Goal: Communication & Community: Answer question/provide support

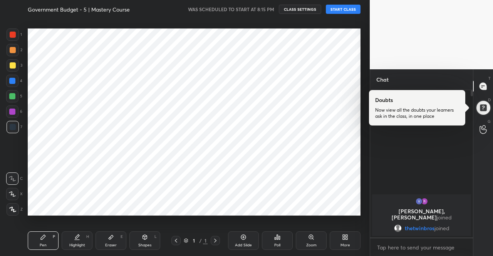
scroll to position [38299, 38167]
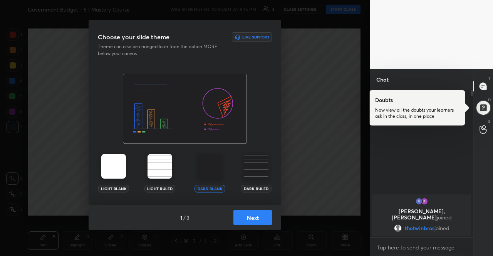
click at [255, 215] on button "Next" at bounding box center [252, 217] width 39 height 15
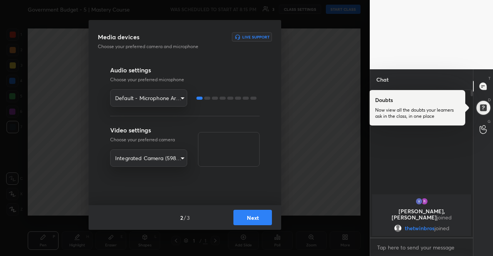
click at [255, 215] on button "Next" at bounding box center [252, 217] width 39 height 15
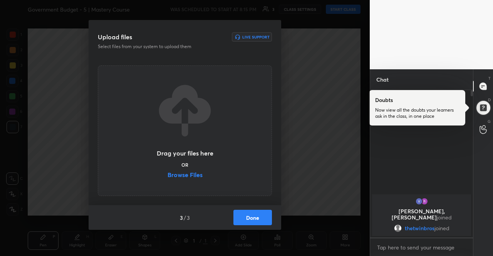
click at [176, 174] on label "Browse Files" at bounding box center [185, 176] width 35 height 8
click at [168, 174] on input "Browse Files" at bounding box center [168, 176] width 0 height 8
click at [189, 173] on label "Browse Files" at bounding box center [185, 176] width 35 height 8
click at [168, 173] on input "Browse Files" at bounding box center [168, 176] width 0 height 8
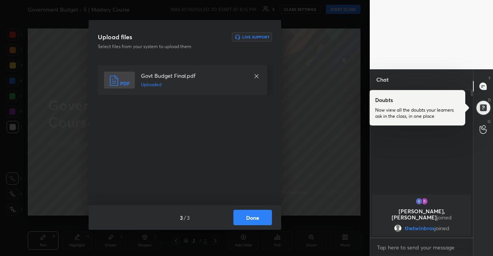
click at [249, 213] on button "Done" at bounding box center [252, 217] width 39 height 15
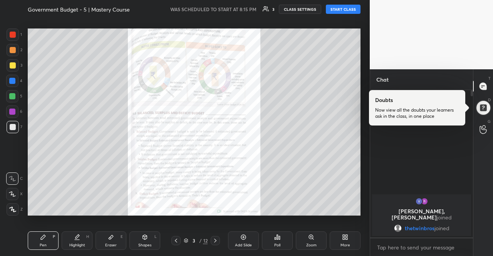
click at [212, 247] on div "Pen P Highlight H Eraser E Shapes L 3 / 12 Add Slide Poll Zoom More" at bounding box center [194, 240] width 333 height 31
click at [216, 243] on icon at bounding box center [215, 241] width 6 height 6
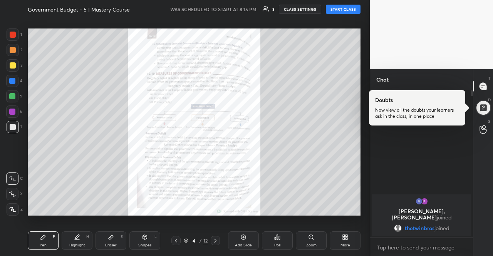
click at [219, 241] on div at bounding box center [215, 240] width 9 height 9
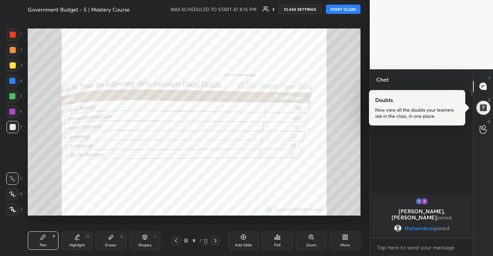
click at [219, 241] on div at bounding box center [215, 240] width 9 height 9
click at [176, 239] on icon at bounding box center [176, 241] width 6 height 6
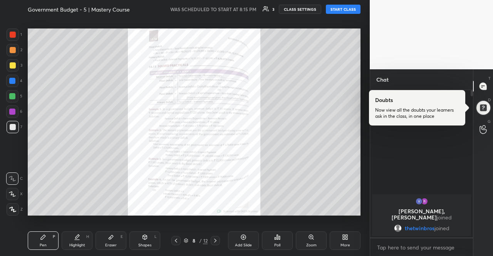
click at [176, 239] on icon at bounding box center [176, 241] width 6 height 6
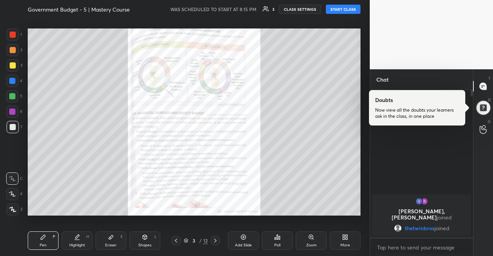
click at [176, 239] on icon at bounding box center [176, 241] width 6 height 6
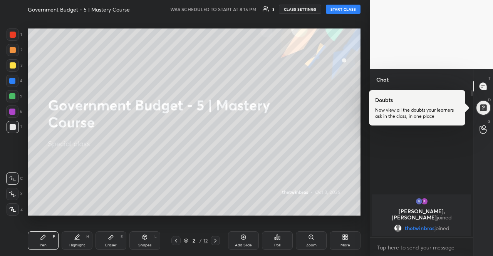
click at [218, 243] on icon at bounding box center [215, 241] width 6 height 6
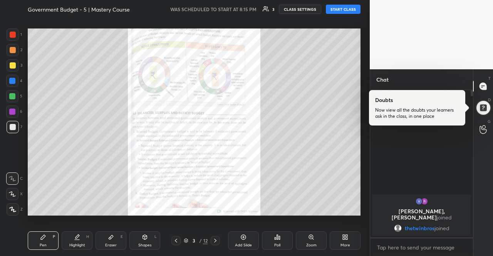
click at [343, 12] on button "START CLASS" at bounding box center [343, 9] width 35 height 9
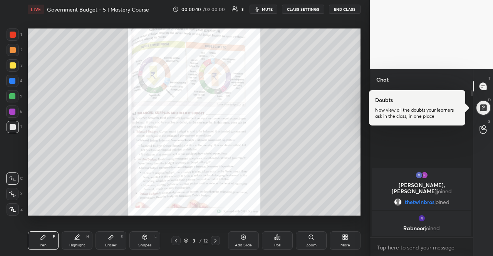
click at [318, 238] on div "Zoom" at bounding box center [311, 240] width 31 height 18
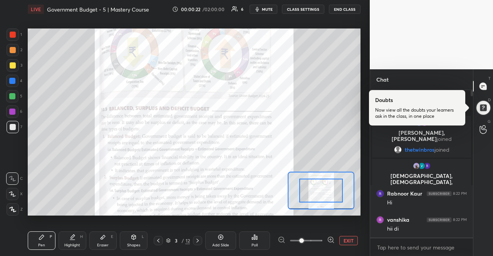
click at [331, 240] on icon at bounding box center [331, 240] width 8 height 8
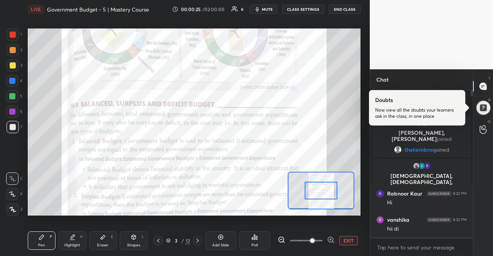
scroll to position [3, 0]
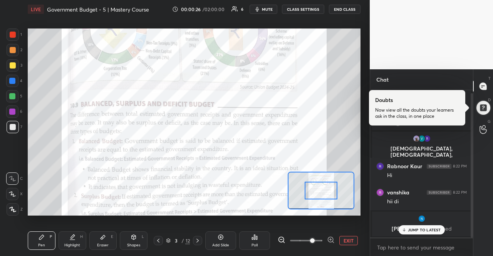
click at [413, 229] on p "JUMP TO LATEST" at bounding box center [424, 230] width 33 height 5
click at [325, 238] on div at bounding box center [306, 240] width 57 height 9
click at [330, 239] on icon at bounding box center [331, 240] width 8 height 8
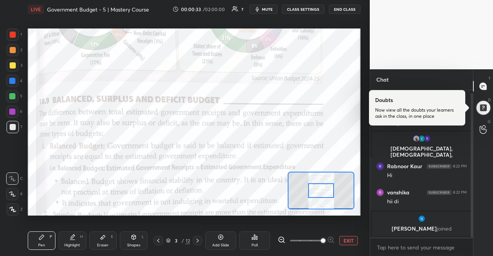
scroll to position [29, 0]
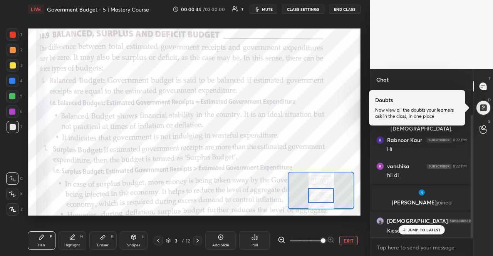
drag, startPoint x: 323, startPoint y: 190, endPoint x: 323, endPoint y: 195, distance: 5.0
click at [323, 195] on div at bounding box center [321, 195] width 26 height 14
click at [430, 230] on p "JUMP TO LATEST" at bounding box center [424, 230] width 33 height 5
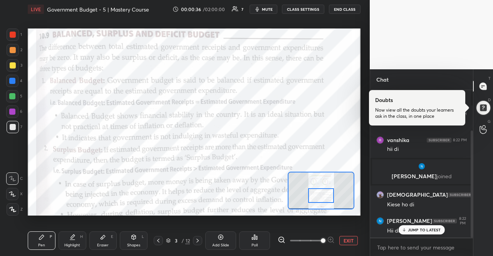
click at [426, 240] on div "x" at bounding box center [421, 247] width 103 height 18
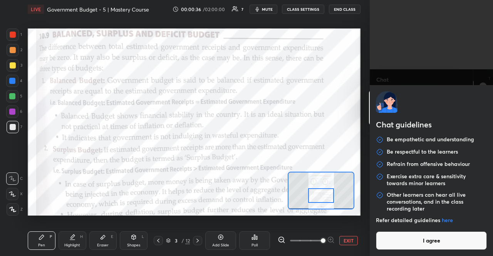
click at [426, 235] on div "Chat guidelines Be empathetic and understanding Be respectful to the learners R…" at bounding box center [431, 170] width 123 height 171
click at [434, 241] on button "I agree" at bounding box center [431, 240] width 111 height 18
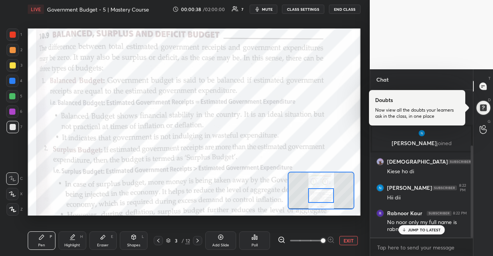
click at [433, 238] on div at bounding box center [421, 238] width 103 height 0
click at [435, 228] on p "JUMP TO LATEST" at bounding box center [424, 230] width 33 height 5
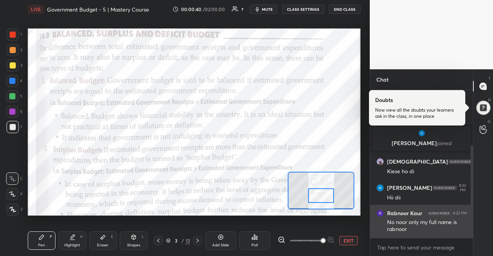
scroll to position [116, 0]
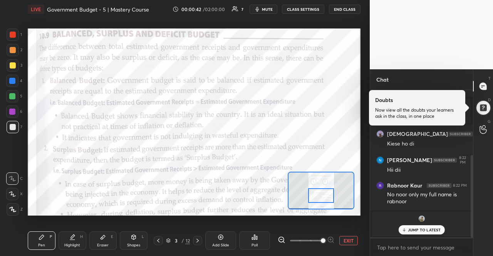
click at [439, 233] on div "JUMP TO LATEST" at bounding box center [421, 229] width 46 height 9
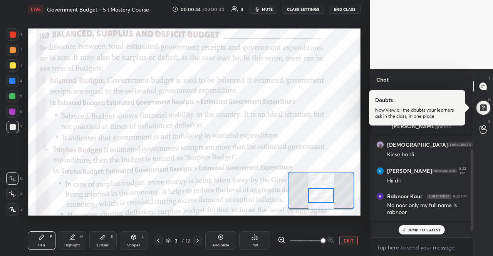
click at [437, 232] on p "JUMP TO LATEST" at bounding box center [424, 230] width 33 height 5
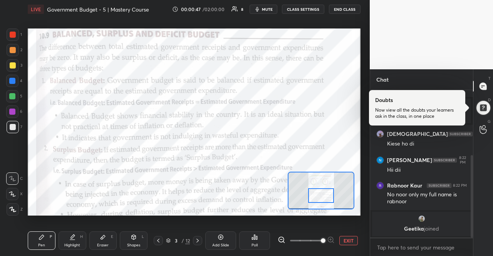
scroll to position [149, 0]
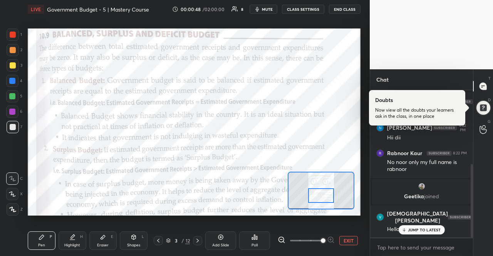
click at [437, 229] on p "JUMP TO LATEST" at bounding box center [424, 230] width 33 height 5
click at [434, 242] on textarea at bounding box center [421, 247] width 90 height 12
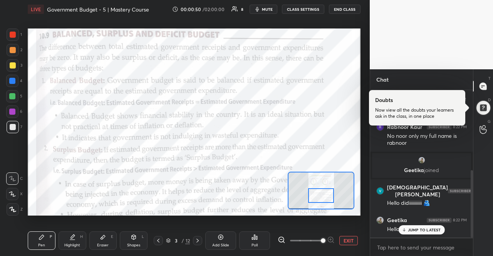
click at [433, 231] on p "JUMP TO LATEST" at bounding box center [424, 230] width 33 height 5
type textarea "x"
click at [404, 249] on textarea at bounding box center [421, 247] width 90 height 12
click at [411, 245] on textarea at bounding box center [421, 247] width 90 height 12
type textarea "k"
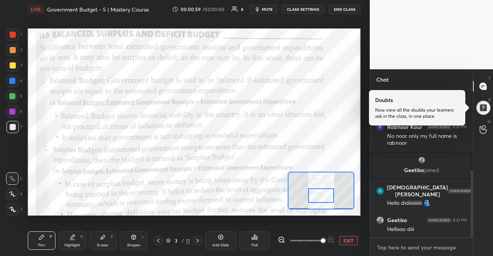
type textarea "x"
type textarea "ka"
type textarea "x"
type textarea "kai"
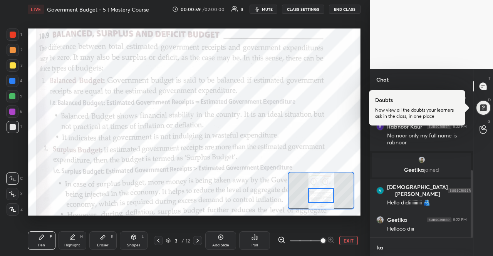
type textarea "x"
type textarea "kais"
type textarea "x"
type textarea "kaise"
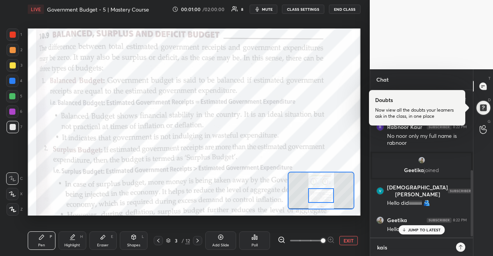
type textarea "x"
type textarea "kaise"
type textarea "x"
type textarea "kaise h"
type textarea "x"
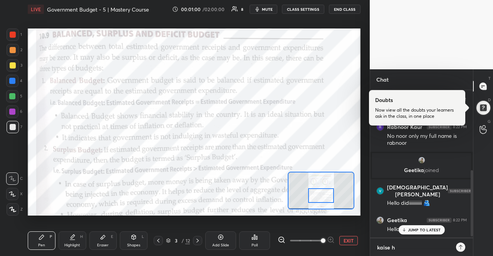
type textarea "kaise ho"
type textarea "x"
type textarea "kaise ho"
type textarea "x"
type textarea "kaise ho m"
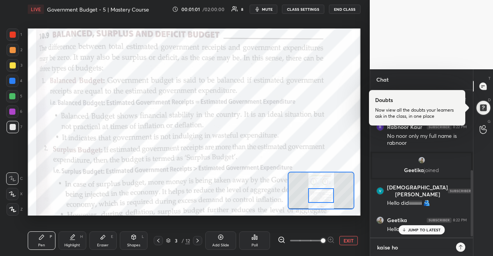
type textarea "x"
type textarea "kaise ho me"
type textarea "x"
type textarea "kaise ho mer"
type textarea "x"
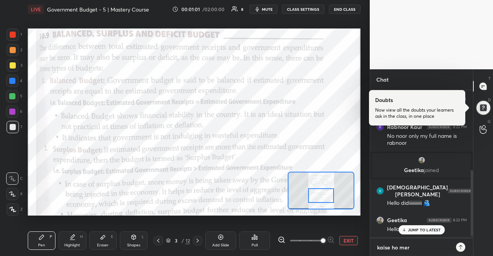
type textarea "kaise ho mere"
type textarea "x"
type textarea "kaise ho mere"
type textarea "x"
type textarea "kaise ho mere s"
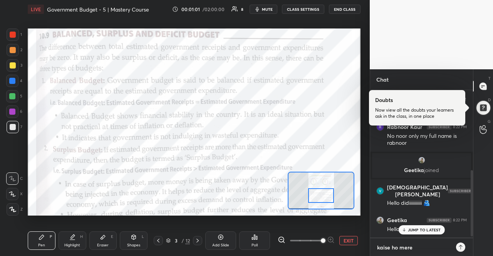
type textarea "x"
type textarea "kaise ho mere si"
type textarea "x"
type textarea "kaise ho mere sip"
type textarea "x"
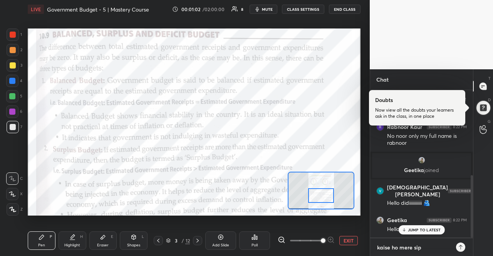
scroll to position [201, 0]
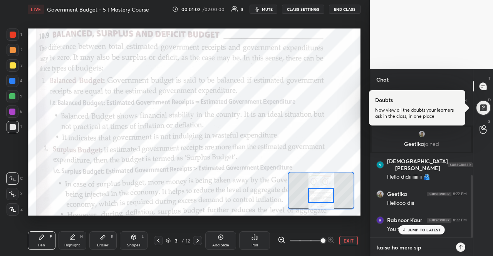
type textarea "kaise ho mere sipa"
type textarea "x"
type textarea "kaise ho mere sipah"
type textarea "x"
type textarea "kaise ho mere sipahi"
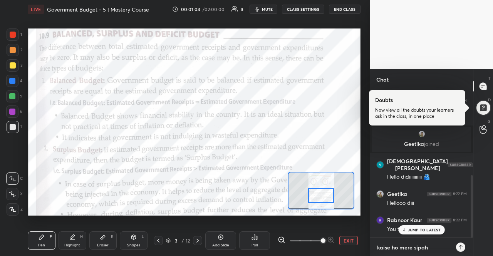
type textarea "x"
type textarea "kaise ho mere sipahiy"
type textarea "x"
type textarea "kaise ho mere sipahiyo"
type textarea "x"
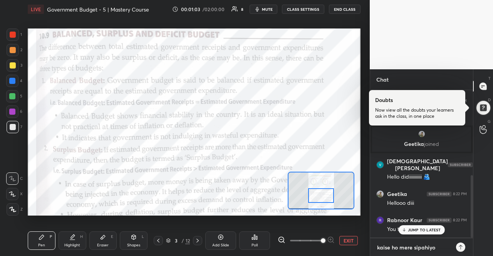
type textarea "kaise ho mere sipahiyon"
type textarea "x"
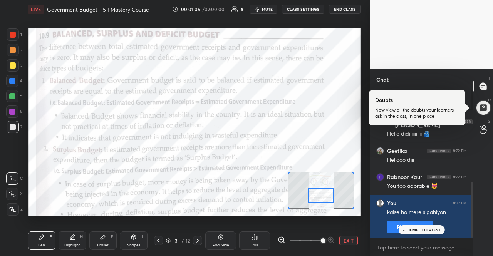
click at [413, 231] on p "JUMP TO LATEST" at bounding box center [424, 230] width 33 height 5
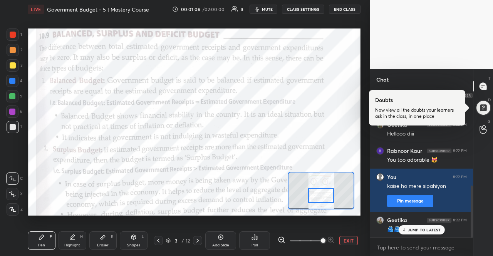
click at [420, 231] on p "JUMP TO LATEST" at bounding box center [424, 230] width 33 height 5
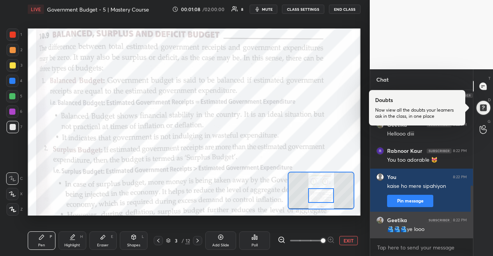
scroll to position [298, 0]
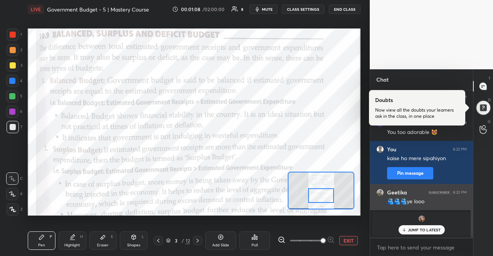
click at [419, 233] on div "JUMP TO LATEST" at bounding box center [421, 229] width 46 height 9
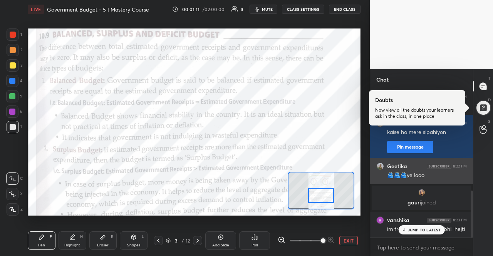
click at [419, 233] on div "JUMP TO LATEST" at bounding box center [421, 229] width 46 height 9
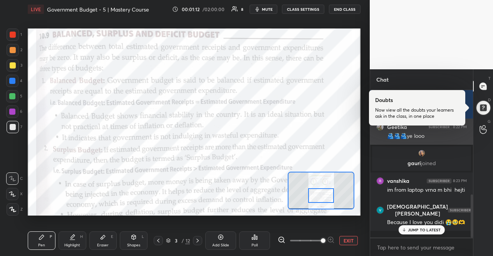
click at [419, 233] on div "JUMP TO LATEST" at bounding box center [421, 229] width 46 height 9
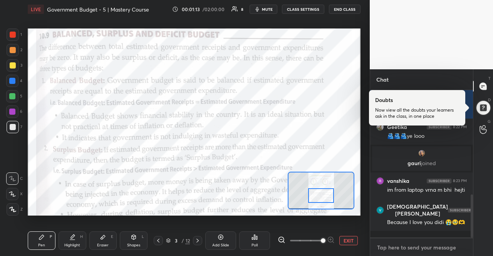
type textarea "x"
click at [419, 246] on textarea at bounding box center [421, 247] width 90 height 12
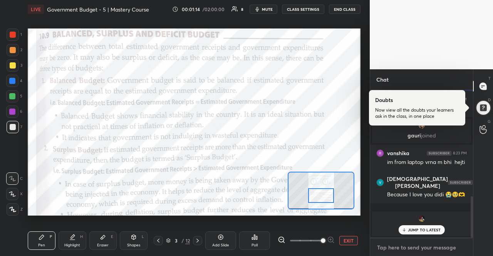
type textarea "i"
type textarea "x"
type textarea "il"
type textarea "x"
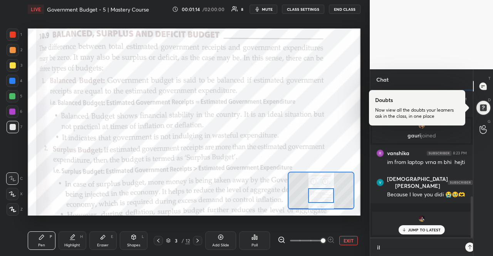
scroll to position [164, 101]
type textarea "ily"
type textarea "x"
type textarea "ily"
type textarea "x"
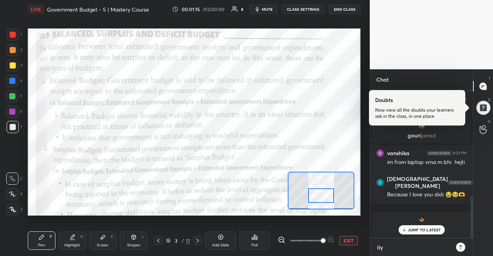
type textarea "ily g"
type textarea "x"
type textarea "ily gu"
type textarea "x"
type textarea "ily guy"
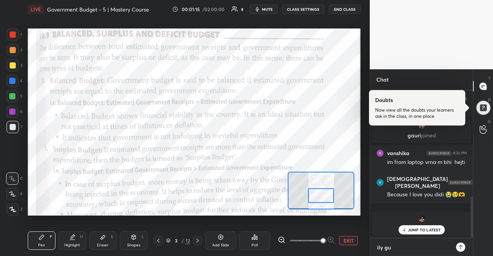
type textarea "x"
type textarea "ily guys"
type textarea "x"
type textarea "ily guys"
type textarea "x"
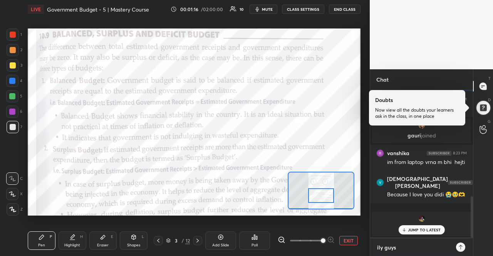
type textarea "ily guys m"
type textarea "x"
type textarea "ily guys mo"
type textarea "x"
type textarea "ily guys mor"
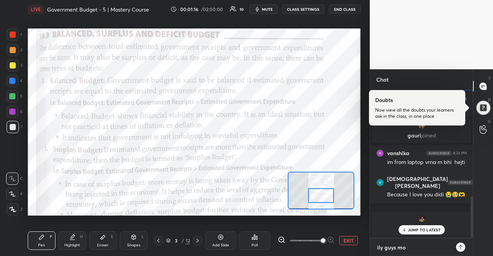
type textarea "x"
type textarea "ily guys more"
type textarea "x"
type textarea "ily guys more."
type textarea "x"
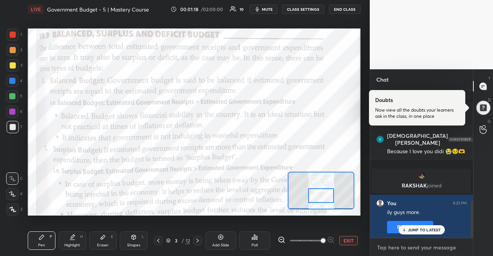
scroll to position [454, 0]
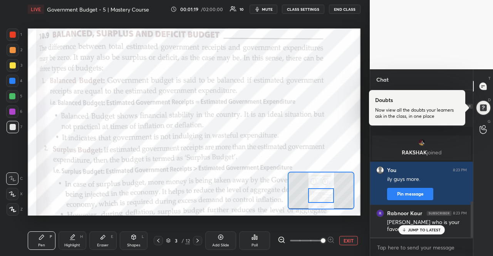
click at [437, 231] on p "JUMP TO LATEST" at bounding box center [424, 230] width 33 height 5
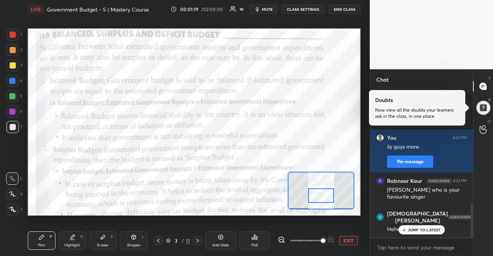
click at [437, 231] on p "JUMP TO LATEST" at bounding box center [424, 230] width 33 height 5
click at [431, 231] on p "JUMP TO LATEST" at bounding box center [424, 230] width 33 height 5
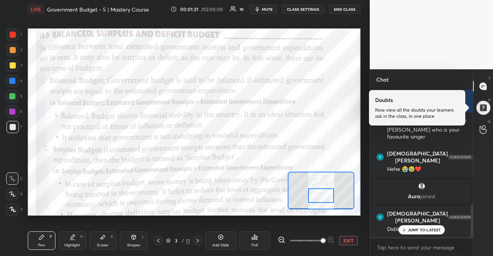
click at [431, 231] on p "JUMP TO LATEST" at bounding box center [424, 230] width 33 height 5
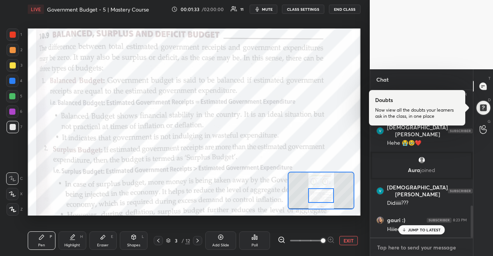
click at [427, 241] on textarea at bounding box center [421, 247] width 90 height 12
click at [426, 228] on p "JUMP TO LATEST" at bounding box center [424, 230] width 33 height 5
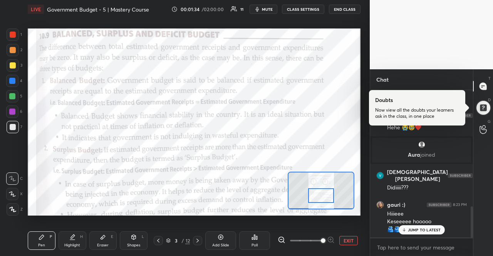
click at [426, 228] on p "JUMP TO LATEST" at bounding box center [424, 230] width 33 height 5
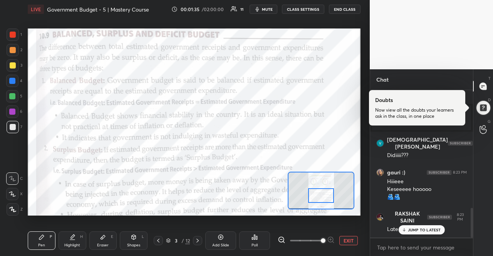
click at [426, 228] on p "JUMP TO LATEST" at bounding box center [424, 230] width 33 height 5
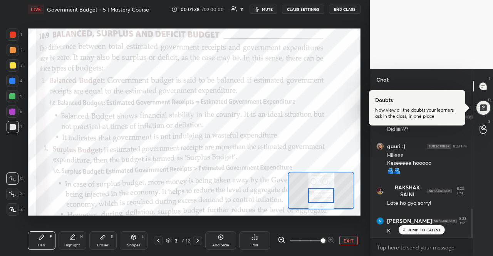
click at [424, 234] on div "JUMP TO LATEST" at bounding box center [421, 229] width 46 height 9
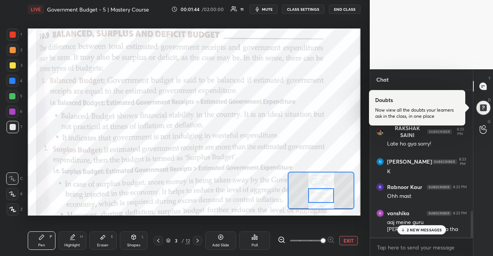
click at [416, 231] on p "2 NEW MESSAGES" at bounding box center [424, 230] width 35 height 5
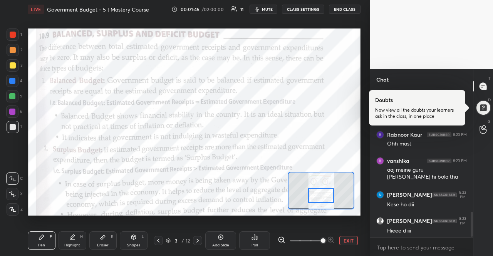
click at [416, 252] on p "JUMP TO LATEST" at bounding box center [424, 254] width 33 height 5
click at [416, 231] on div "Hieee diiii" at bounding box center [427, 231] width 80 height 8
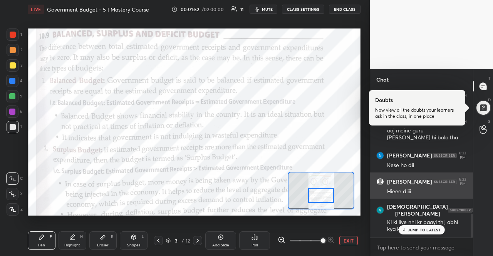
click at [416, 231] on p "JUMP TO LATEST" at bounding box center [424, 230] width 33 height 5
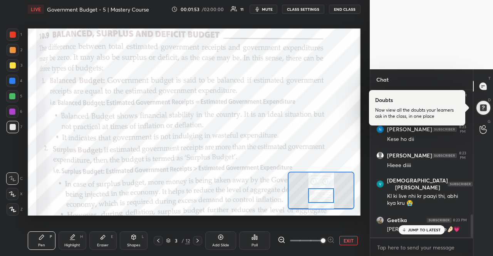
click at [424, 233] on div "JUMP TO LATEST" at bounding box center [421, 229] width 46 height 9
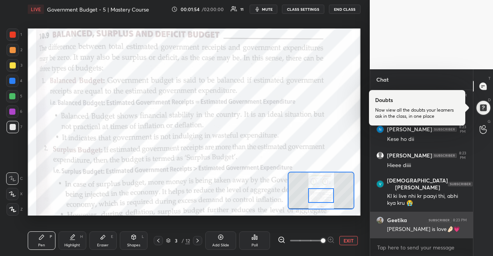
click at [423, 236] on div "[PERSON_NAME] 8:23 PM [PERSON_NAME] is love🤌🏻💗" at bounding box center [421, 225] width 103 height 26
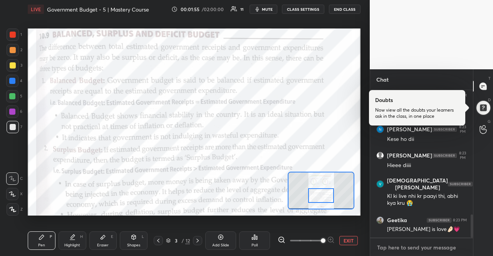
click at [426, 248] on textarea at bounding box center [421, 247] width 90 height 12
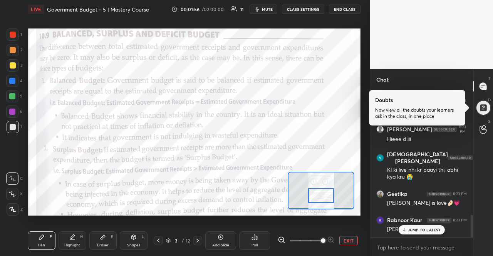
click at [424, 234] on div "JUMP TO LATEST" at bounding box center [421, 229] width 46 height 9
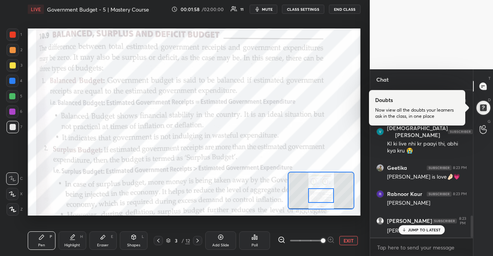
click at [425, 231] on p "JUMP TO LATEST" at bounding box center [424, 230] width 33 height 5
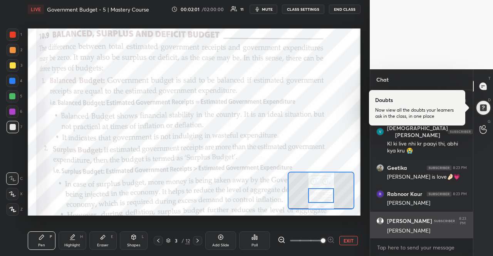
scroll to position [866, 0]
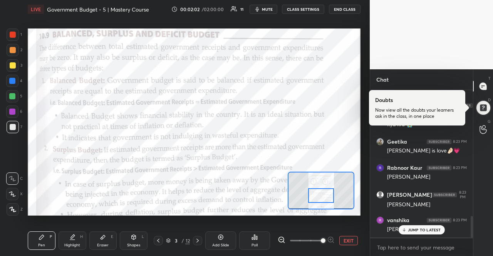
click at [427, 230] on p "JUMP TO LATEST" at bounding box center [424, 230] width 33 height 5
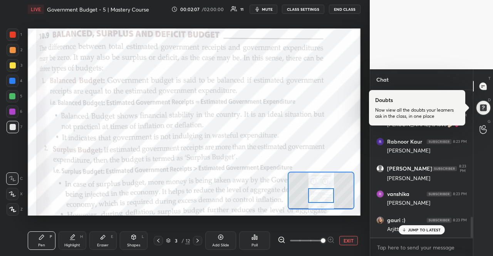
click at [427, 230] on p "JUMP TO LATEST" at bounding box center [424, 230] width 33 height 5
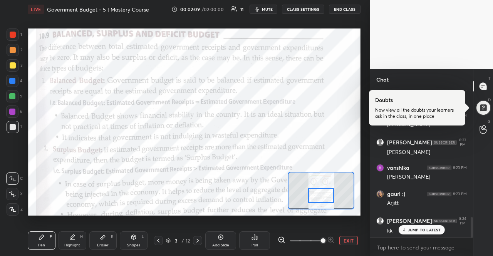
click at [429, 229] on p "JUMP TO LATEST" at bounding box center [424, 230] width 33 height 5
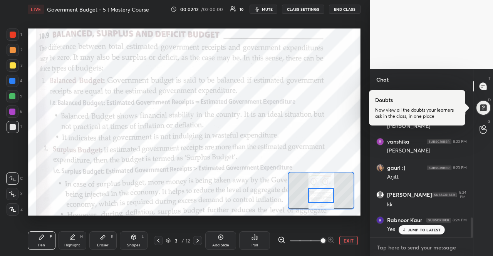
click at [434, 241] on textarea at bounding box center [421, 247] width 90 height 12
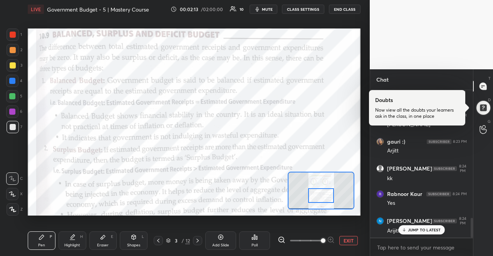
click at [436, 232] on p "JUMP TO LATEST" at bounding box center [424, 230] width 33 height 5
click at [433, 253] on textarea at bounding box center [421, 247] width 90 height 12
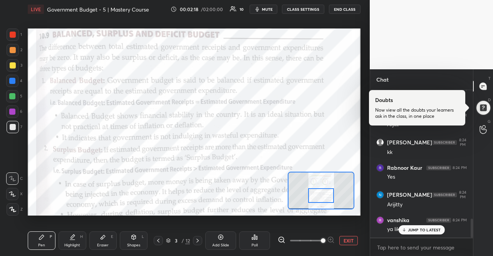
click at [428, 226] on div "JUMP TO LATEST" at bounding box center [421, 229] width 46 height 9
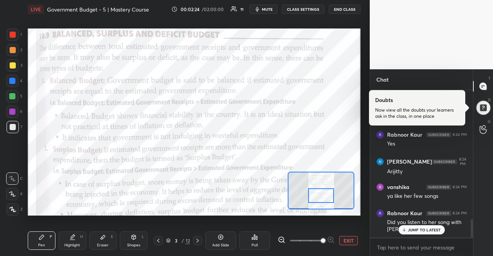
click at [432, 226] on div "JUMP TO LATEST" at bounding box center [421, 229] width 46 height 9
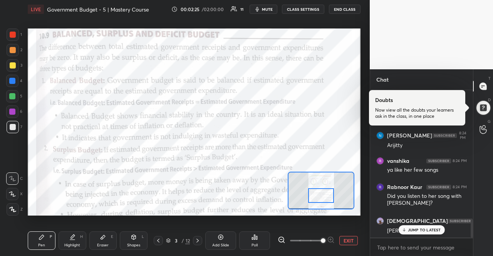
click at [428, 229] on p "JUMP TO LATEST" at bounding box center [424, 230] width 33 height 5
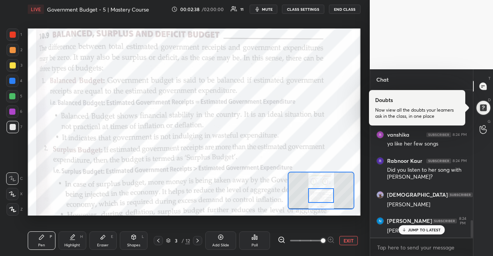
scroll to position [1109, 0]
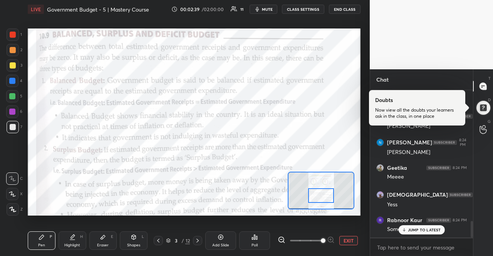
click at [414, 231] on p "JUMP TO LATEST" at bounding box center [424, 230] width 33 height 5
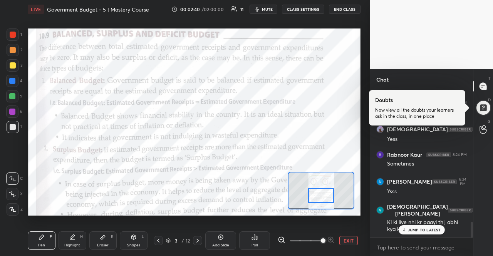
click at [414, 231] on p "JUMP TO LATEST" at bounding box center [424, 230] width 33 height 5
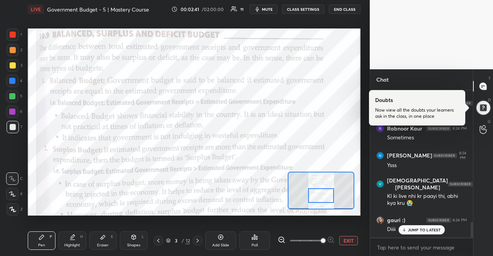
click at [414, 231] on p "JUMP TO LATEST" at bounding box center [424, 230] width 33 height 5
click at [414, 231] on div "Diiii" at bounding box center [427, 230] width 80 height 8
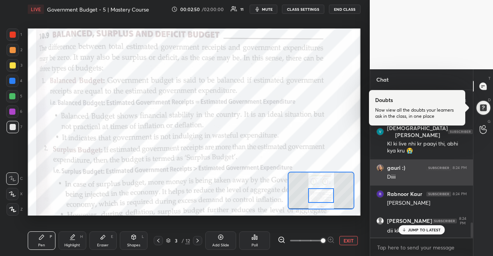
scroll to position [1332, 0]
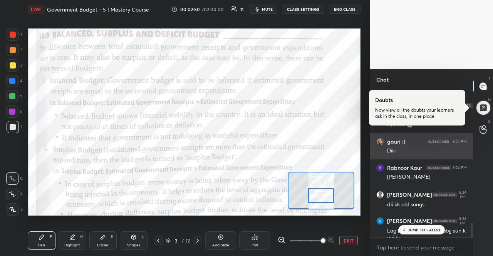
click at [414, 232] on p "JUMP TO LATEST" at bounding box center [424, 230] width 33 height 5
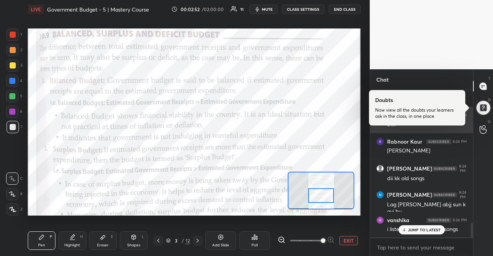
click at [414, 232] on p "JUMP TO LATEST" at bounding box center [424, 230] width 33 height 5
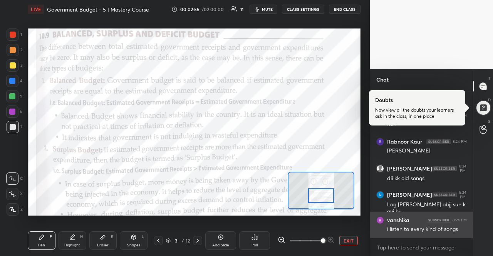
click at [414, 231] on div "i listen to every kind of songs" at bounding box center [427, 230] width 80 height 8
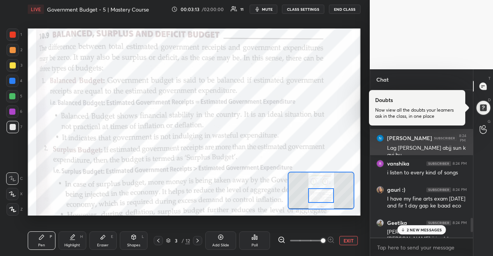
scroll to position [1482, 0]
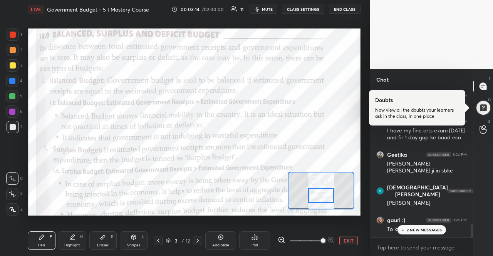
click at [437, 228] on p "2 NEW MESSAGES" at bounding box center [424, 230] width 35 height 5
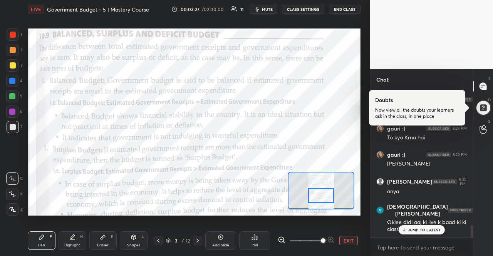
scroll to position [1600, 0]
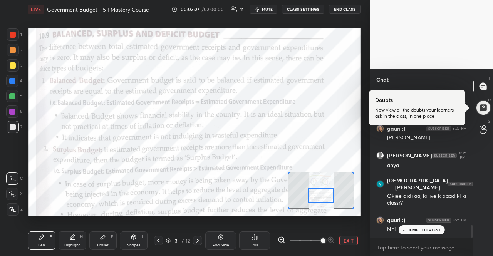
click at [442, 226] on div "Nhi" at bounding box center [427, 230] width 80 height 8
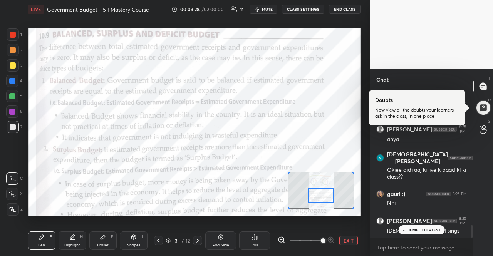
click at [439, 228] on p "JUMP TO LATEST" at bounding box center [424, 230] width 33 height 5
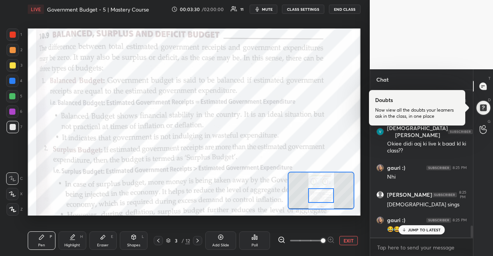
click at [439, 228] on p "JUMP TO LATEST" at bounding box center [424, 230] width 33 height 5
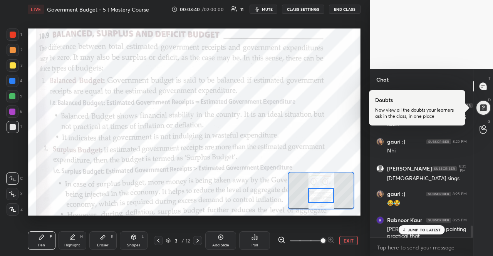
scroll to position [1687, 0]
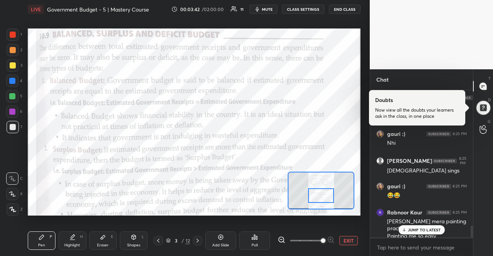
click at [439, 228] on p "JUMP TO LATEST" at bounding box center [424, 230] width 33 height 5
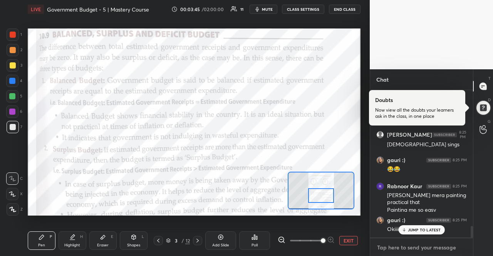
click at [402, 245] on textarea at bounding box center [421, 247] width 90 height 12
click at [415, 229] on p "JUMP TO LATEST" at bounding box center [424, 230] width 33 height 5
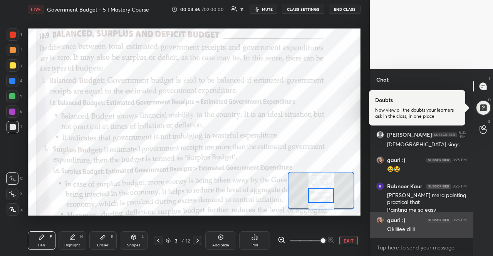
click at [415, 229] on div "Okiiiiee diiii" at bounding box center [427, 230] width 80 height 8
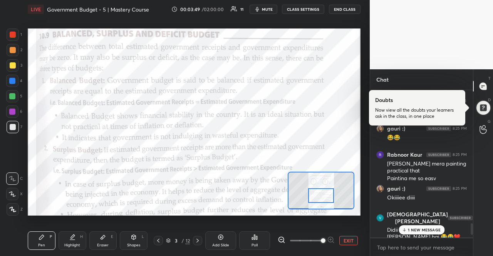
click at [414, 227] on div "1 NEW MESSAGE" at bounding box center [422, 229] width 46 height 9
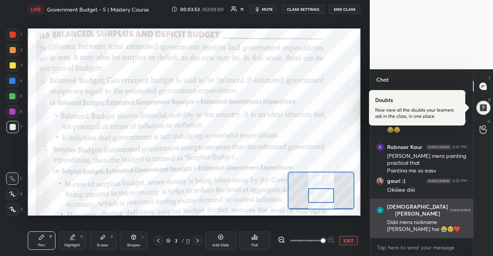
scroll to position [1778, 0]
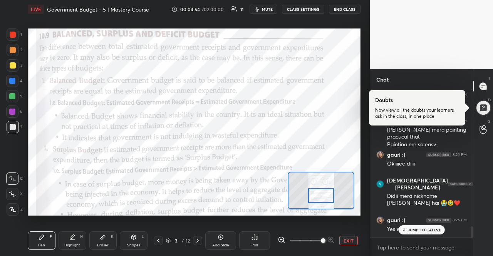
click at [426, 227] on div "JUMP TO LATEST" at bounding box center [421, 229] width 46 height 9
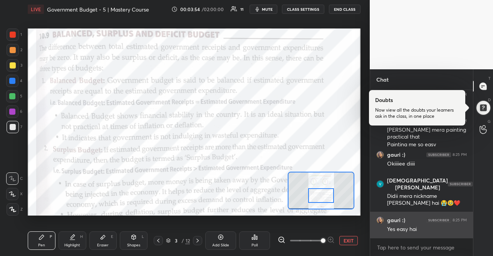
click at [426, 229] on div "Yes easy hai" at bounding box center [427, 230] width 80 height 8
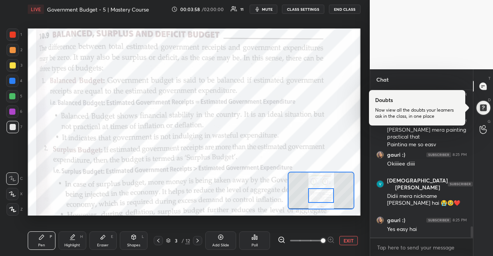
scroll to position [1786, 0]
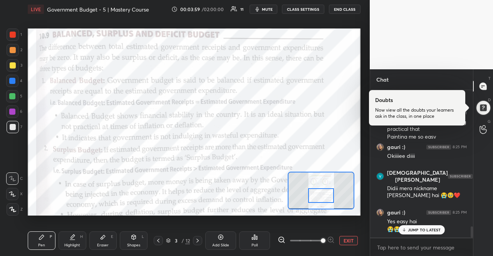
click at [425, 228] on p "JUMP TO LATEST" at bounding box center [424, 230] width 33 height 5
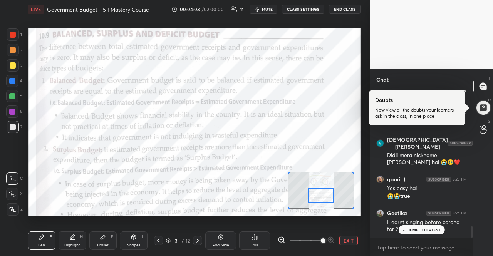
click at [425, 228] on p "JUMP TO LATEST" at bounding box center [424, 230] width 33 height 5
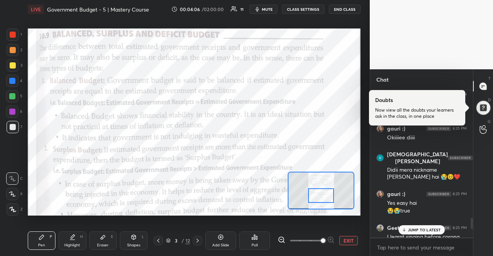
click at [425, 228] on p "JUMP TO LATEST" at bounding box center [424, 230] width 33 height 5
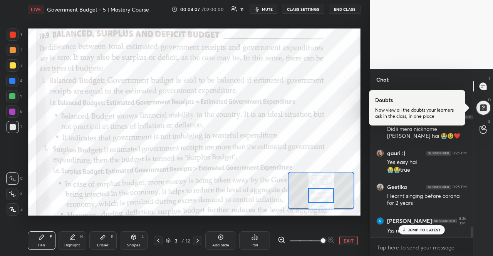
click at [425, 228] on p "JUMP TO LATEST" at bounding box center [424, 230] width 33 height 5
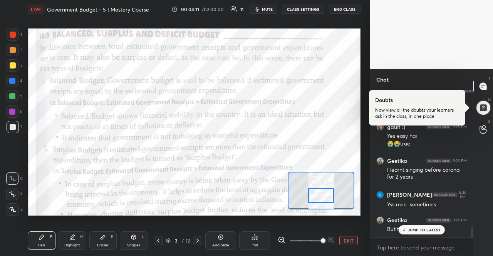
click at [425, 228] on p "JUMP TO LATEST" at bounding box center [424, 230] width 33 height 5
click at [427, 243] on textarea at bounding box center [421, 247] width 90 height 12
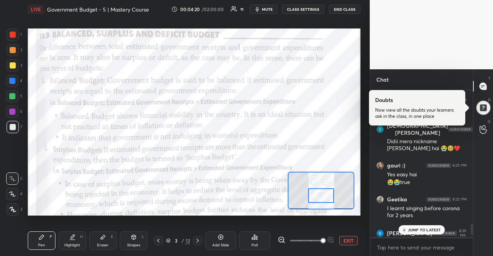
click at [431, 228] on p "JUMP TO LATEST" at bounding box center [424, 230] width 33 height 5
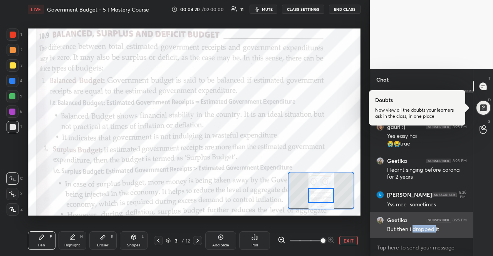
click at [431, 228] on div "But then i dropped it" at bounding box center [427, 230] width 80 height 8
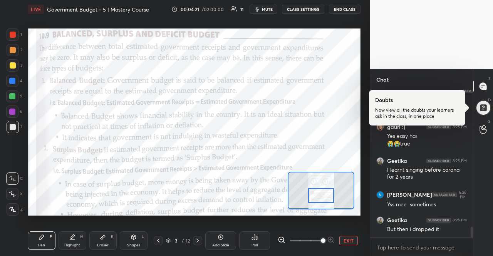
click at [428, 239] on div "x" at bounding box center [421, 247] width 103 height 18
click at [428, 248] on textarea at bounding box center [421, 247] width 90 height 12
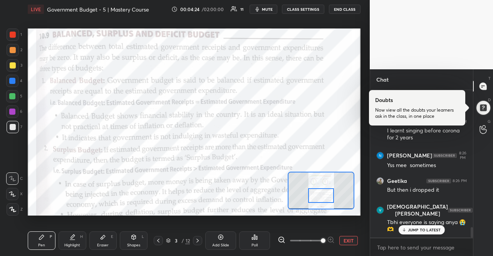
click at [431, 233] on div "JUMP TO LATEST" at bounding box center [421, 229] width 46 height 9
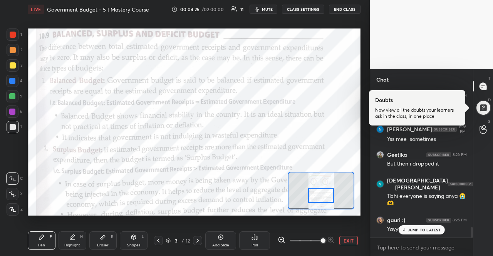
click at [428, 230] on p "JUMP TO LATEST" at bounding box center [424, 230] width 33 height 5
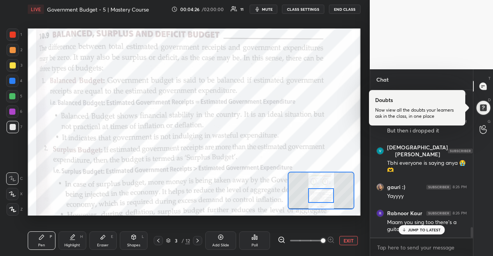
click at [428, 230] on p "JUMP TO LATEST" at bounding box center [424, 230] width 33 height 5
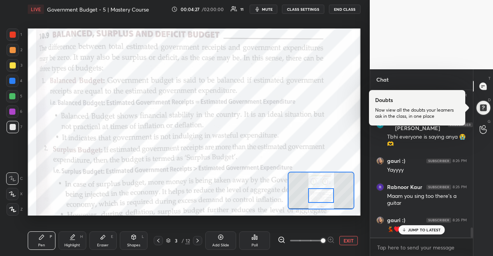
click at [428, 230] on p "JUMP TO LATEST" at bounding box center [424, 230] width 33 height 5
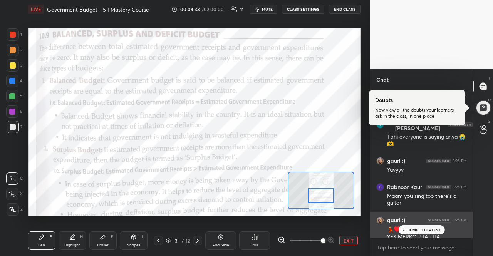
scroll to position [2004, 0]
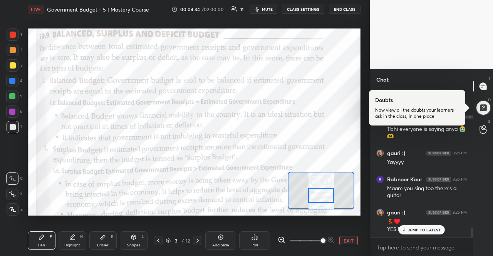
click at [426, 227] on div "JUMP TO LATEST" at bounding box center [421, 229] width 46 height 9
click at [431, 245] on textarea at bounding box center [421, 247] width 90 height 12
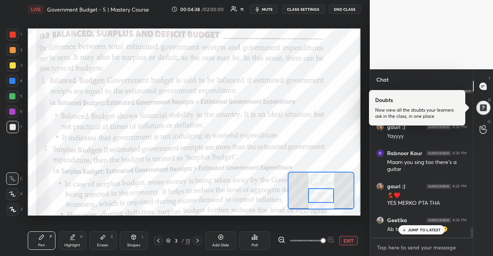
click at [431, 245] on textarea at bounding box center [421, 247] width 90 height 12
click at [432, 232] on p "JUMP TO LATEST" at bounding box center [424, 230] width 33 height 5
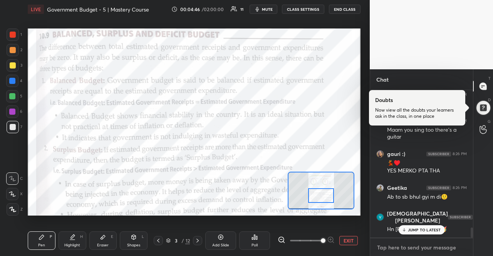
click at [434, 241] on textarea at bounding box center [421, 247] width 90 height 12
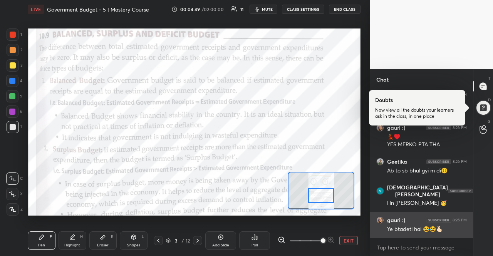
click at [438, 237] on div "gauri :) 8:26 PM Ye btadeti hai 😂😂🫰🏻" at bounding box center [421, 225] width 103 height 26
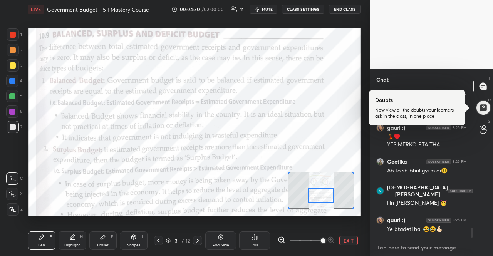
click at [438, 243] on textarea at bounding box center [421, 247] width 90 height 12
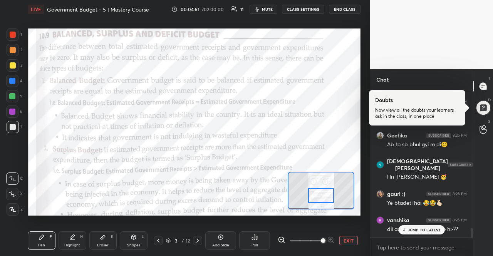
click at [438, 228] on p "JUMP TO LATEST" at bounding box center [424, 230] width 33 height 5
click at [436, 240] on div "x" at bounding box center [421, 247] width 103 height 18
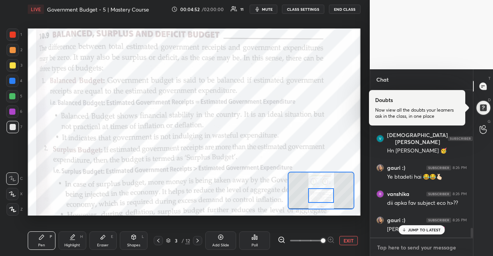
click at [437, 248] on textarea at bounding box center [421, 247] width 90 height 12
click at [436, 231] on p "JUMP TO LATEST" at bounding box center [424, 230] width 33 height 5
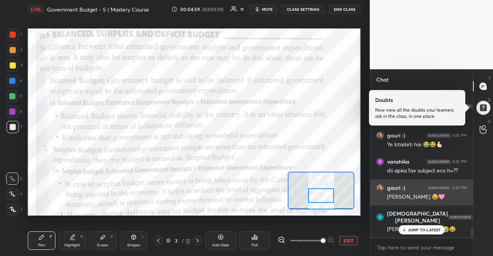
scroll to position [2199, 0]
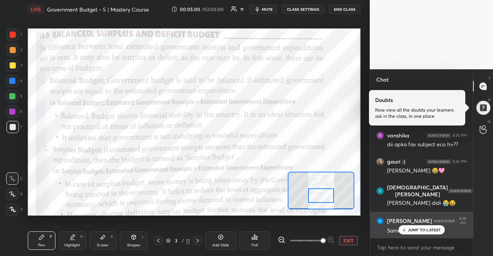
click at [435, 226] on div "Samee" at bounding box center [427, 230] width 80 height 9
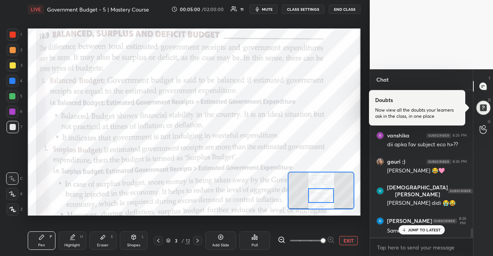
scroll to position [2226, 0]
click at [432, 228] on p "JUMP TO LATEST" at bounding box center [424, 230] width 33 height 5
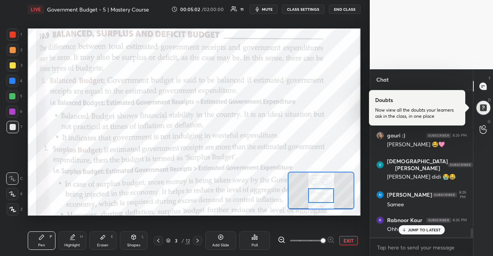
scroll to position [2252, 0]
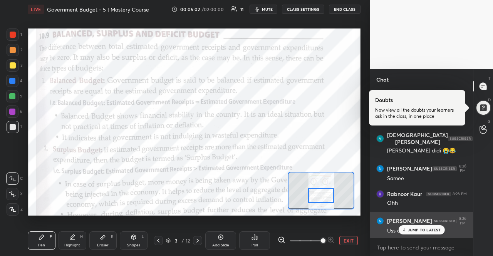
click at [429, 226] on div "Uss do" at bounding box center [427, 230] width 80 height 9
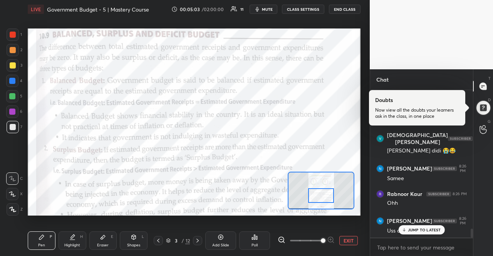
scroll to position [2278, 0]
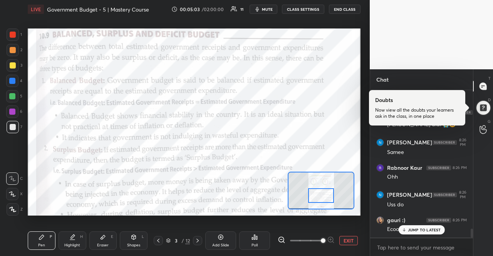
click at [429, 226] on div "JUMP TO LATEST" at bounding box center [421, 229] width 46 height 9
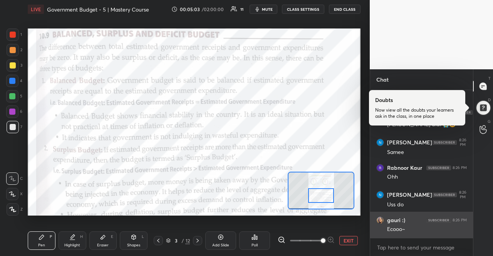
click at [429, 230] on div "Ecooo~" at bounding box center [427, 230] width 80 height 8
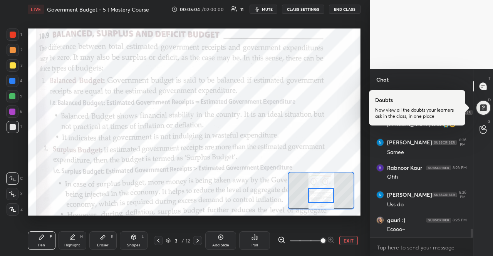
click at [424, 241] on div "x" at bounding box center [421, 247] width 103 height 18
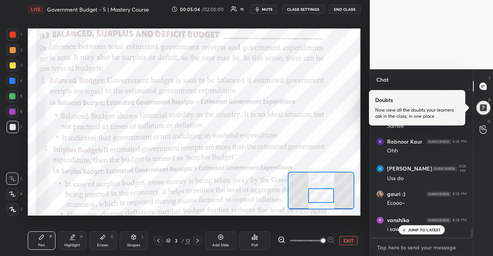
scroll to position [2330, 0]
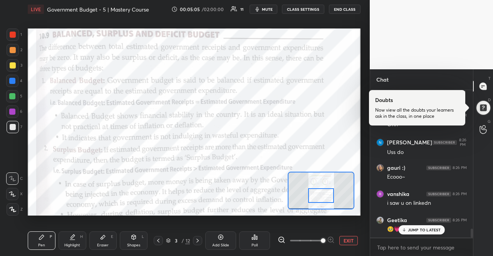
click at [425, 232] on p "JUMP TO LATEST" at bounding box center [424, 230] width 33 height 5
click at [423, 240] on div "x" at bounding box center [421, 247] width 103 height 18
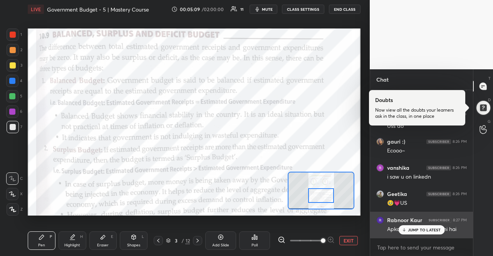
click at [427, 223] on div "Rabnoor Kaur 8:27 PM" at bounding box center [421, 220] width 90 height 8
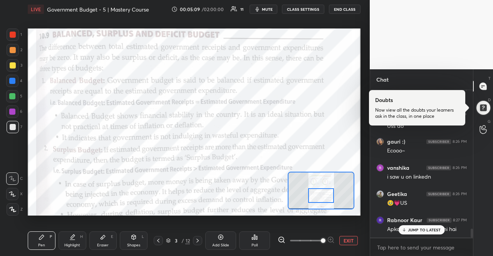
click at [428, 230] on p "JUMP TO LATEST" at bounding box center [424, 230] width 33 height 5
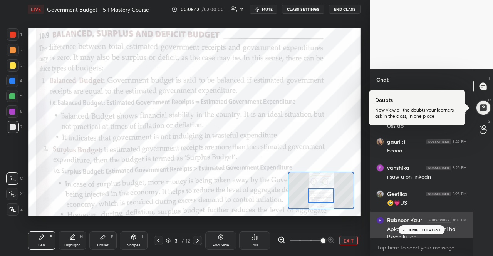
scroll to position [2364, 0]
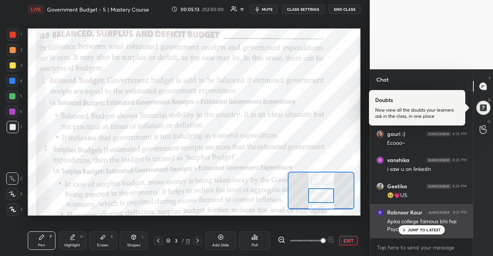
click at [428, 231] on p "JUMP TO LATEST" at bounding box center [424, 230] width 33 height 5
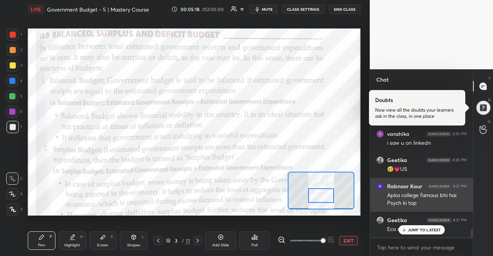
click at [428, 233] on div "JUMP TO LATEST" at bounding box center [421, 229] width 46 height 9
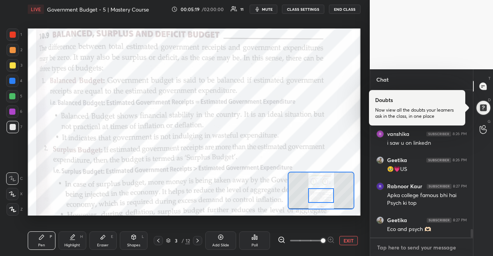
type textarea "x"
click at [421, 241] on textarea at bounding box center [421, 247] width 90 height 12
type textarea "P"
type textarea "x"
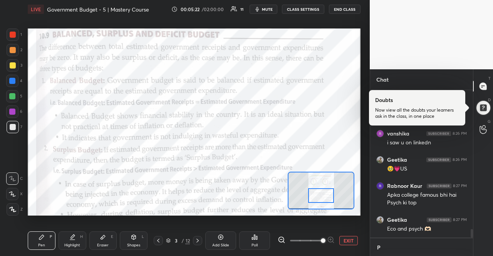
type textarea "Po"
type textarea "x"
type textarea "Pol"
type textarea "x"
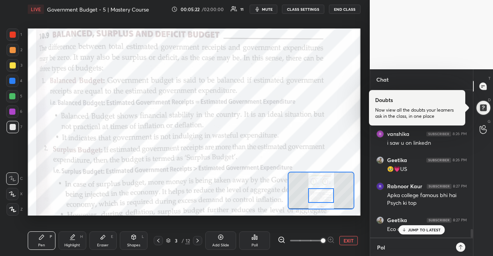
type textarea "Pol"
type textarea "x"
type textarea "Pol S"
type textarea "x"
type textarea "Pol SC"
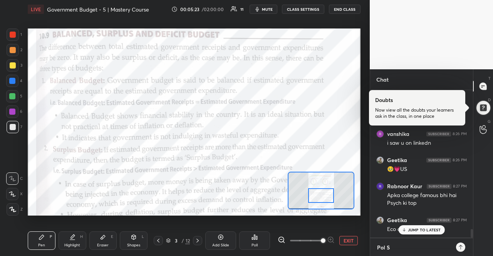
type textarea "x"
type textarea "Pol S"
type textarea "x"
type textarea "Pol Sc"
type textarea "x"
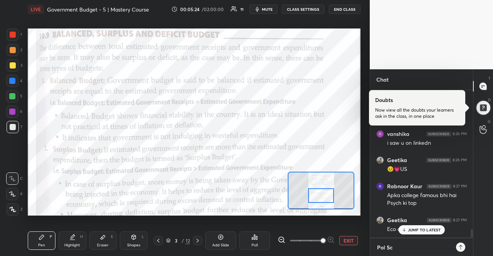
type textarea "Pol Sci"
type textarea "x"
type textarea "Pol Sci\"
type textarea "x"
type textarea "Pol Sci"
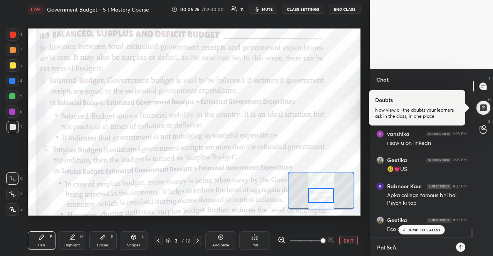
type textarea "x"
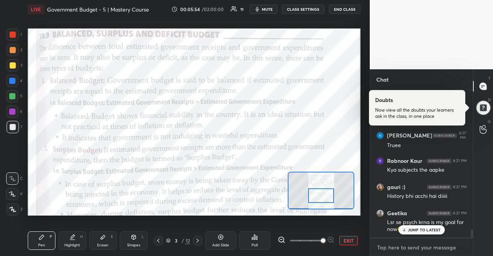
scroll to position [2650, 0]
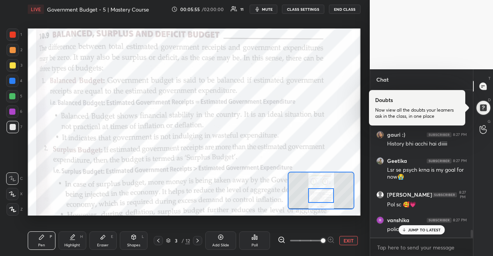
click at [422, 228] on p "JUMP TO LATEST" at bounding box center [424, 230] width 33 height 5
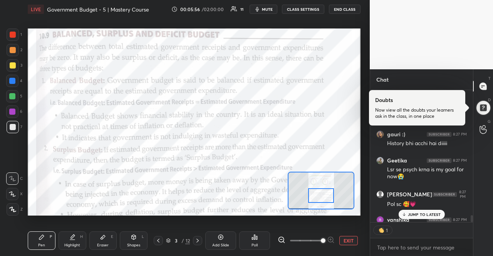
click at [420, 215] on p "JUMP TO LATEST" at bounding box center [424, 214] width 33 height 5
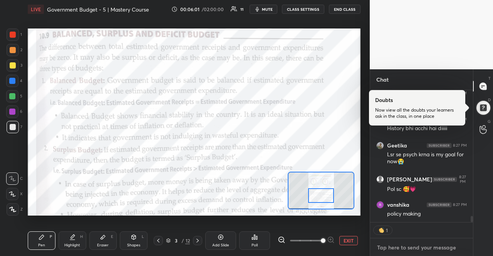
click at [399, 248] on textarea at bounding box center [421, 247] width 90 height 12
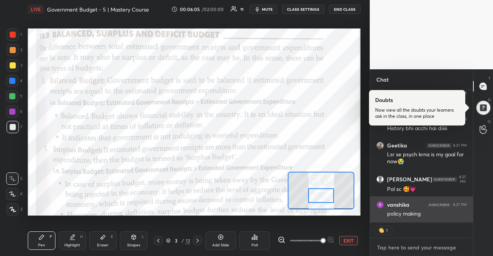
scroll to position [2, 2]
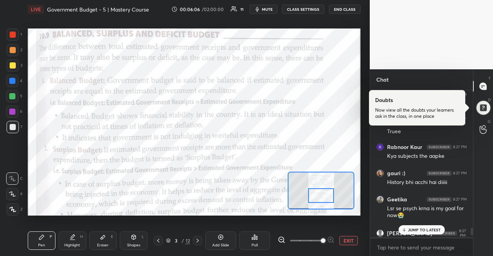
click at [424, 234] on div "JUMP TO LATEST" at bounding box center [421, 229] width 46 height 9
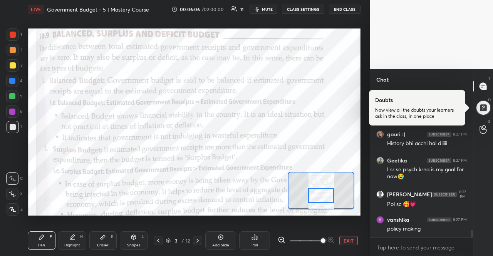
click at [424, 250] on div "JUMP TO LATEST" at bounding box center [421, 254] width 46 height 9
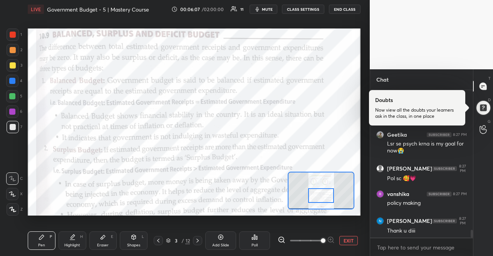
click at [424, 234] on div "[PERSON_NAME] 8:27 PM Thank u diii" at bounding box center [421, 226] width 103 height 28
click at [415, 223] on div "[PERSON_NAME] 8:27 PM Truee Rabnoor Kaur 8:27 PM Kya subjects the aapke gauri :…" at bounding box center [421, 163] width 103 height 147
click at [415, 228] on p "JUMP TO LATEST" at bounding box center [424, 230] width 33 height 5
type textarea "x"
click at [410, 244] on textarea at bounding box center [421, 247] width 90 height 12
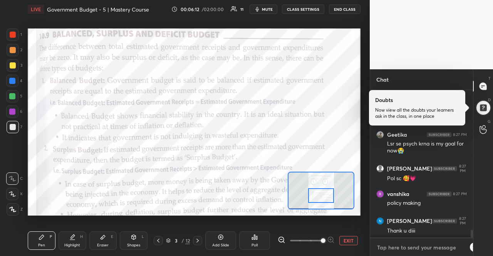
type textarea "W"
type textarea "x"
type textarea "WE"
type textarea "x"
type textarea "WEL"
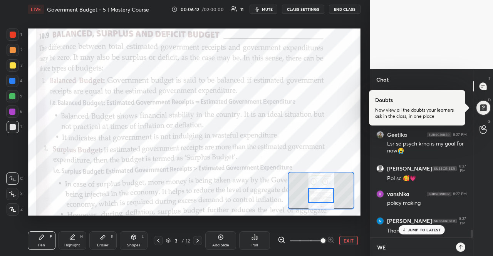
type textarea "x"
type textarea "WELC"
type textarea "x"
type textarea "WELCO"
type textarea "x"
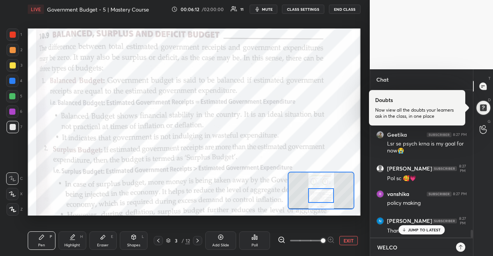
type textarea "WELCOM"
type textarea "x"
type textarea "WELCOME"
type textarea "x"
type textarea "WELCOME"
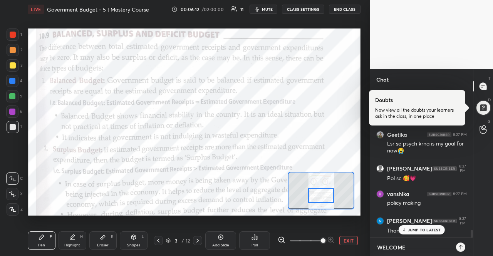
type textarea "x"
type textarea "WELCOME T"
type textarea "x"
type textarea "WELCOME TO"
type textarea "x"
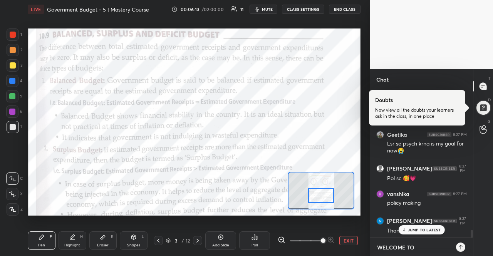
type textarea "WELCOME TO"
type textarea "x"
type textarea "WELCOME TO L"
type textarea "x"
type textarea "WELCOME TO LS"
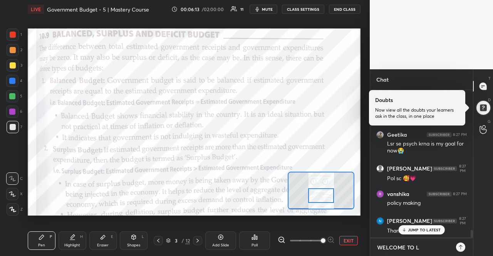
type textarea "x"
type textarea "WELCOME TO LSR"
type textarea "x"
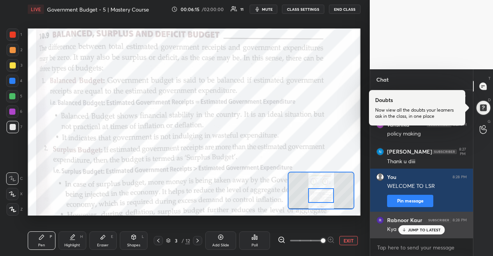
click at [438, 235] on div "Rabnoor Kaur 8:28 PM Kya subjects the aapke" at bounding box center [421, 225] width 103 height 26
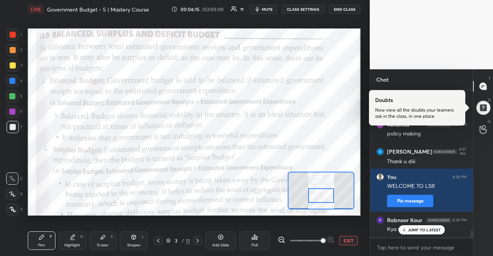
click at [434, 230] on p "JUMP TO LATEST" at bounding box center [424, 230] width 33 height 5
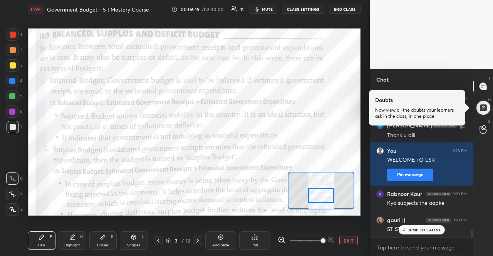
click at [434, 230] on p "JUMP TO LATEST" at bounding box center [424, 230] width 33 height 5
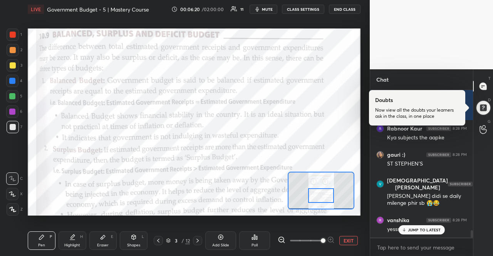
click at [434, 230] on p "JUMP TO LATEST" at bounding box center [424, 230] width 33 height 5
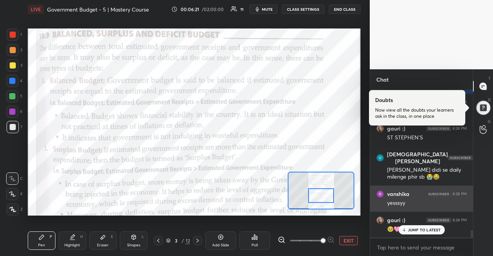
click at [433, 230] on p "JUMP TO LATEST" at bounding box center [424, 230] width 33 height 5
click at [433, 230] on div "🥹🩷" at bounding box center [427, 230] width 80 height 8
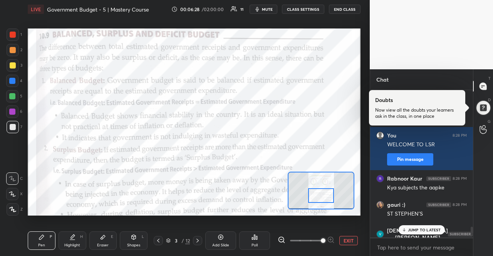
click at [435, 230] on p "JUMP TO LATEST" at bounding box center [424, 230] width 33 height 5
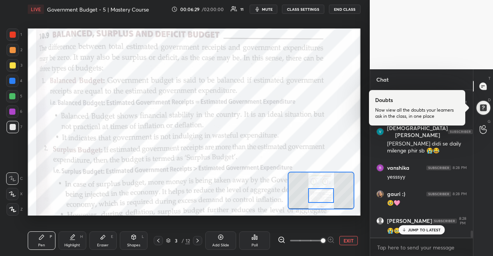
click at [435, 230] on p "JUMP TO LATEST" at bounding box center [424, 230] width 33 height 5
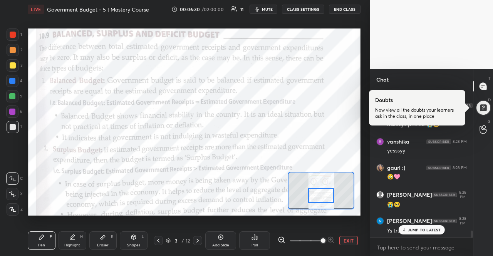
click at [435, 230] on p "JUMP TO LATEST" at bounding box center [424, 230] width 33 height 5
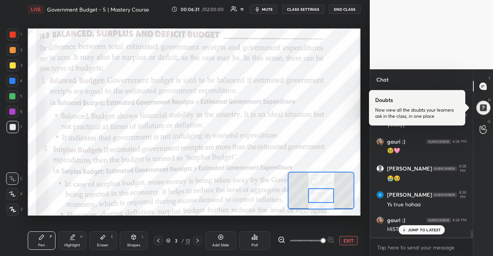
click at [435, 230] on p "JUMP TO LATEST" at bounding box center [424, 230] width 33 height 5
click at [424, 242] on textarea at bounding box center [421, 247] width 90 height 12
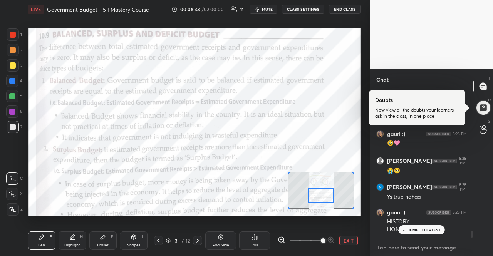
click at [423, 242] on textarea at bounding box center [421, 247] width 90 height 12
click at [421, 228] on p "JUMP TO LATEST" at bounding box center [424, 230] width 33 height 5
click at [402, 242] on textarea at bounding box center [421, 247] width 90 height 12
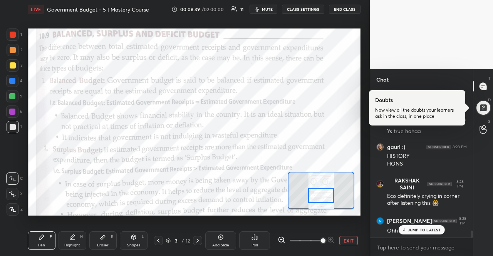
click at [430, 233] on div "JUMP TO LATEST" at bounding box center [421, 229] width 46 height 9
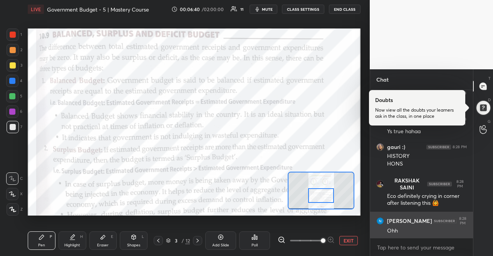
click at [432, 228] on div "Ohh" at bounding box center [427, 231] width 80 height 8
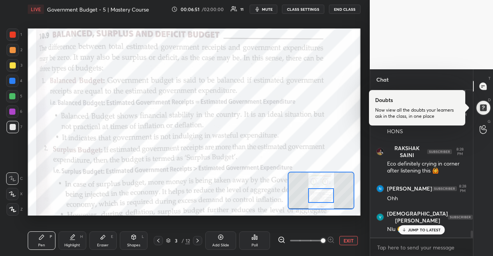
click at [424, 232] on p "JUMP TO LATEST" at bounding box center [424, 230] width 33 height 5
click at [424, 232] on div "Nlu 😭🫶" at bounding box center [427, 230] width 80 height 8
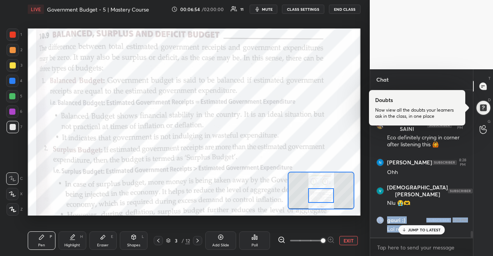
scroll to position [3133, 0]
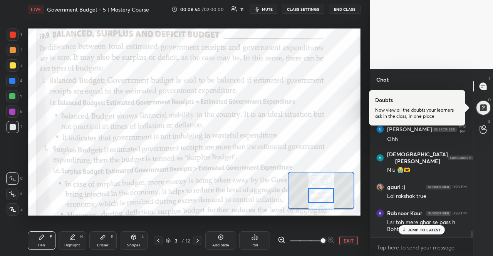
click at [424, 232] on p "JUMP TO LATEST" at bounding box center [424, 230] width 33 height 5
click at [424, 232] on div "Lsr toh mere ghar se pass h Boht" at bounding box center [427, 226] width 80 height 15
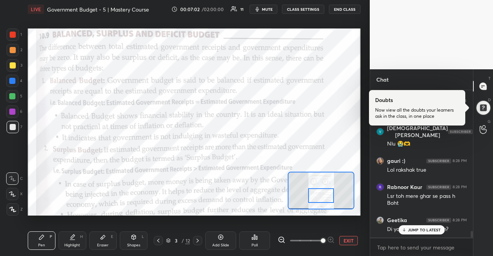
scroll to position [3185, 0]
click at [424, 232] on p "JUMP TO LATEST" at bounding box center [424, 230] width 33 height 5
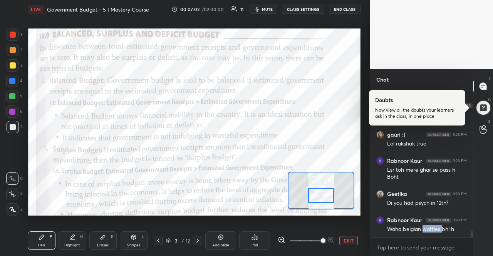
click at [424, 232] on div "Waha belgian waffles bhi h" at bounding box center [427, 230] width 80 height 8
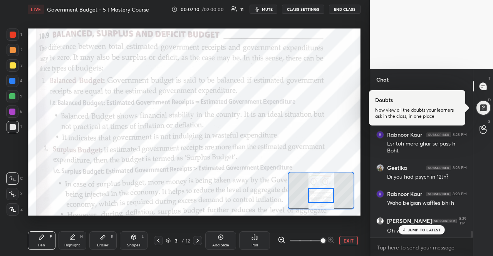
click at [424, 232] on p "JUMP TO LATEST" at bounding box center [424, 230] width 33 height 5
click at [424, 232] on div "Oh wow rabnoor" at bounding box center [427, 231] width 80 height 8
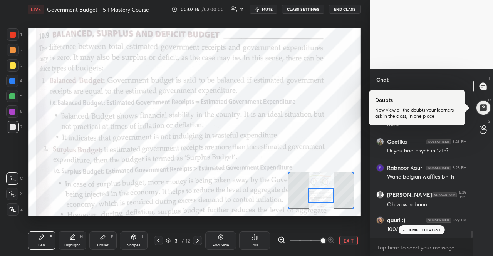
click at [424, 232] on p "JUMP TO LATEST" at bounding box center [424, 230] width 33 height 5
click at [424, 232] on div "100/100?" at bounding box center [427, 230] width 80 height 8
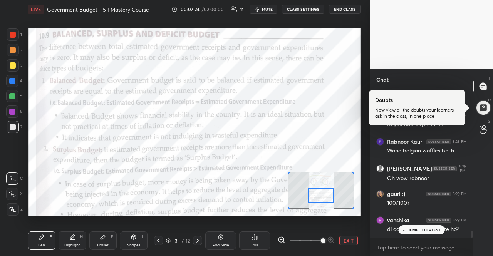
click at [424, 232] on p "JUMP TO LATEST" at bounding box center [424, 230] width 33 height 5
click at [424, 232] on div "di aap internship bhi krte ho?" at bounding box center [427, 230] width 80 height 8
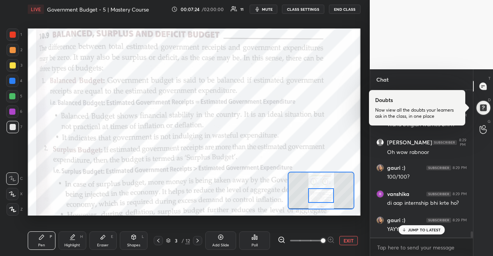
click at [424, 232] on p "JUMP TO LATEST" at bounding box center [424, 230] width 33 height 5
click at [424, 232] on div "YAYYYYY" at bounding box center [427, 230] width 80 height 8
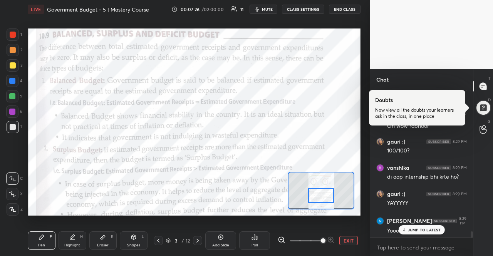
click at [427, 231] on p "JUMP TO LATEST" at bounding box center [424, 230] width 33 height 5
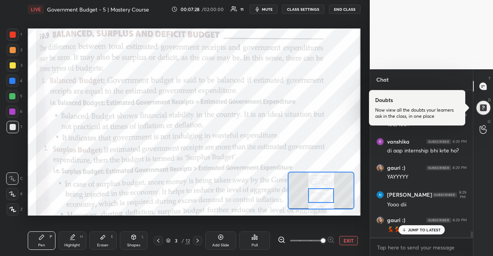
click at [424, 234] on div "JUMP TO LATEST" at bounding box center [421, 229] width 46 height 9
type textarea "x"
click at [419, 248] on textarea at bounding box center [421, 247] width 90 height 12
type textarea "1"
type textarea "x"
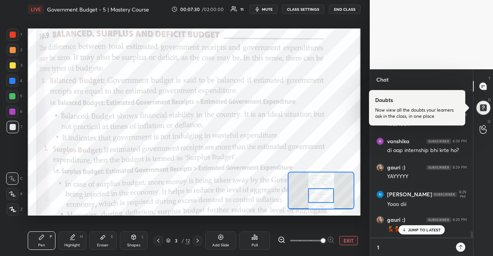
scroll to position [164, 101]
type textarea "10"
type textarea "x"
type textarea "100"
type textarea "x"
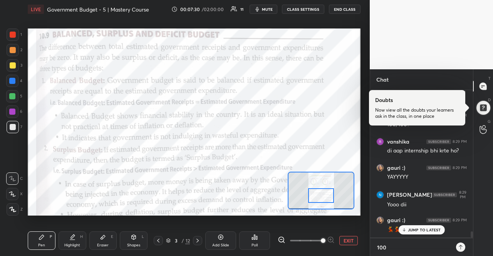
scroll to position [3369, 0]
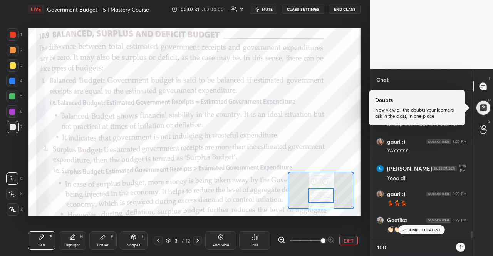
type textarea "10"
type textarea "x"
type textarea "1"
type textarea "x"
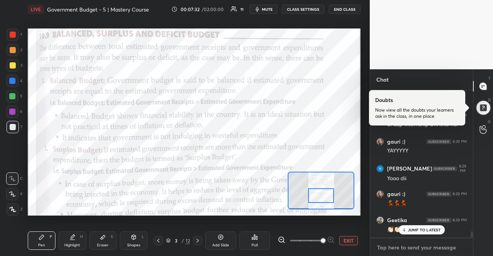
type textarea "1"
type textarea "x"
type textarea "10"
type textarea "x"
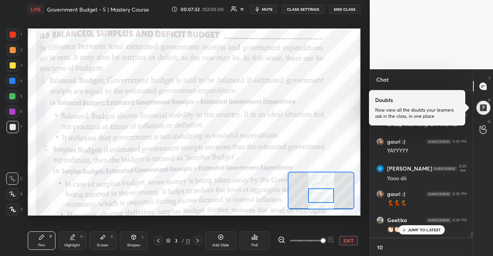
type textarea "100"
type textarea "x"
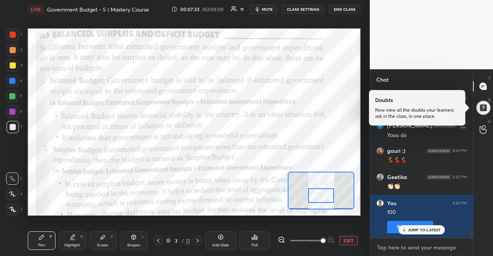
type textarea "p"
type textarea "x"
type textarea "ps"
type textarea "x"
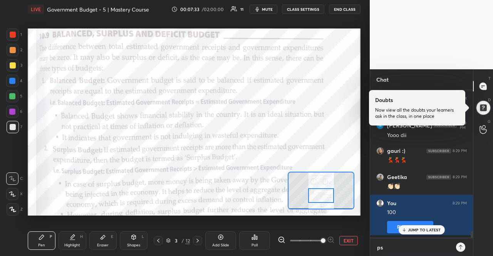
type textarea "psy"
type textarea "x"
type textarea "psyc"
type textarea "x"
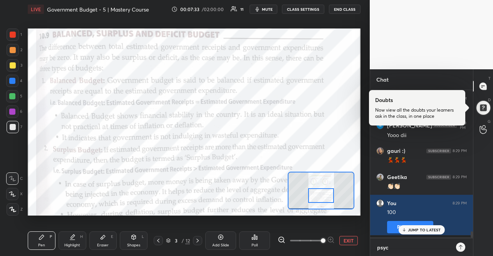
type textarea "psych"
type textarea "x"
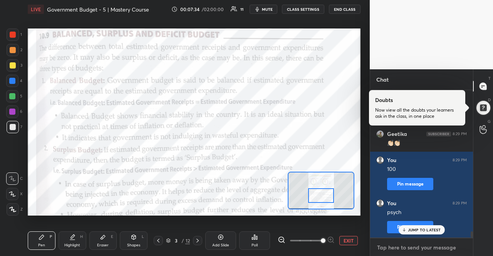
type textarea "e"
type textarea "x"
type textarea "ec"
type textarea "x"
type textarea "eco"
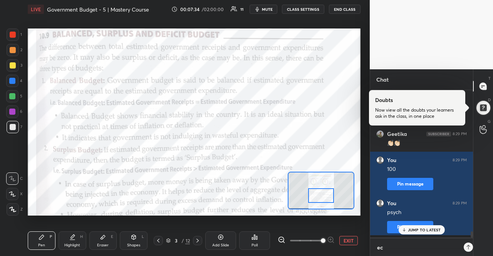
type textarea "x"
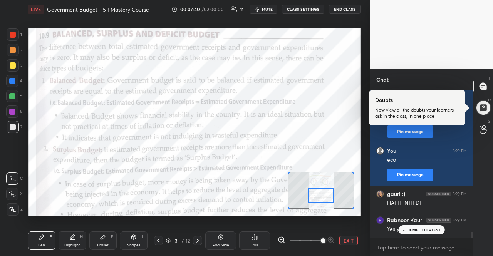
click at [424, 234] on div "JUMP TO LATEST" at bounding box center [421, 229] width 46 height 9
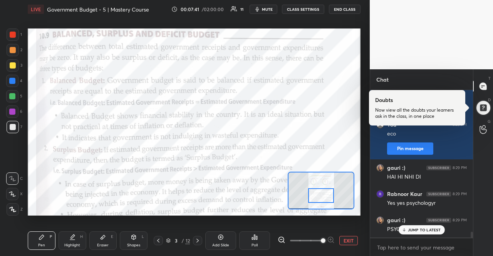
click at [424, 234] on div "JUMP TO LATEST" at bounding box center [421, 229] width 46 height 9
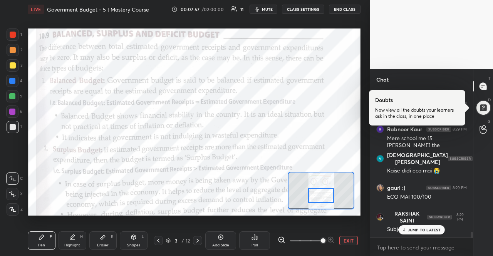
click at [422, 228] on p "JUMP TO LATEST" at bounding box center [424, 230] width 33 height 5
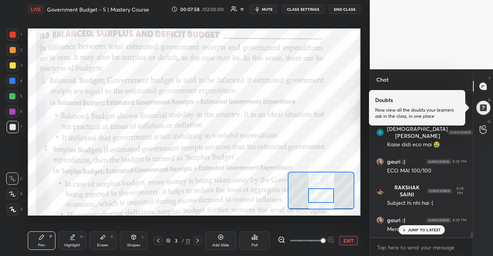
click at [422, 229] on p "JUMP TO LATEST" at bounding box center [424, 230] width 33 height 5
click at [422, 229] on div "Mera dream" at bounding box center [427, 230] width 80 height 8
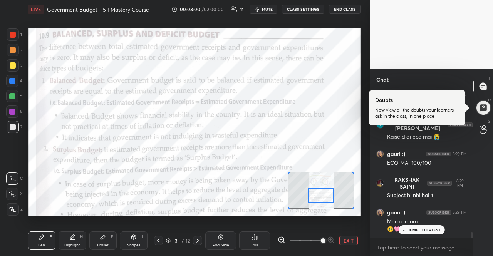
click at [422, 229] on p "JUMP TO LATEST" at bounding box center [424, 230] width 33 height 5
type textarea "x"
click at [409, 247] on textarea at bounding box center [421, 247] width 90 height 12
type textarea "1"
type textarea "x"
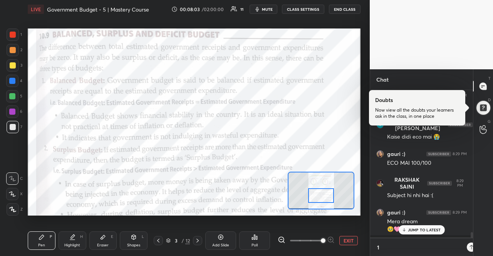
type textarea "10"
type textarea "x"
type textarea "100"
type textarea "x"
type textarea "100/"
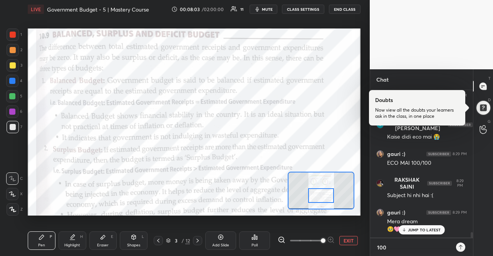
type textarea "x"
type textarea "100/1"
type textarea "x"
type textarea "100/10"
type textarea "x"
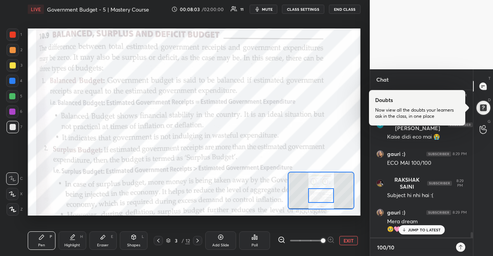
type textarea "100/100"
type textarea "x"
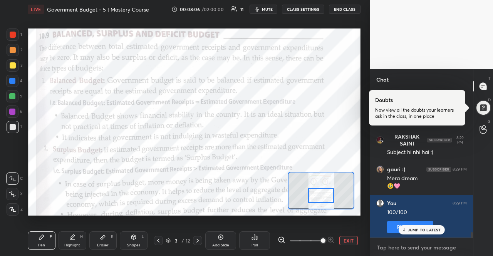
type textarea "9"
type textarea "x"
type textarea "99"
type textarea "x"
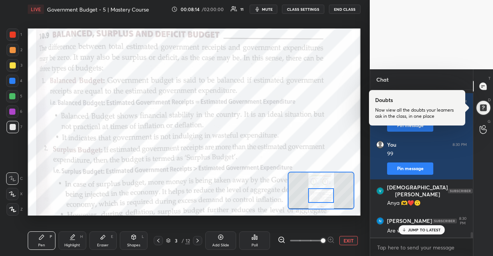
click at [403, 231] on icon at bounding box center [403, 230] width 5 height 5
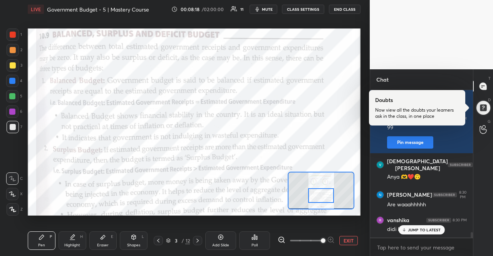
click at [403, 231] on icon at bounding box center [403, 230] width 5 height 5
click at [403, 231] on div "didi ko dokha mila" at bounding box center [427, 230] width 80 height 8
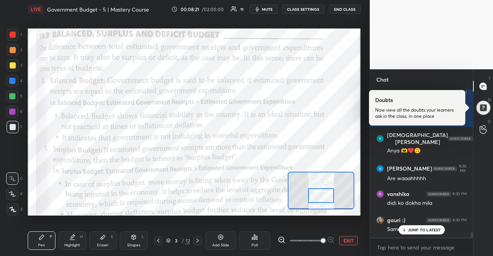
click at [403, 231] on icon at bounding box center [403, 230] width 5 height 5
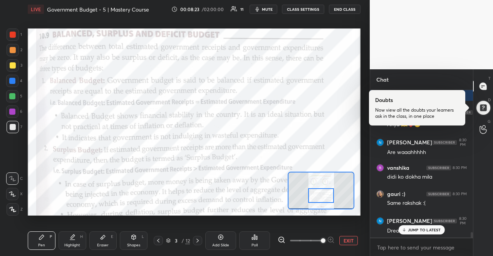
click at [403, 231] on icon at bounding box center [403, 230] width 5 height 5
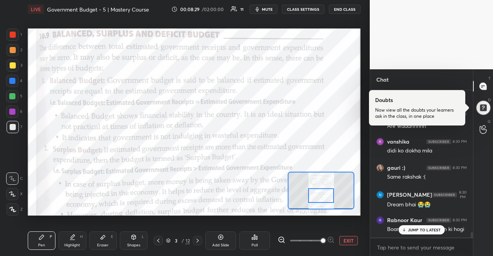
click at [403, 231] on icon at bounding box center [403, 230] width 5 height 5
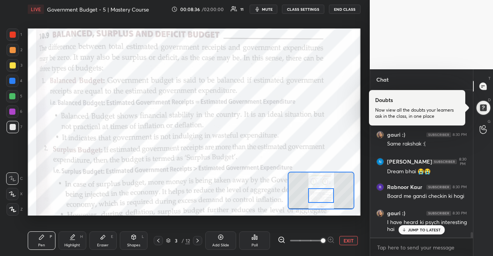
click at [403, 231] on icon at bounding box center [403, 230] width 5 height 5
click at [403, 231] on div "I have heard ki psych interesting hai" at bounding box center [427, 226] width 80 height 15
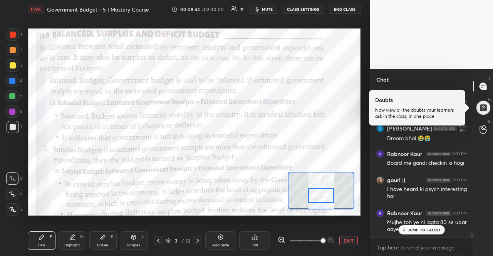
click at [403, 231] on icon at bounding box center [403, 230] width 5 height 5
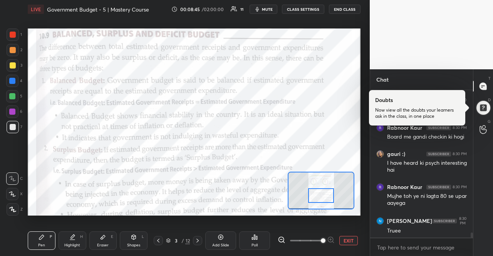
click at [403, 231] on div "Truee" at bounding box center [427, 231] width 80 height 8
drag, startPoint x: 403, startPoint y: 231, endPoint x: 492, endPoint y: 97, distance: 160.7
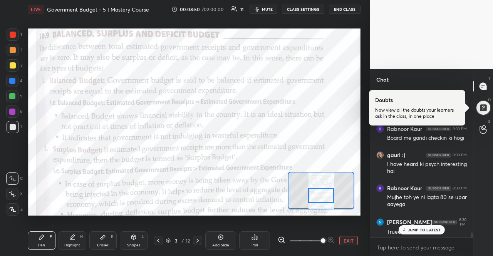
scroll to position [4096, 0]
click at [415, 231] on p "JUMP TO LATEST" at bounding box center [424, 230] width 33 height 5
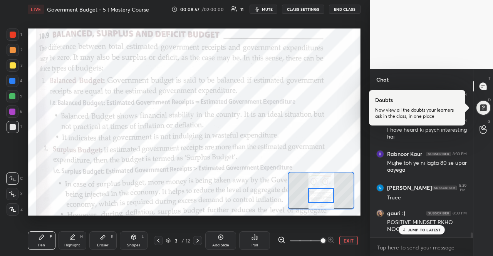
click at [414, 229] on p "JUMP TO LATEST" at bounding box center [424, 230] width 33 height 5
type textarea "x"
click at [412, 248] on textarea at bounding box center [421, 247] width 90 height 12
type textarea "e"
type textarea "x"
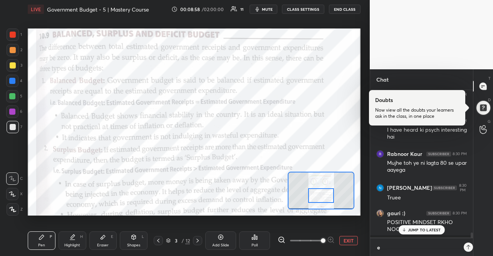
scroll to position [4129, 0]
type textarea "ec"
type textarea "x"
type textarea "eco"
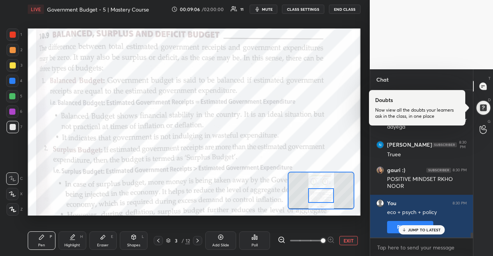
click at [417, 229] on p "JUMP TO LATEST" at bounding box center [424, 230] width 33 height 5
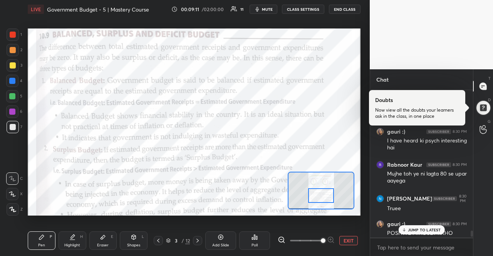
scroll to position [4114, 0]
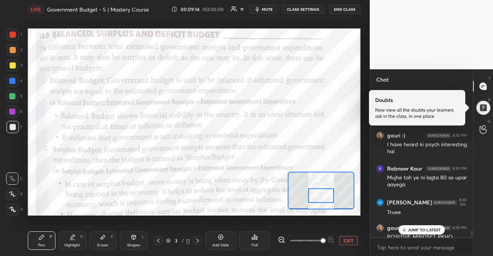
click at [429, 228] on p "JUMP TO LATEST" at bounding box center [424, 230] width 33 height 5
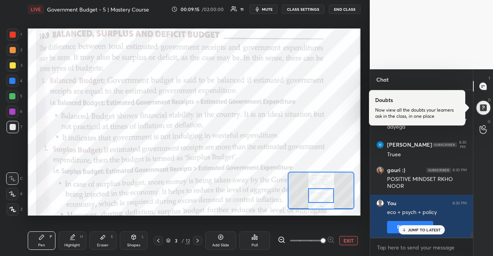
scroll to position [4198, 0]
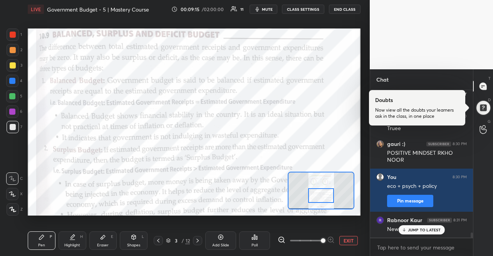
drag, startPoint x: 429, startPoint y: 228, endPoint x: 434, endPoint y: 235, distance: 8.2
click at [434, 235] on div "gauri :) 8:29 PM Mera dream 🥹🩷 You 8:29 PM 100/100 Pin message You 8:30 PM 99 P…" at bounding box center [421, 163] width 103 height 147
click at [434, 235] on div "JUMP TO LATEST" at bounding box center [421, 229] width 46 height 9
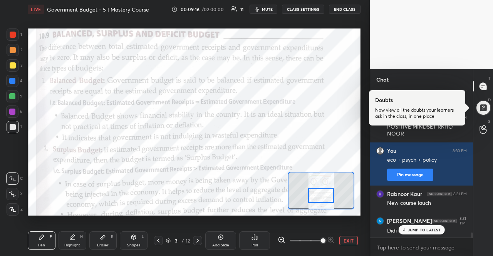
click at [433, 231] on p "JUMP TO LATEST" at bounding box center [424, 230] width 33 height 5
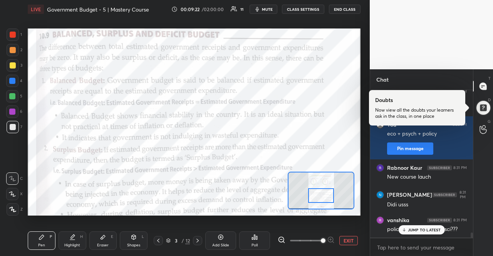
click at [433, 231] on p "JUMP TO LATEST" at bounding box center [424, 230] width 33 height 5
click at [431, 243] on textarea at bounding box center [421, 247] width 90 height 12
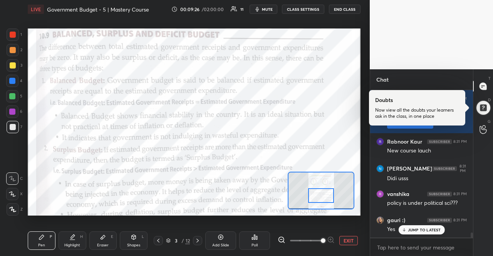
click at [426, 230] on p "JUMP TO LATEST" at bounding box center [424, 230] width 33 height 5
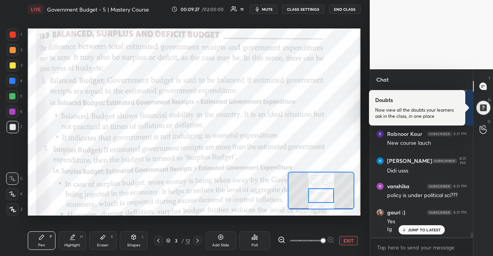
click at [426, 230] on p "JUMP TO LATEST" at bounding box center [424, 230] width 33 height 5
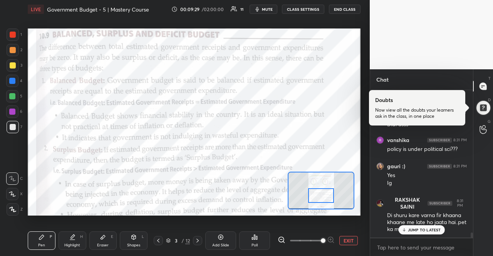
scroll to position [4357, 0]
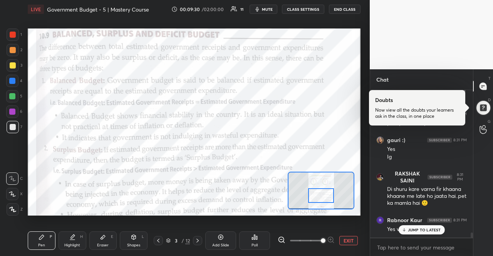
click at [417, 230] on p "JUMP TO LATEST" at bounding box center [424, 230] width 33 height 5
click at [421, 245] on textarea at bounding box center [421, 247] width 90 height 12
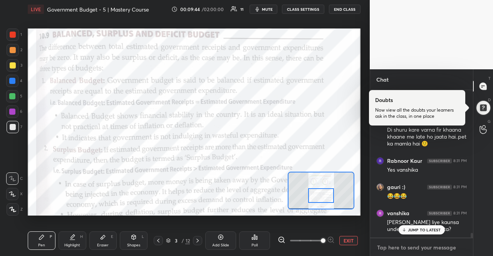
scroll to position [4442, 0]
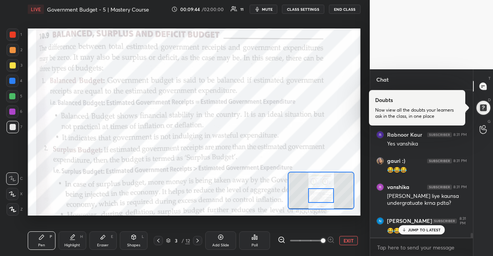
click at [419, 231] on p "JUMP TO LATEST" at bounding box center [424, 230] width 33 height 5
click at [419, 231] on div "😂😂😂😂" at bounding box center [427, 231] width 80 height 8
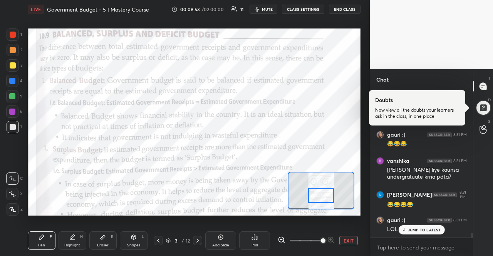
click at [419, 231] on p "JUMP TO LATEST" at bounding box center [424, 230] width 33 height 5
click at [419, 231] on div "LOL" at bounding box center [427, 230] width 80 height 8
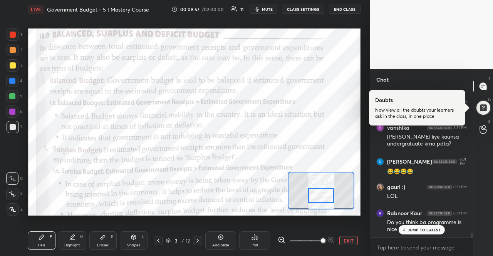
click at [419, 231] on p "JUMP TO LATEST" at bounding box center [424, 230] width 33 height 5
click at [418, 242] on textarea at bounding box center [421, 247] width 90 height 12
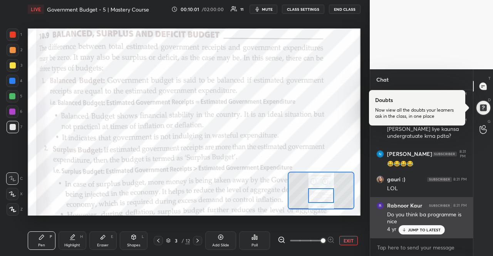
click at [417, 235] on div "Rabnoor Kaur 8:31 PM Do you think ba programme is nice 4 yr" at bounding box center [421, 217] width 103 height 41
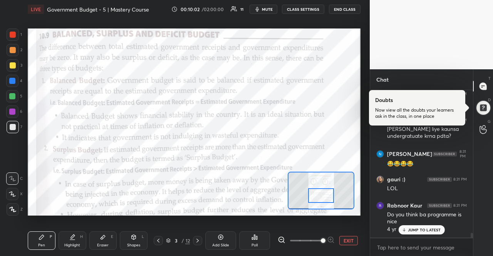
click at [415, 227] on div "JUMP TO LATEST" at bounding box center [421, 229] width 46 height 9
click at [414, 240] on div "x" at bounding box center [421, 247] width 103 height 18
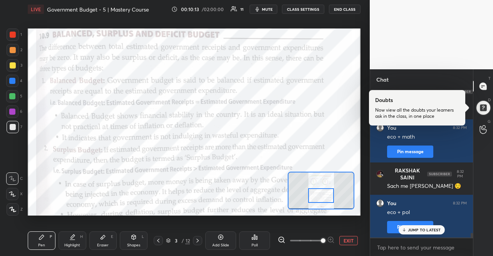
click at [437, 226] on div "JUMP TO LATEST" at bounding box center [421, 229] width 46 height 9
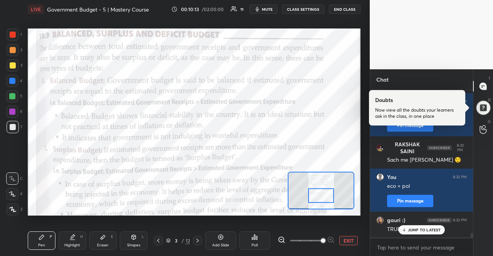
click at [437, 226] on div "JUMP TO LATEST" at bounding box center [421, 229] width 46 height 9
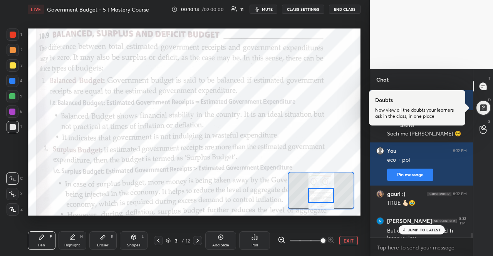
click at [437, 226] on div "JUMP TO LATEST" at bounding box center [421, 229] width 46 height 9
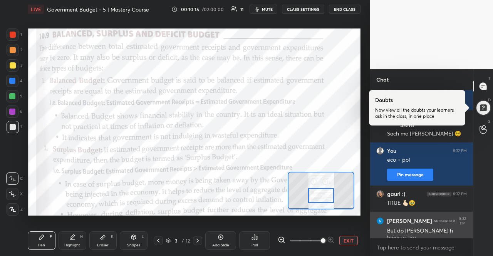
click at [435, 227] on div "But do [PERSON_NAME] h honours kro" at bounding box center [427, 234] width 80 height 15
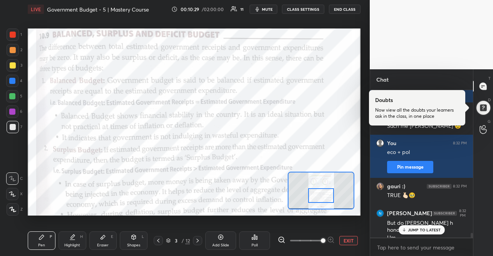
click at [434, 231] on p "JUMP TO LATEST" at bounding box center [424, 230] width 33 height 5
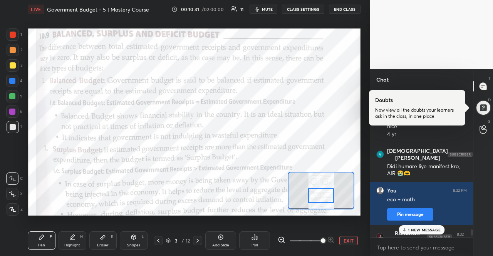
click at [428, 227] on div "1 NEW MESSAGE" at bounding box center [422, 229] width 46 height 9
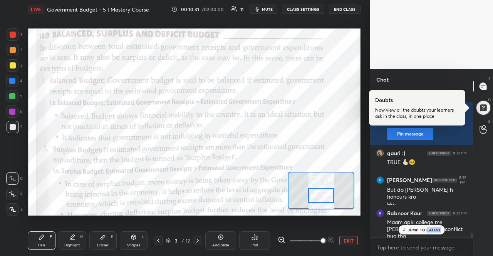
click at [428, 227] on div "JUMP TO LATEST" at bounding box center [421, 229] width 46 height 9
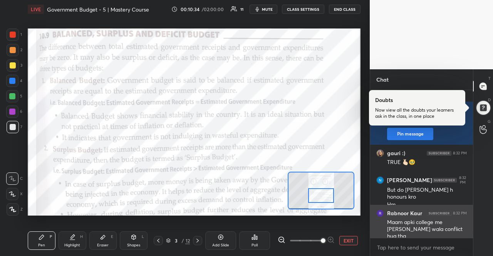
scroll to position [4786, 0]
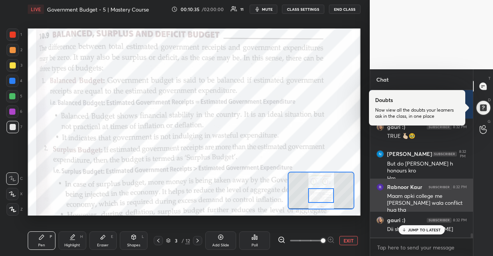
click at [430, 235] on div "JUMP TO LATEST" at bounding box center [421, 229] width 46 height 9
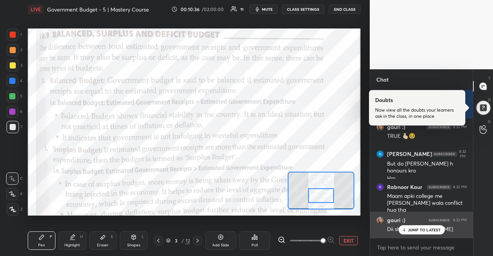
scroll to position [4819, 0]
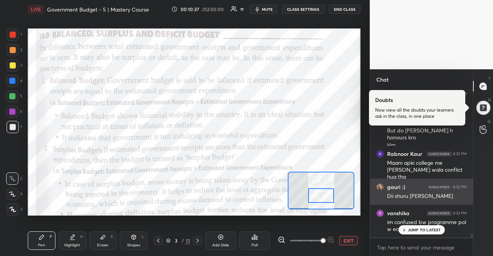
click at [434, 234] on div "JUMP TO LATEST" at bounding box center [421, 229] width 46 height 9
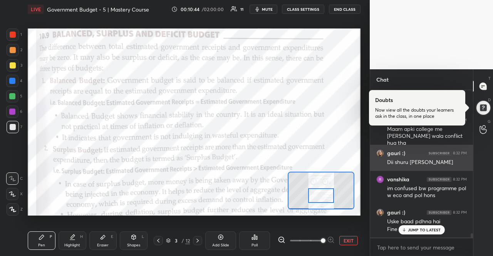
scroll to position [4886, 0]
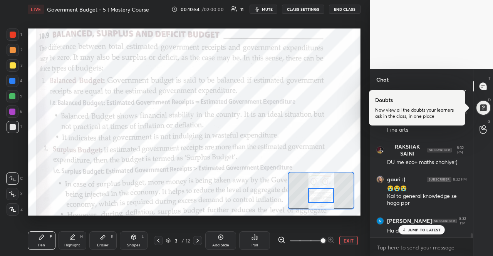
click at [434, 234] on div "JUMP TO LATEST" at bounding box center [421, 229] width 46 height 9
click at [400, 247] on textarea at bounding box center [421, 247] width 90 height 12
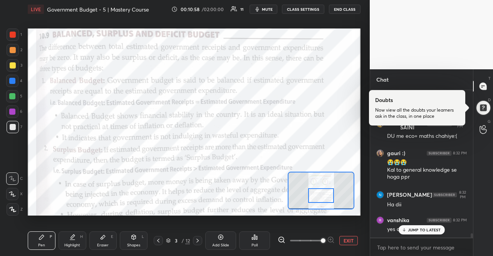
click at [421, 227] on div "JUMP TO LATEST" at bounding box center [421, 229] width 46 height 9
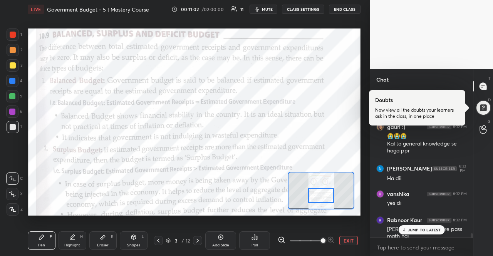
click at [421, 230] on p "JUMP TO LATEST" at bounding box center [424, 230] width 33 height 5
click at [421, 230] on div "[PERSON_NAME] tumare pass math hai" at bounding box center [427, 233] width 80 height 15
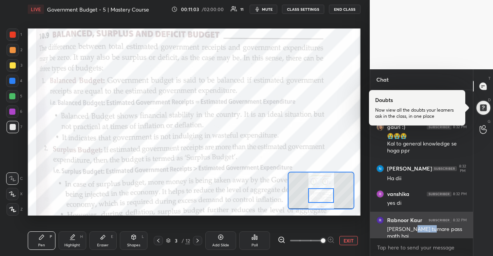
click at [429, 234] on div "Rabnoor Kaur 8:32 PM [PERSON_NAME] tumare pass math hai" at bounding box center [421, 228] width 103 height 33
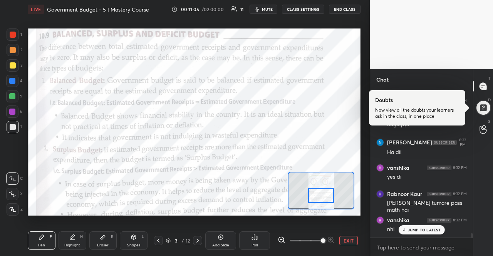
click at [429, 234] on div "JUMP TO LATEST" at bounding box center [421, 229] width 46 height 9
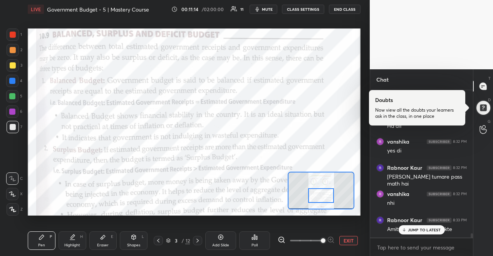
click at [429, 234] on div "JUMP TO LATEST" at bounding box center [421, 229] width 46 height 9
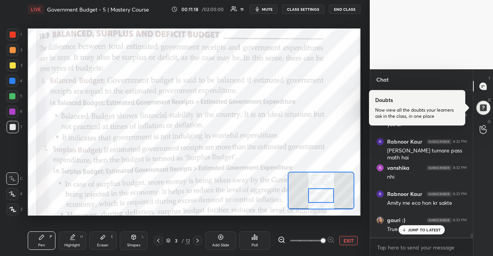
click at [18, 79] on div at bounding box center [12, 81] width 12 height 12
click at [435, 228] on p "JUMP TO LATEST" at bounding box center [424, 230] width 33 height 5
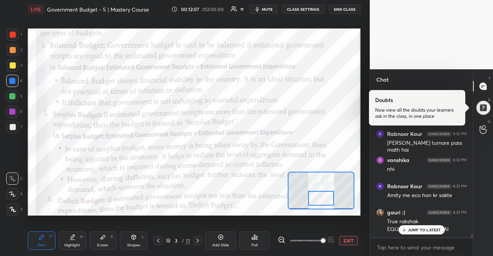
click at [326, 198] on div at bounding box center [321, 198] width 26 height 14
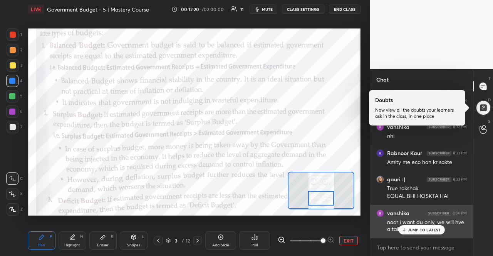
click at [427, 221] on div "noor i want du only, we will hve a talk on group" at bounding box center [427, 226] width 80 height 15
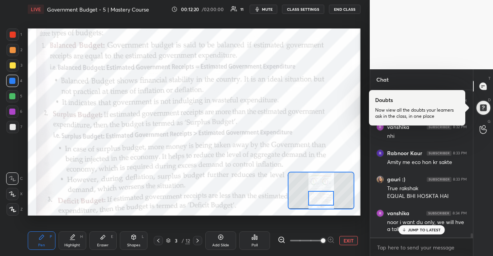
click at [428, 225] on div "JUMP TO LATEST" at bounding box center [421, 229] width 46 height 9
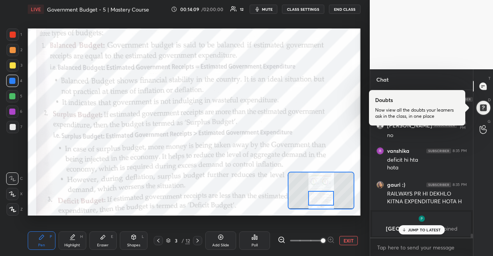
scroll to position [5417, 0]
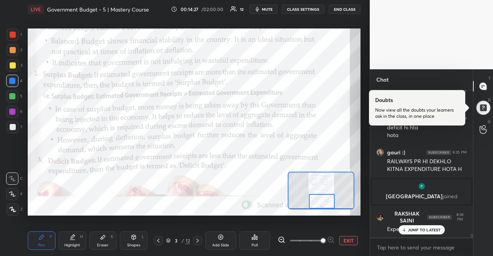
drag, startPoint x: 325, startPoint y: 199, endPoint x: 326, endPoint y: 205, distance: 5.4
click at [326, 205] on div at bounding box center [322, 201] width 26 height 14
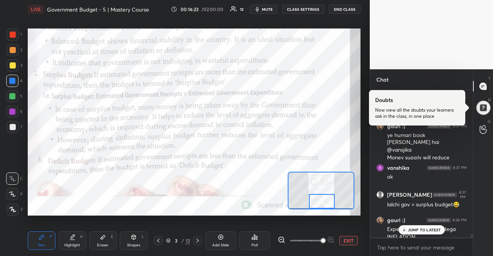
scroll to position [5638, 0]
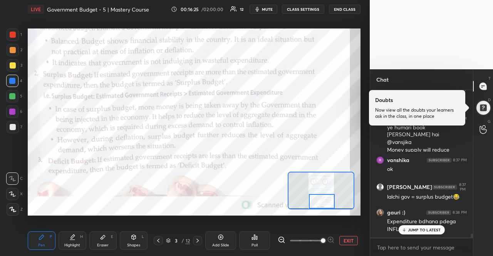
click at [404, 232] on icon at bounding box center [403, 230] width 5 height 5
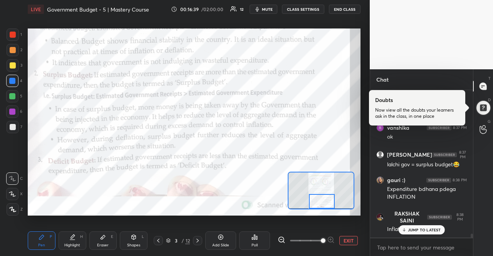
scroll to position [5697, 0]
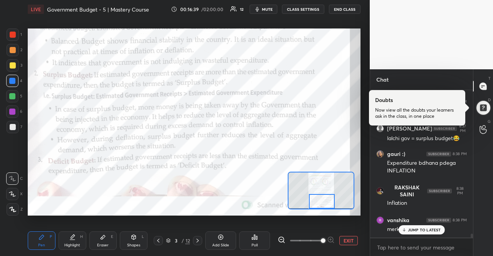
click at [407, 232] on div "JUMP TO LATEST" at bounding box center [421, 229] width 46 height 9
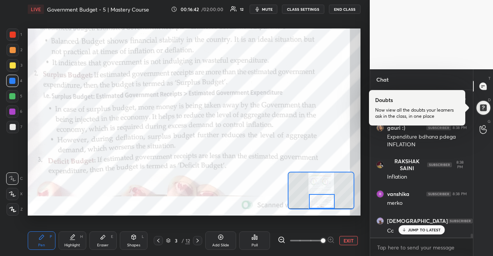
click at [414, 228] on p "JUMP TO LATEST" at bounding box center [424, 230] width 33 height 5
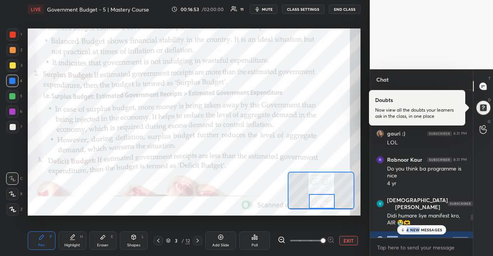
click at [420, 226] on div "[PERSON_NAME] 8:30 PM Truee gauri :) 8:30 PM POSITIVE MINDSET RKHO NOOR You 8:3…" at bounding box center [421, 163] width 103 height 147
click at [420, 226] on div "4 NEW MESSAGES" at bounding box center [421, 229] width 49 height 9
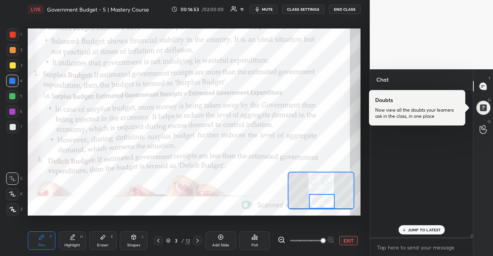
scroll to position [5854, 0]
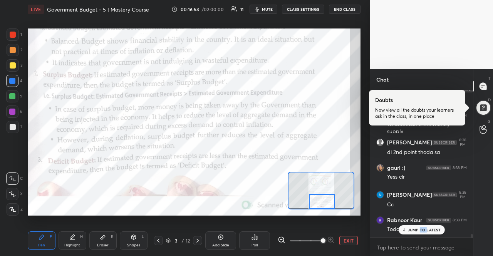
click at [420, 226] on div "JUMP TO LATEST" at bounding box center [421, 229] width 46 height 9
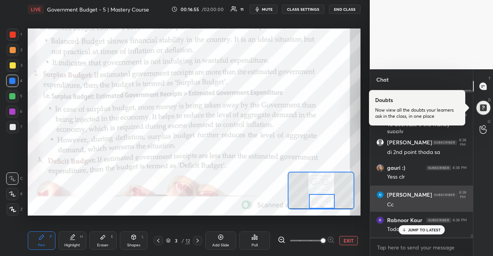
scroll to position [5880, 0]
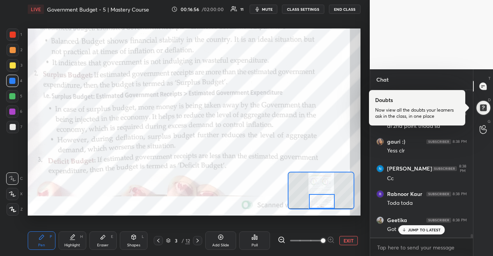
click at [421, 228] on p "JUMP TO LATEST" at bounding box center [424, 230] width 33 height 5
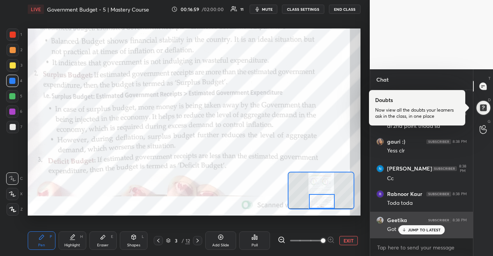
click at [424, 235] on div "[PERSON_NAME] 8:38 PM Got it" at bounding box center [421, 225] width 103 height 26
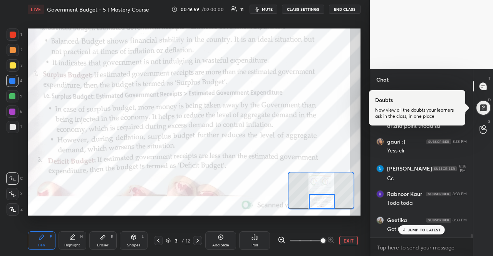
click at [424, 232] on p "JUMP TO LATEST" at bounding box center [424, 230] width 33 height 5
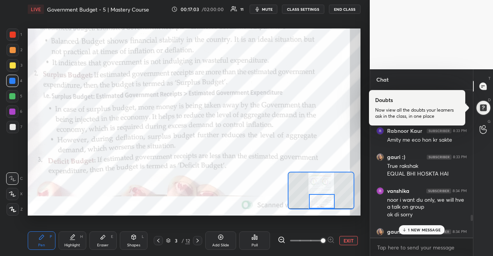
scroll to position [5029, 0]
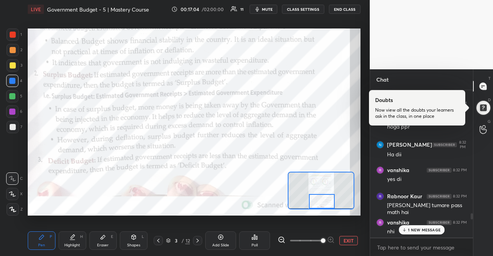
click at [430, 231] on p "1 NEW MESSAGE" at bounding box center [424, 230] width 33 height 5
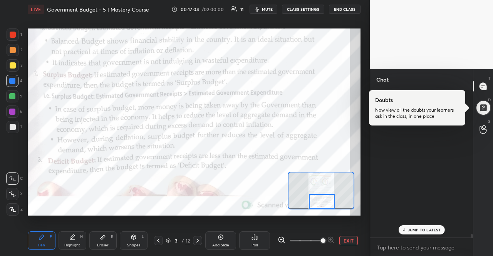
scroll to position [5912, 0]
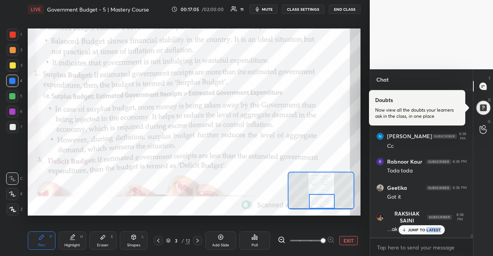
click at [430, 231] on p "JUMP TO LATEST" at bounding box center [424, 230] width 33 height 5
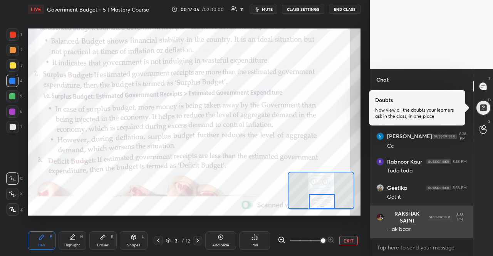
click at [430, 231] on div "....ak baar" at bounding box center [427, 230] width 80 height 8
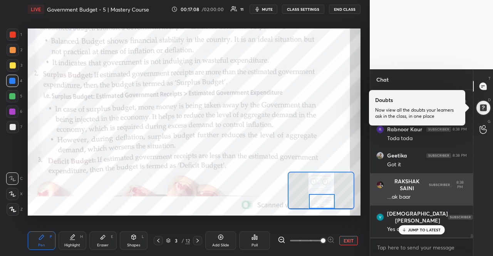
click at [427, 229] on p "JUMP TO LATEST" at bounding box center [424, 230] width 33 height 5
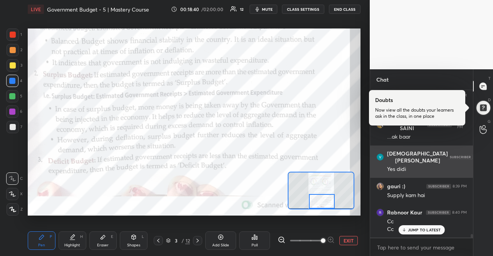
scroll to position [6031, 0]
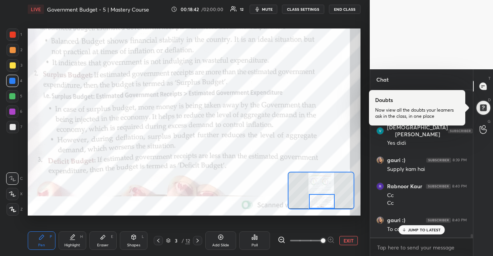
click at [432, 228] on p "JUMP TO LATEST" at bounding box center [424, 230] width 33 height 5
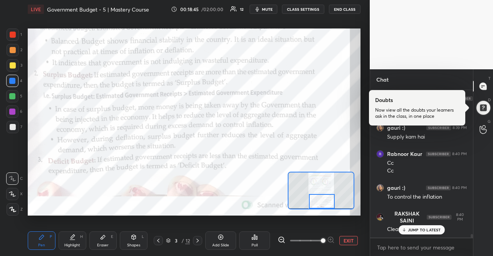
click at [432, 228] on p "JUMP TO LATEST" at bounding box center [424, 230] width 33 height 5
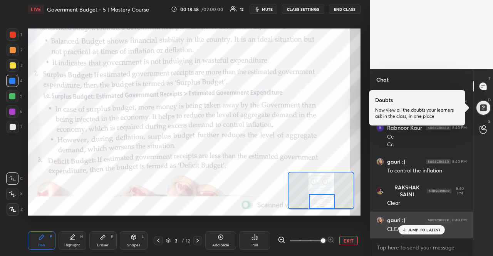
click at [415, 226] on div "JUMP TO LATEST" at bounding box center [421, 229] width 46 height 9
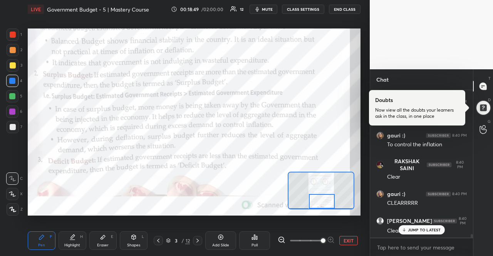
click at [418, 234] on div "JUMP TO LATEST" at bounding box center [421, 229] width 46 height 9
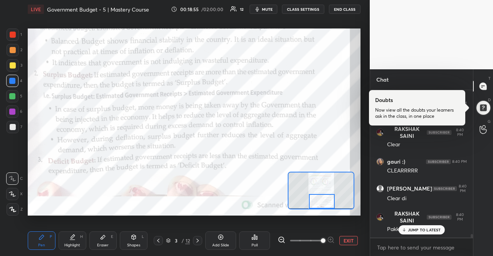
scroll to position [6174, 0]
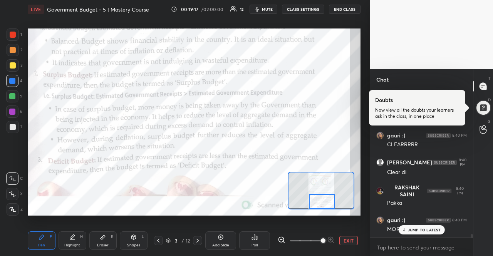
click at [196, 239] on icon at bounding box center [197, 241] width 6 height 6
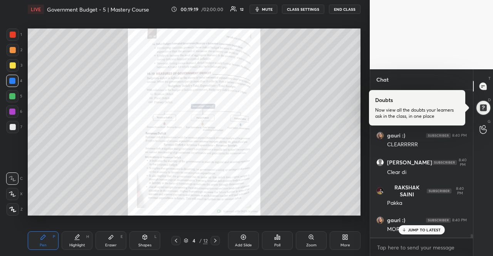
click at [313, 240] on icon at bounding box center [311, 237] width 6 height 6
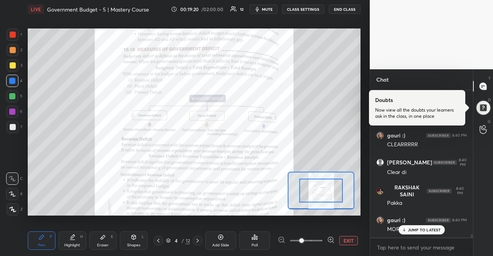
click at [330, 237] on icon at bounding box center [330, 239] width 5 height 5
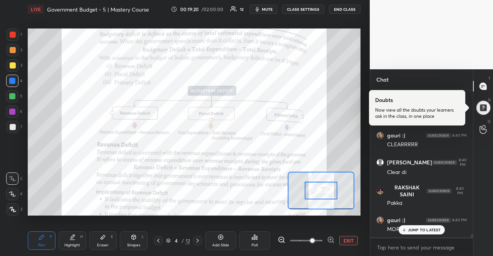
click at [330, 237] on icon at bounding box center [330, 239] width 5 height 5
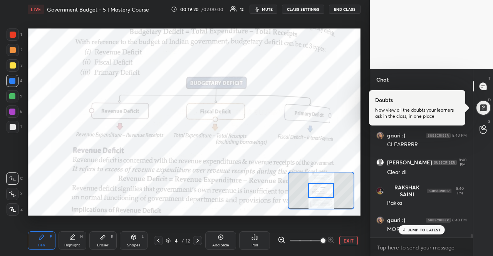
click at [325, 238] on span at bounding box center [323, 240] width 5 height 5
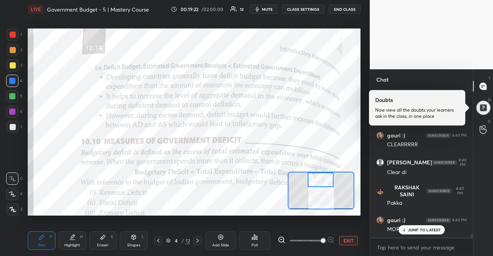
drag, startPoint x: 321, startPoint y: 191, endPoint x: 320, endPoint y: 179, distance: 12.3
click at [320, 179] on div at bounding box center [321, 180] width 26 height 14
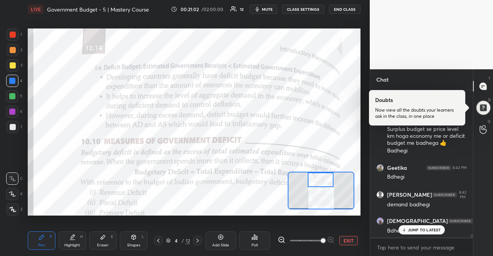
scroll to position [6380, 0]
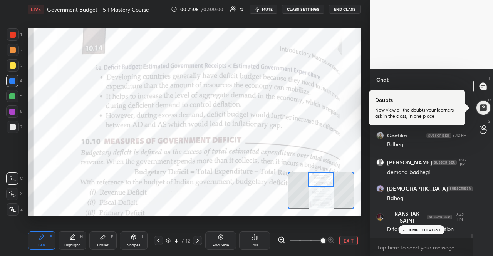
click at [430, 230] on p "JUMP TO LATEST" at bounding box center [424, 230] width 33 height 5
click at [424, 241] on textarea at bounding box center [421, 247] width 90 height 12
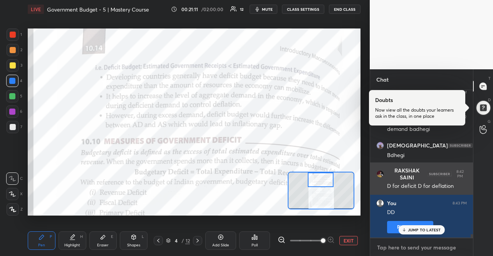
scroll to position [6449, 0]
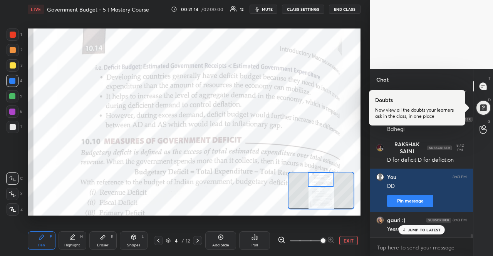
click at [422, 230] on p "JUMP TO LATEST" at bounding box center [424, 230] width 33 height 5
click at [423, 241] on textarea at bounding box center [421, 247] width 90 height 12
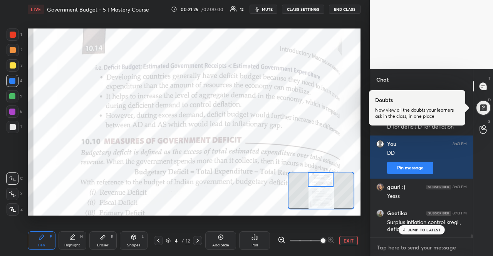
scroll to position [6508, 0]
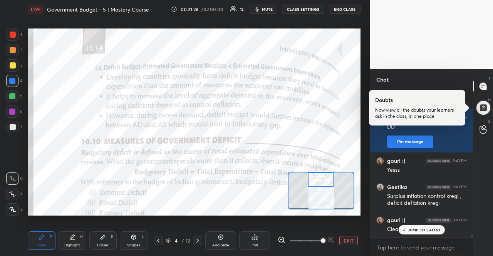
click at [421, 227] on div "JUMP TO LATEST" at bounding box center [421, 229] width 46 height 9
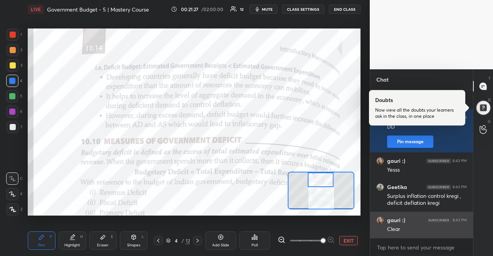
scroll to position [6534, 0]
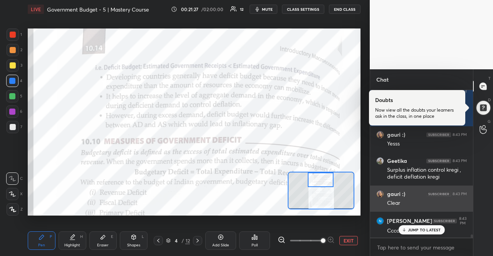
click at [420, 227] on div "JUMP TO LATEST" at bounding box center [421, 229] width 46 height 9
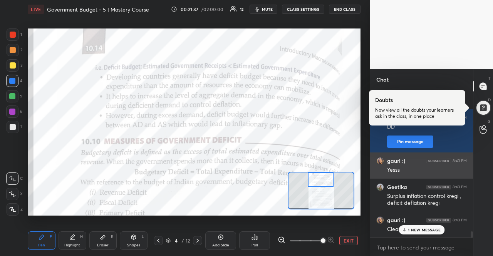
scroll to position [6645, 0]
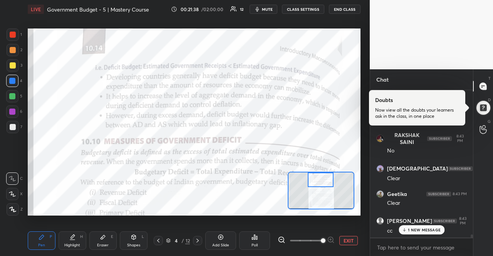
click at [427, 228] on p "1 NEW MESSAGE" at bounding box center [424, 230] width 33 height 5
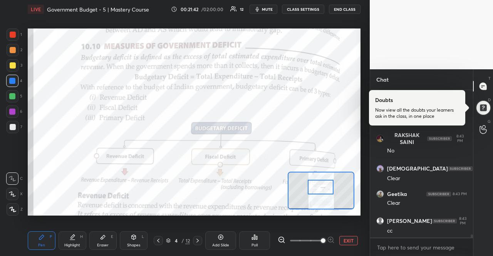
drag, startPoint x: 328, startPoint y: 177, endPoint x: 328, endPoint y: 184, distance: 7.3
click at [328, 184] on div at bounding box center [321, 187] width 26 height 14
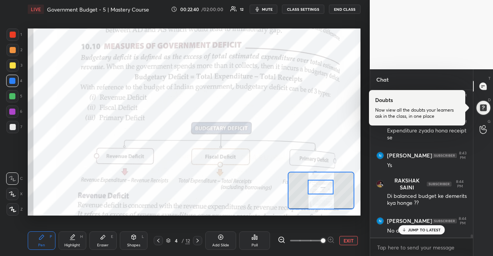
scroll to position [6823, 0]
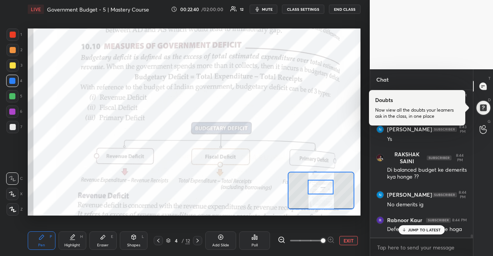
click at [405, 231] on icon at bounding box center [403, 230] width 5 height 5
click at [405, 231] on div "Defecit se deflation krde hoga" at bounding box center [427, 230] width 80 height 8
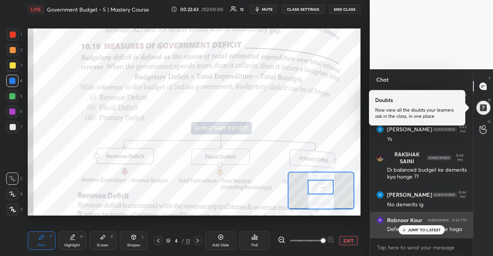
scroll to position [6855, 0]
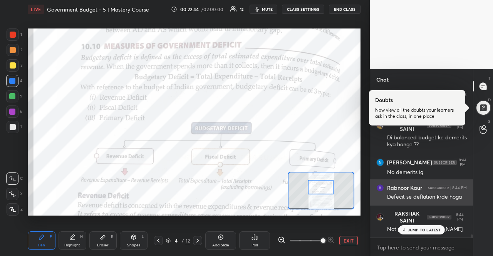
click at [404, 229] on icon at bounding box center [403, 230] width 5 height 5
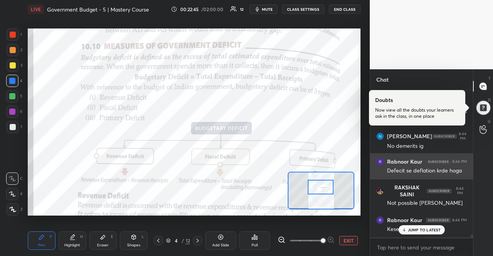
click at [404, 229] on icon at bounding box center [403, 230] width 5 height 5
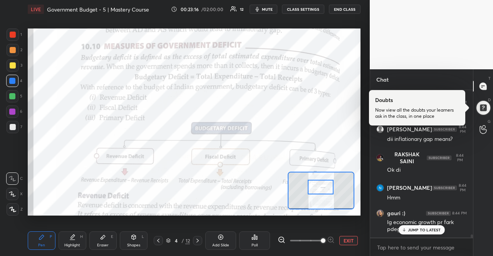
scroll to position [7025, 0]
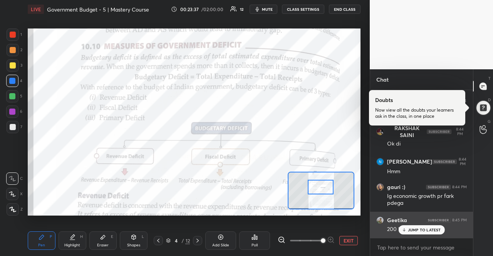
click at [411, 227] on div "JUMP TO LATEST" at bounding box center [421, 229] width 46 height 9
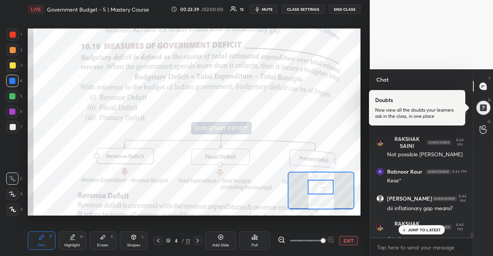
scroll to position [6929, 0]
click at [419, 228] on p "1 NEW MESSAGE" at bounding box center [424, 230] width 33 height 5
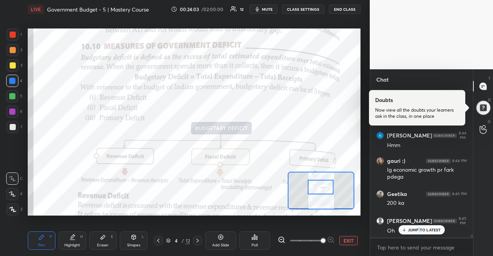
click at [419, 228] on p "JUMP TO LATEST" at bounding box center [424, 230] width 33 height 5
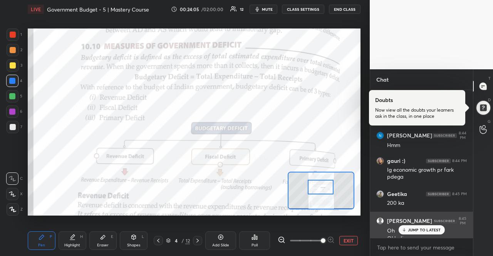
scroll to position [7059, 0]
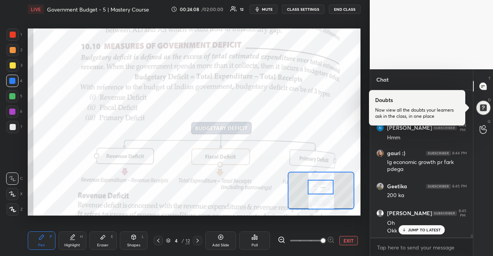
click at [410, 228] on p "JUMP TO LATEST" at bounding box center [424, 230] width 33 height 5
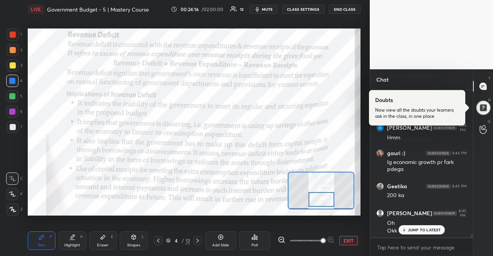
scroll to position [7085, 0]
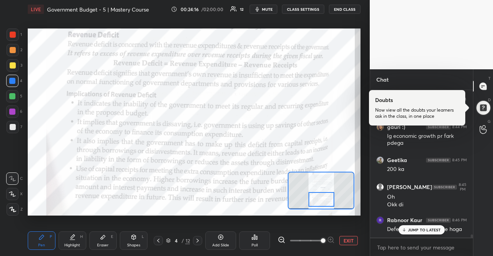
drag, startPoint x: 331, startPoint y: 186, endPoint x: 332, endPoint y: 199, distance: 12.3
click at [332, 199] on div at bounding box center [321, 199] width 26 height 14
click at [411, 232] on p "JUMP TO LATEST" at bounding box center [424, 230] width 33 height 5
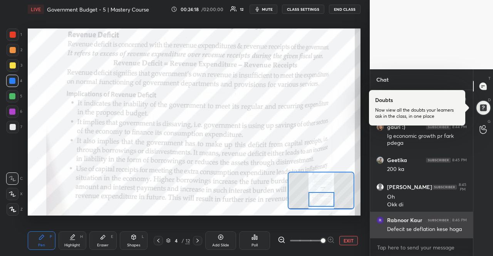
click at [410, 232] on div "Defecit se deflation kese hoga" at bounding box center [427, 230] width 80 height 8
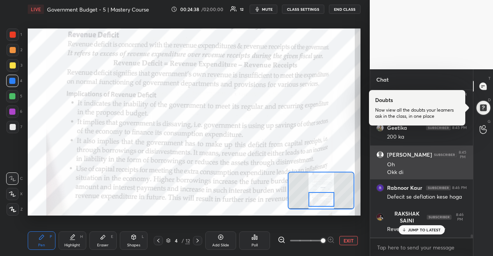
scroll to position [7144, 0]
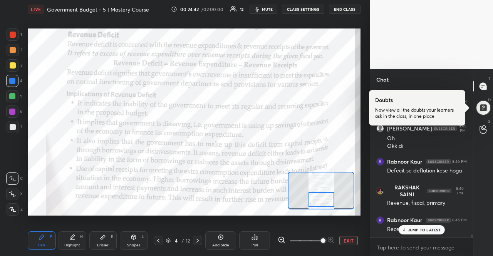
click at [408, 226] on div "JUMP TO LATEST" at bounding box center [421, 229] width 46 height 9
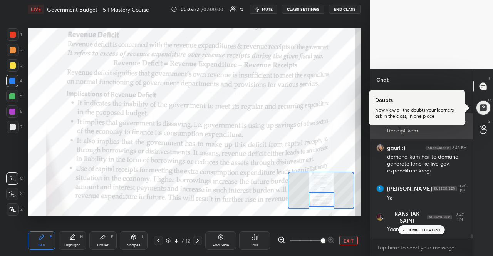
scroll to position [7268, 0]
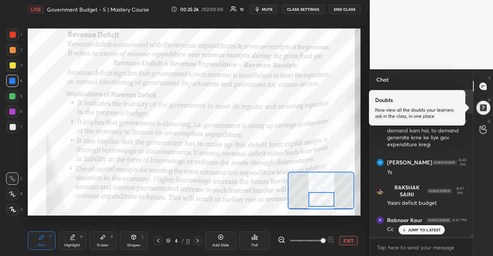
click at [408, 228] on p "JUMP TO LATEST" at bounding box center [424, 230] width 33 height 5
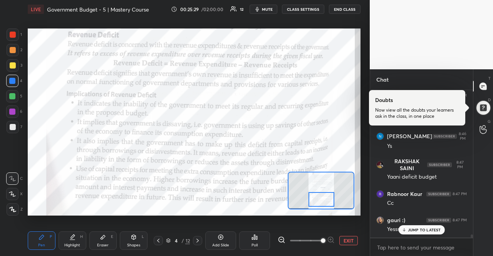
click at [408, 228] on p "JUMP TO LATEST" at bounding box center [424, 230] width 33 height 5
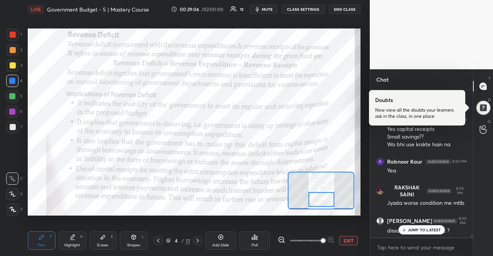
scroll to position [7794, 0]
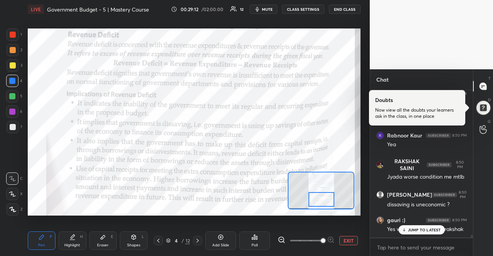
click at [434, 232] on p "JUMP TO LATEST" at bounding box center [424, 230] width 33 height 5
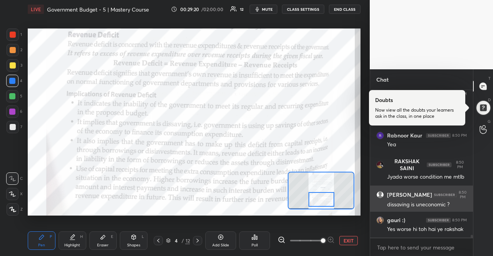
scroll to position [7826, 0]
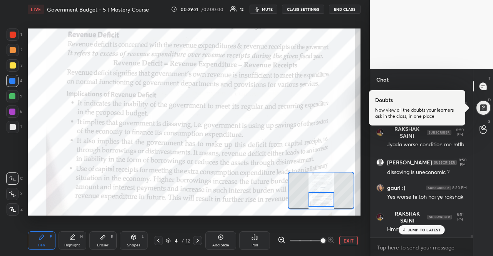
click at [415, 228] on p "JUMP TO LATEST" at bounding box center [424, 230] width 33 height 5
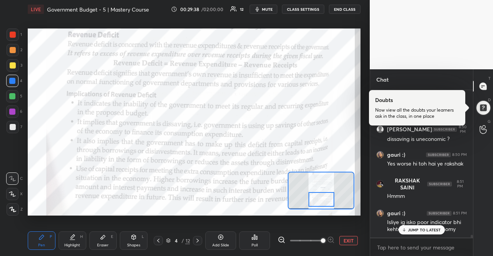
scroll to position [7885, 0]
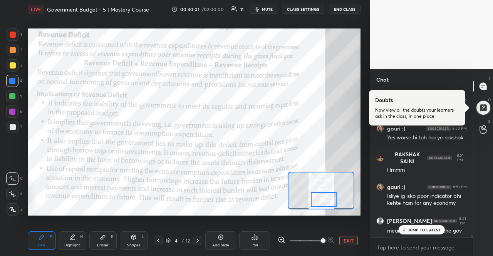
click at [326, 196] on div at bounding box center [324, 199] width 26 height 14
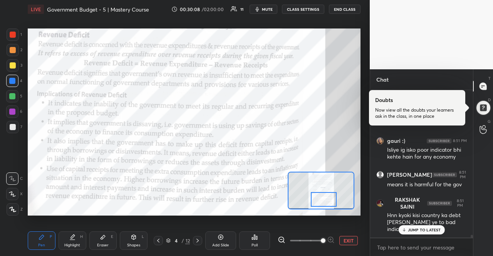
click at [415, 228] on p "JUMP TO LATEST" at bounding box center [424, 230] width 33 height 5
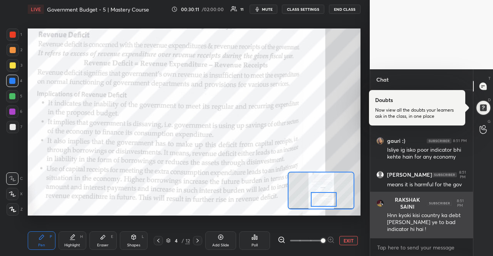
scroll to position [7958, 0]
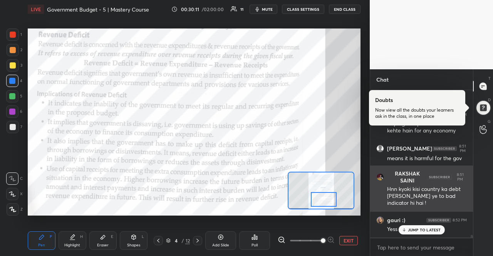
click at [415, 228] on p "JUMP TO LATEST" at bounding box center [424, 230] width 33 height 5
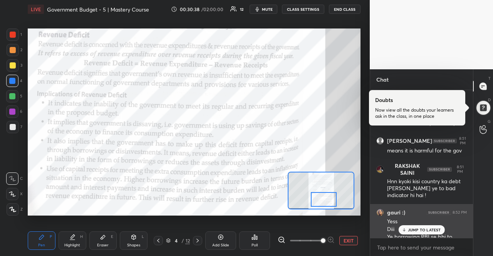
scroll to position [7980, 0]
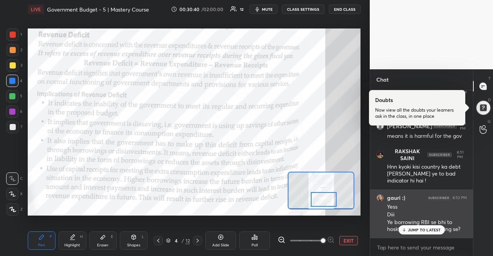
click at [415, 230] on p "JUMP TO LATEST" at bounding box center [424, 230] width 33 height 5
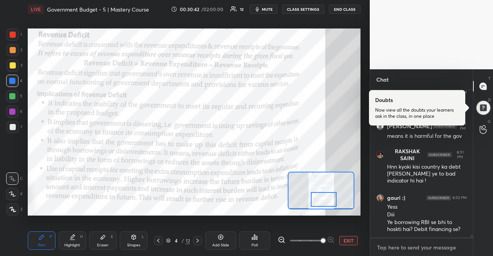
click at [416, 243] on textarea at bounding box center [421, 247] width 90 height 12
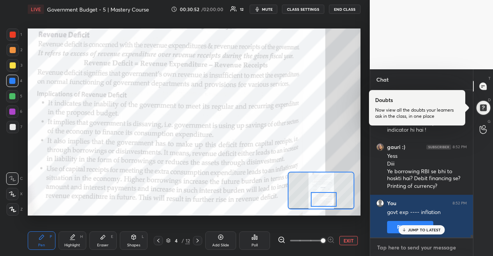
scroll to position [8057, 0]
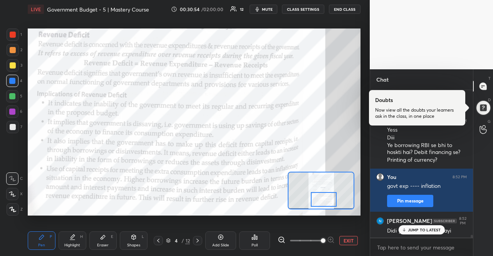
click at [424, 229] on p "JUMP TO LATEST" at bounding box center [424, 230] width 33 height 5
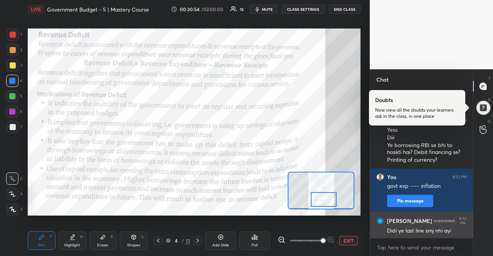
click at [420, 234] on div "[PERSON_NAME] 8:52 PM Didi ye last line smj nhi ayi" at bounding box center [421, 226] width 103 height 28
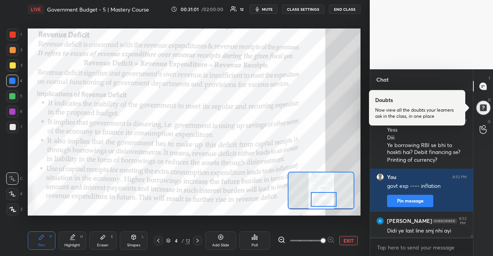
click at [271, 9] on span "mute" at bounding box center [267, 9] width 11 height 5
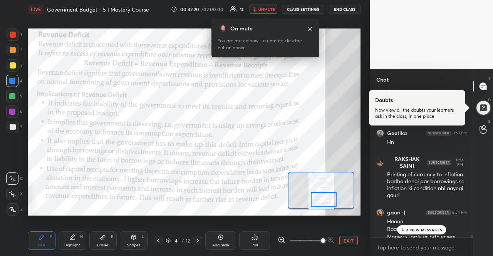
scroll to position [8322, 0]
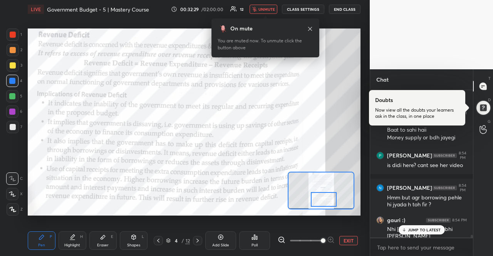
click at [269, 18] on div "On mute You are muted now. To unmute click the button above" at bounding box center [265, 36] width 108 height 44
click at [268, 11] on span "unmute" at bounding box center [266, 9] width 17 height 5
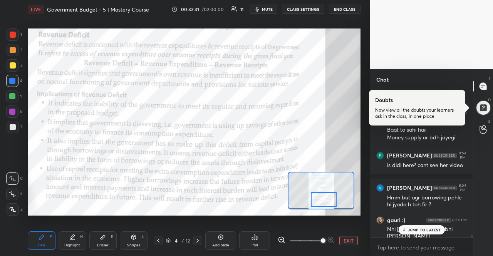
click at [409, 230] on p "JUMP TO LATEST" at bounding box center [424, 230] width 33 height 5
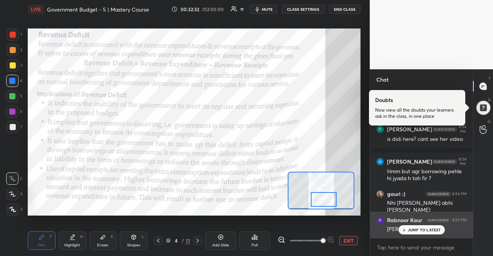
click at [407, 221] on h6 "Rabnoor Kaur" at bounding box center [404, 220] width 35 height 7
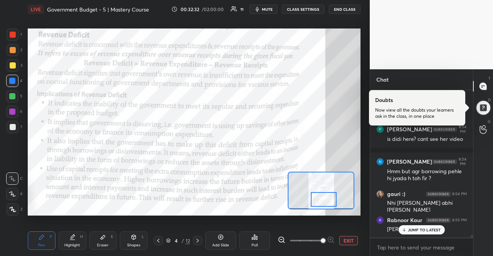
click at [407, 227] on div "JUMP TO LATEST" at bounding box center [421, 229] width 46 height 9
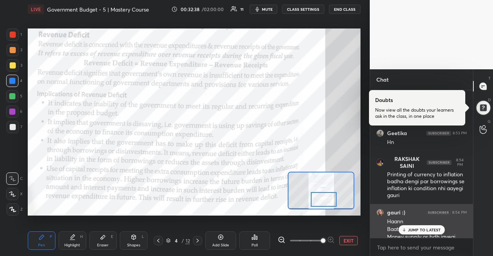
scroll to position [8220, 0]
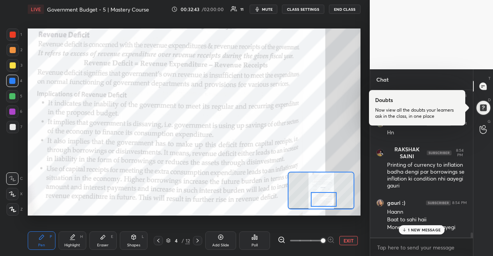
click at [430, 228] on p "1 NEW MESSAGE" at bounding box center [424, 230] width 33 height 5
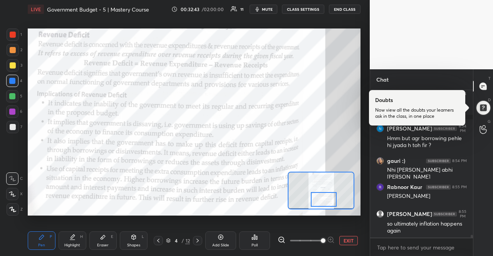
click at [430, 227] on div "so ultimately inflation happens again" at bounding box center [427, 227] width 80 height 15
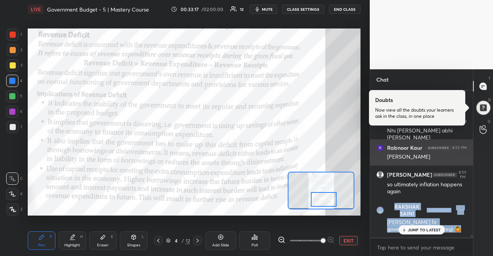
scroll to position [8447, 0]
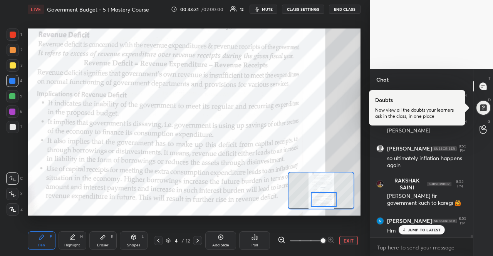
click at [406, 227] on div "JUMP TO LATEST" at bounding box center [421, 229] width 46 height 9
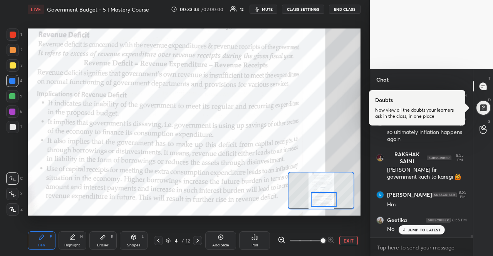
click at [407, 229] on div "You 8:52 PM govt exp ---- inflation Pin message [PERSON_NAME] 8:52 PM Didi ye l…" at bounding box center [421, 163] width 103 height 147
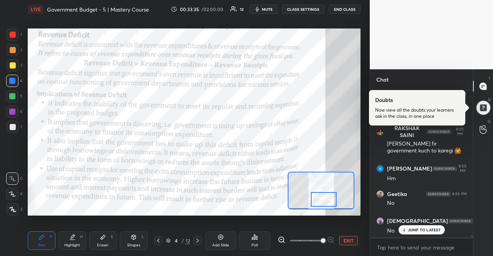
click at [407, 229] on div "JUMP TO LATEST" at bounding box center [421, 229] width 46 height 9
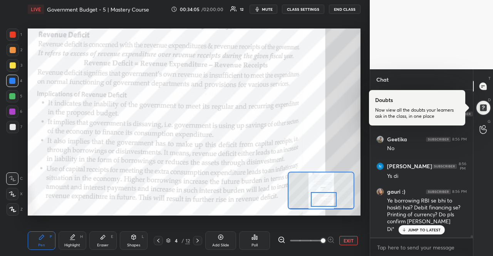
scroll to position [8632, 0]
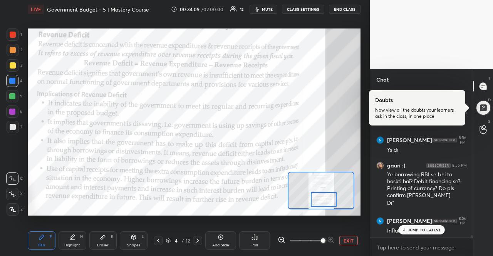
click at [407, 229] on div "JUMP TO LATEST" at bounding box center [421, 229] width 46 height 9
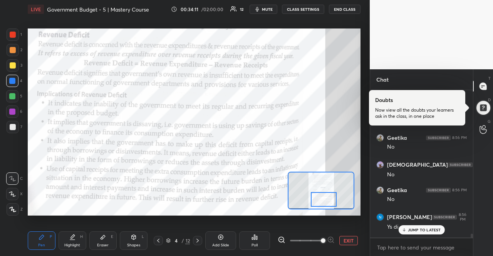
click at [407, 229] on div "JUMP TO LATEST" at bounding box center [421, 229] width 46 height 9
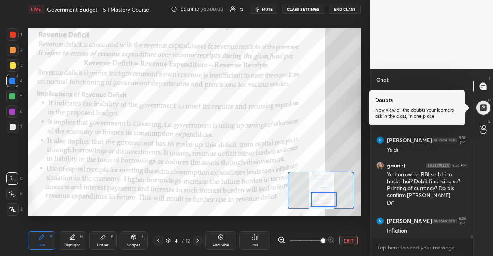
scroll to position [8640, 0]
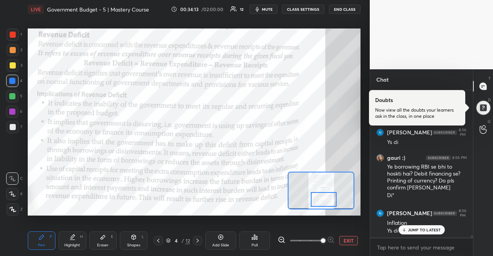
click at [407, 229] on div "JUMP TO LATEST" at bounding box center [421, 229] width 46 height 9
click at [199, 238] on icon at bounding box center [197, 241] width 6 height 6
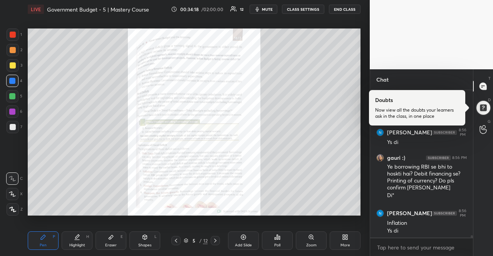
click at [312, 241] on div "Zoom" at bounding box center [311, 240] width 31 height 18
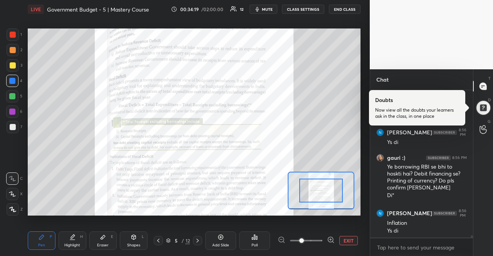
click at [327, 241] on icon at bounding box center [331, 240] width 8 height 8
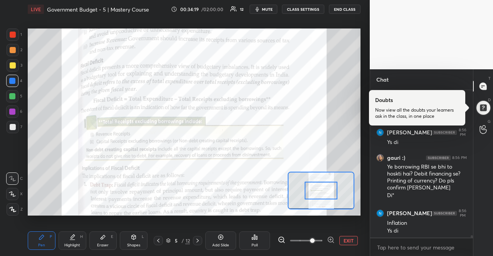
click at [327, 241] on icon at bounding box center [331, 240] width 8 height 8
click at [315, 241] on span at bounding box center [312, 240] width 5 height 5
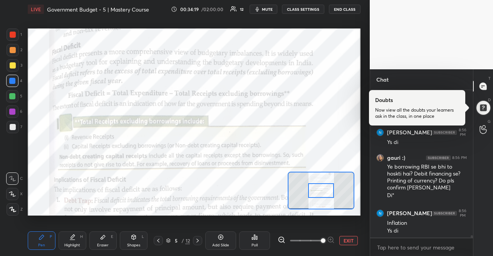
click at [325, 241] on span at bounding box center [323, 240] width 5 height 5
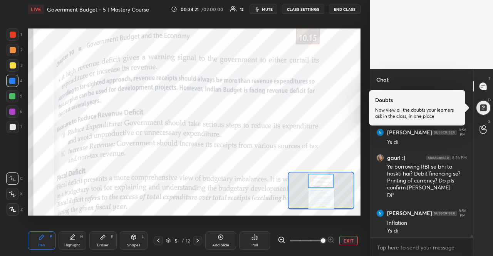
scroll to position [8666, 0]
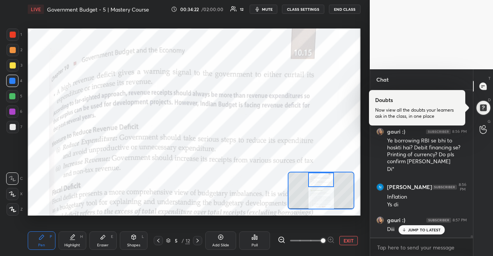
drag, startPoint x: 327, startPoint y: 191, endPoint x: 327, endPoint y: 179, distance: 12.3
click at [327, 179] on div at bounding box center [321, 180] width 26 height 14
click at [403, 227] on div "JUMP TO LATEST" at bounding box center [421, 229] width 46 height 9
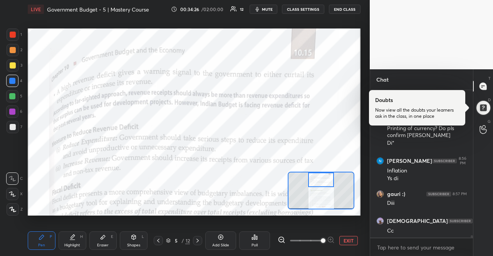
scroll to position [8719, 0]
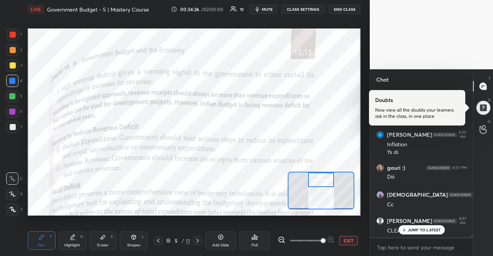
click at [402, 227] on div "JUMP TO LATEST" at bounding box center [421, 229] width 46 height 9
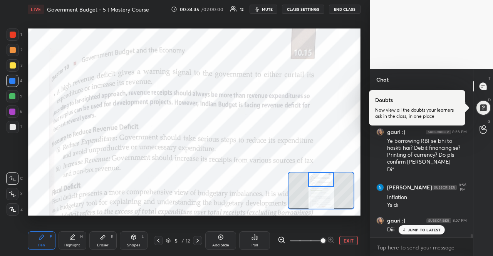
scroll to position [8659, 0]
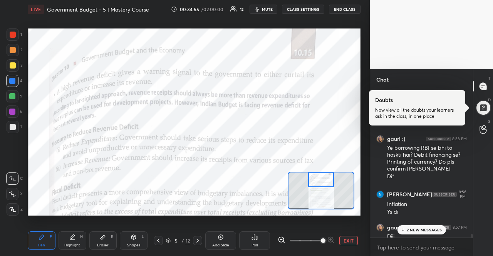
click at [416, 232] on p "2 NEW MESSAGES" at bounding box center [424, 230] width 35 height 5
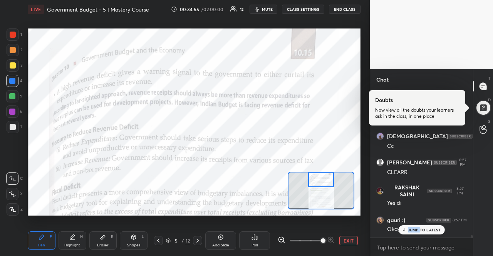
click at [416, 232] on p "JUMP TO LATEST" at bounding box center [424, 230] width 33 height 5
click at [416, 232] on div "Okay di" at bounding box center [427, 230] width 80 height 8
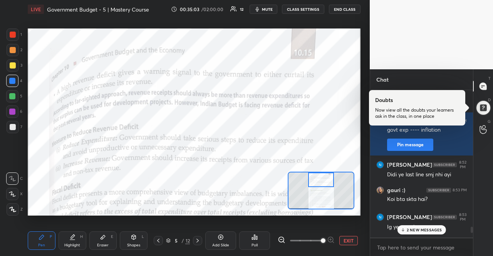
scroll to position [8215, 0]
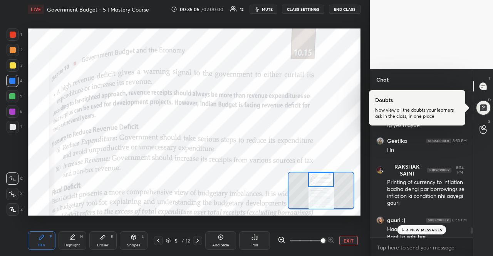
click at [429, 229] on p "4 NEW MESSAGES" at bounding box center [424, 230] width 36 height 5
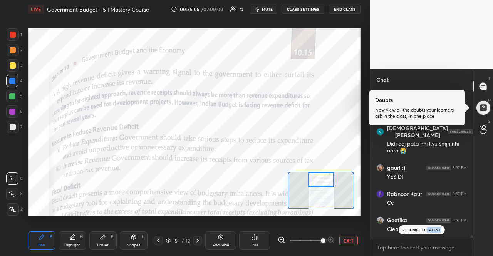
click at [429, 229] on p "JUMP TO LATEST" at bounding box center [424, 230] width 33 height 5
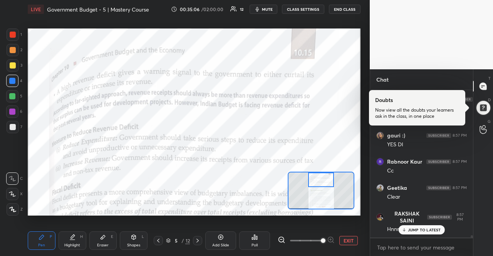
click at [429, 229] on p "JUMP TO LATEST" at bounding box center [424, 230] width 33 height 5
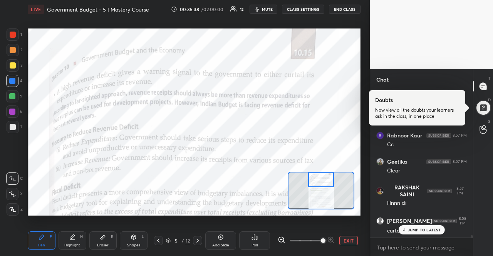
click at [408, 231] on p "JUMP TO LATEST" at bounding box center [424, 230] width 33 height 5
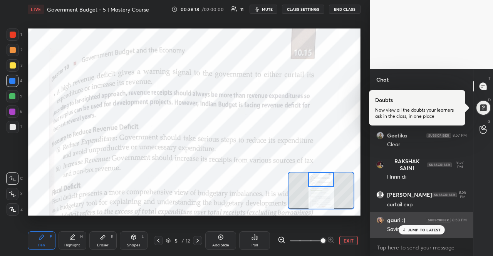
click at [433, 226] on div "JUMP TO LATEST" at bounding box center [421, 229] width 46 height 9
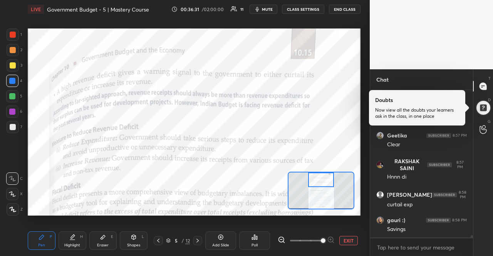
scroll to position [9006, 0]
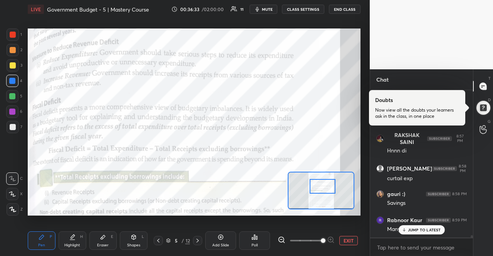
drag, startPoint x: 320, startPoint y: 183, endPoint x: 322, endPoint y: 189, distance: 6.7
click at [322, 189] on div at bounding box center [323, 186] width 26 height 14
click at [422, 230] on p "JUMP TO LATEST" at bounding box center [424, 230] width 33 height 5
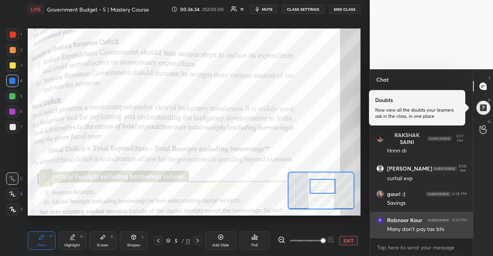
click at [421, 233] on div "Rabnoor Kaur 8:59 PM Many don't pay tax bhi" at bounding box center [421, 225] width 103 height 26
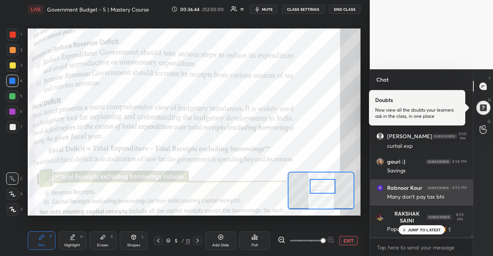
scroll to position [9071, 0]
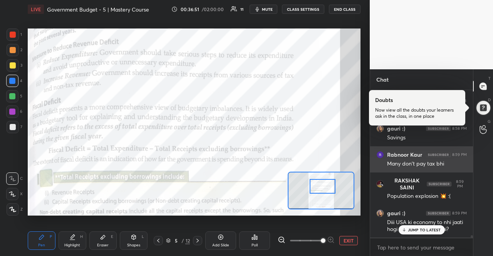
click at [423, 229] on p "JUMP TO LATEST" at bounding box center [424, 230] width 33 height 5
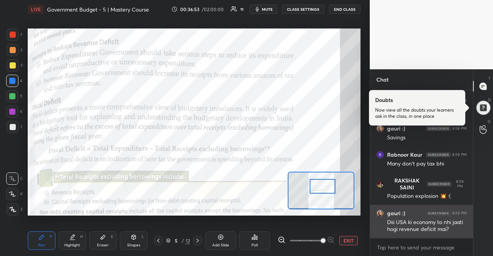
click at [424, 228] on div "Diii USA ki economy to nhi jaati hogi revenue deficit mai?" at bounding box center [427, 226] width 80 height 15
copy div "Diii USA ki economy to nhi jaati hogi revenue deficit mai?"
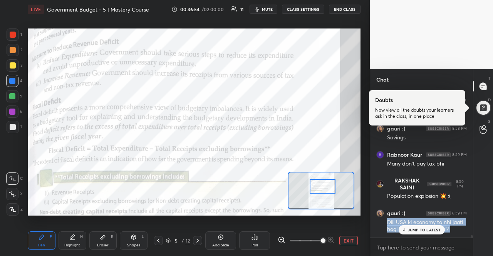
scroll to position [9097, 0]
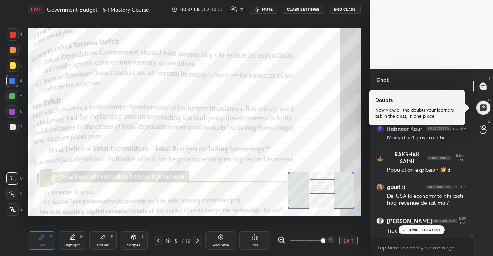
click at [440, 232] on p "JUMP TO LATEST" at bounding box center [424, 230] width 33 height 5
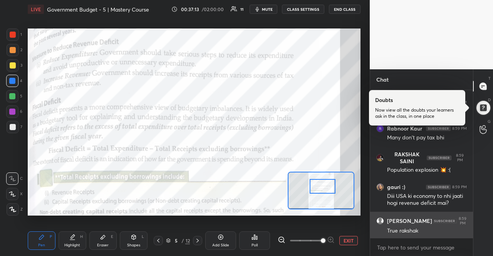
scroll to position [9137, 0]
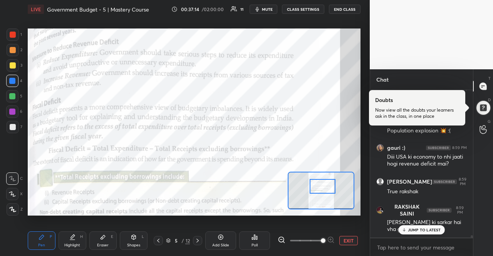
click at [437, 226] on div "JUMP TO LATEST" at bounding box center [421, 229] width 46 height 9
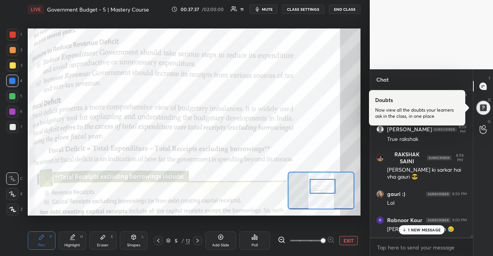
scroll to position [9215, 0]
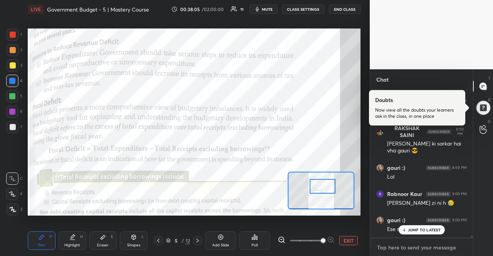
drag, startPoint x: 396, startPoint y: 250, endPoint x: 422, endPoint y: 226, distance: 34.9
click at [422, 226] on div "gauri :) 8:57 PM Okay di [PERSON_NAME] 8:57 PM Didi aaj pata nhi kyu smjh nhi a…" at bounding box center [421, 173] width 103 height 166
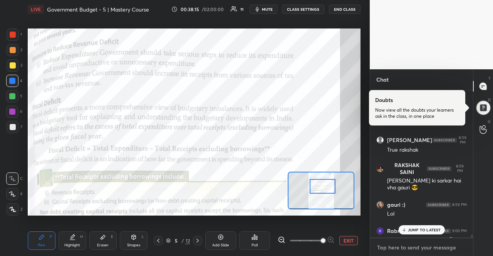
scroll to position [9178, 0]
click at [428, 239] on div "x" at bounding box center [421, 247] width 103 height 18
click at [429, 233] on div "JUMP TO LATEST" at bounding box center [421, 229] width 46 height 9
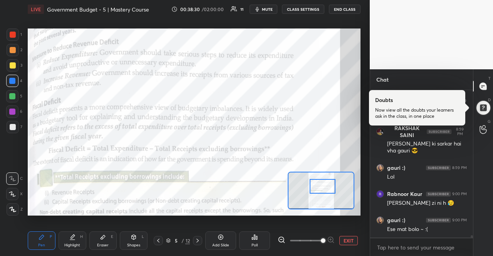
scroll to position [9241, 0]
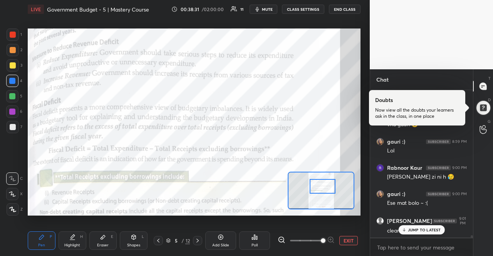
click at [407, 232] on div "JUMP TO LATEST" at bounding box center [421, 229] width 46 height 9
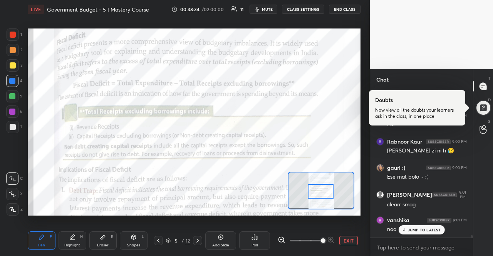
drag, startPoint x: 328, startPoint y: 191, endPoint x: 326, endPoint y: 196, distance: 5.4
click at [326, 196] on div at bounding box center [321, 191] width 26 height 14
click at [419, 228] on p "JUMP TO LATEST" at bounding box center [424, 230] width 33 height 5
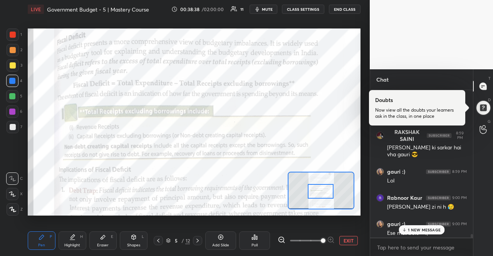
scroll to position [9197, 0]
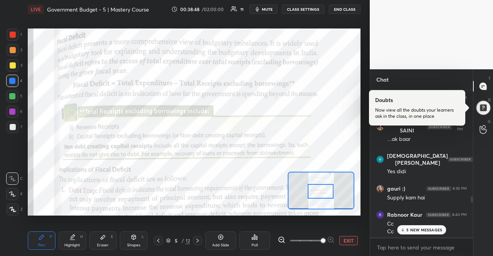
click at [415, 231] on p "5 NEW MESSAGES" at bounding box center [424, 230] width 36 height 5
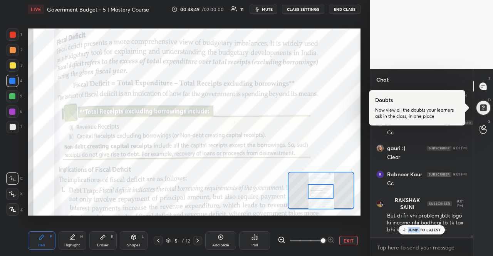
click at [415, 231] on p "JUMP TO LATEST" at bounding box center [424, 230] width 33 height 5
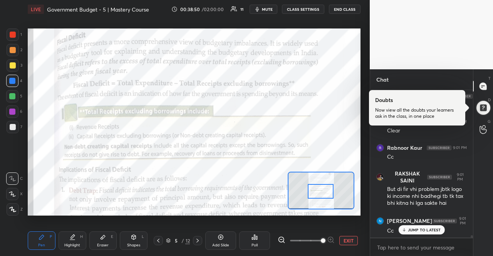
click at [415, 231] on p "JUMP TO LATEST" at bounding box center [424, 230] width 33 height 5
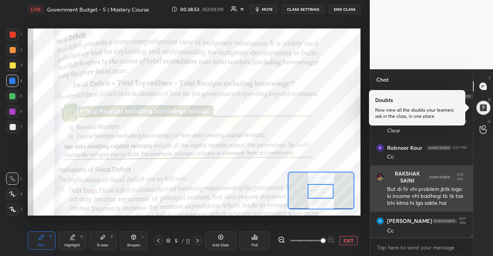
scroll to position [9477, 0]
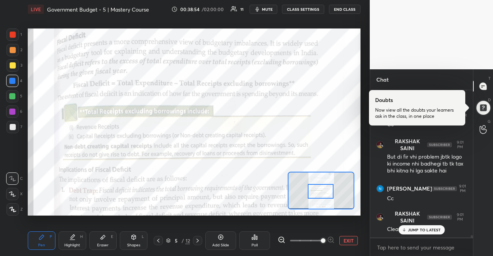
click at [420, 227] on div "JUMP TO LATEST" at bounding box center [421, 229] width 46 height 9
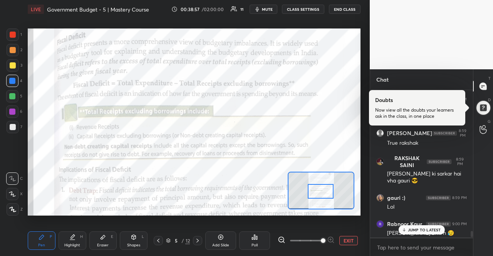
drag, startPoint x: 421, startPoint y: 223, endPoint x: 421, endPoint y: 227, distance: 4.2
click at [421, 225] on div "RAKSHAK SAINI 8:57 PM Yes di [PERSON_NAME] :) 8:57 PM Okay di [PERSON_NAME] 8:5…" at bounding box center [421, 163] width 103 height 147
click at [421, 228] on p "JUMP TO LATEST" at bounding box center [424, 230] width 33 height 5
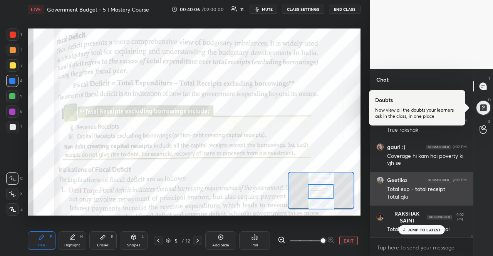
scroll to position [9610, 0]
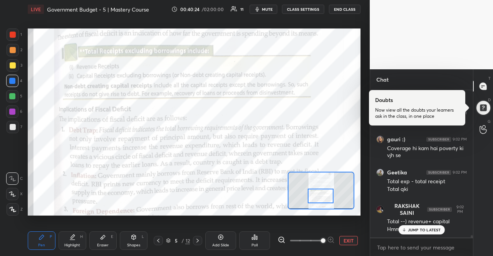
drag, startPoint x: 328, startPoint y: 194, endPoint x: 328, endPoint y: 198, distance: 4.6
click at [328, 198] on div at bounding box center [321, 196] width 26 height 14
click at [404, 227] on div "JUMP TO LATEST" at bounding box center [421, 229] width 46 height 9
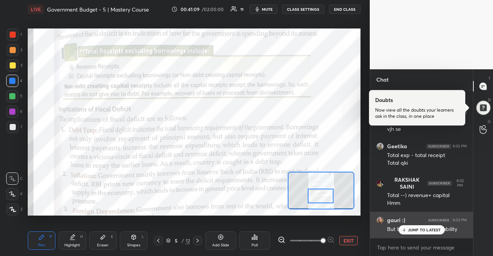
scroll to position [9676, 0]
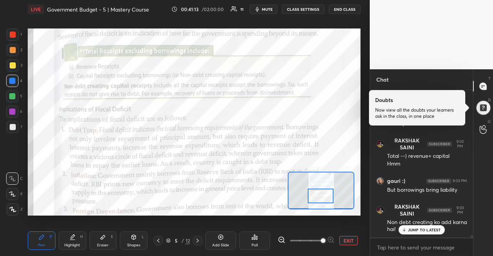
click at [425, 231] on p "JUMP TO LATEST" at bounding box center [424, 230] width 33 height 5
click at [438, 248] on textarea at bounding box center [421, 247] width 90 height 12
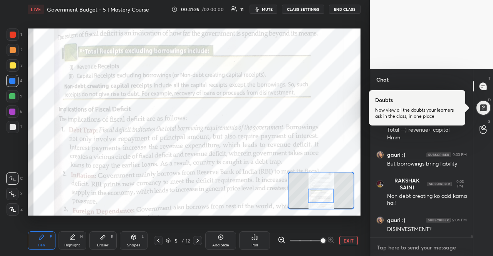
scroll to position [9745, 0]
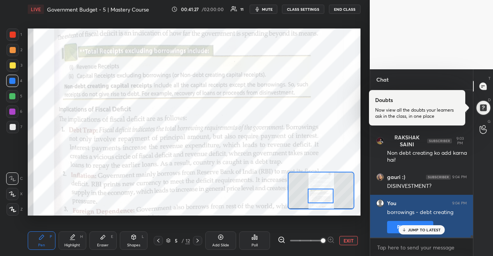
click at [427, 236] on div "You 9:04 PM borrowings - debt creating Pin message" at bounding box center [421, 216] width 103 height 43
click at [428, 235] on div "You 9:04 PM borrowings - debt creating Pin message" at bounding box center [421, 216] width 103 height 43
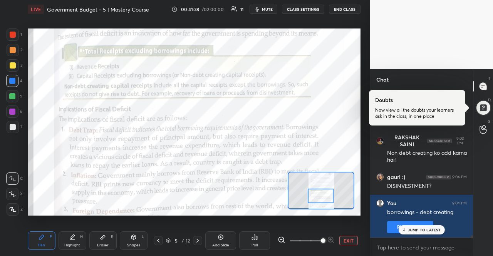
click at [429, 232] on p "JUMP TO LATEST" at bounding box center [424, 230] width 33 height 5
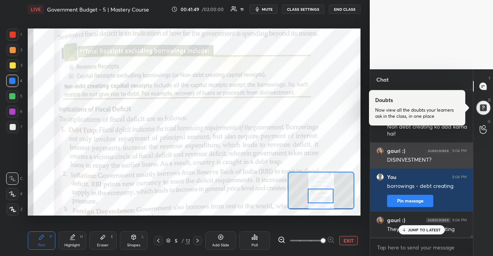
scroll to position [9804, 0]
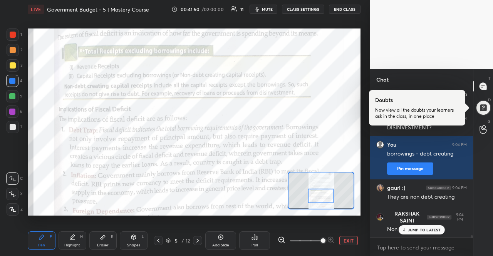
click at [422, 233] on div "JUMP TO LATEST" at bounding box center [421, 229] width 46 height 9
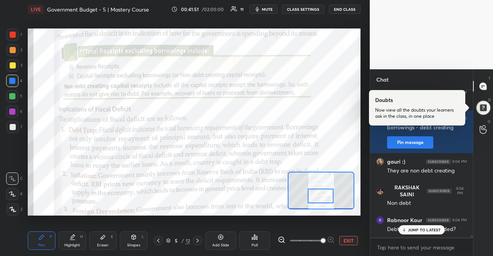
click at [422, 233] on div "JUMP TO LATEST" at bounding box center [421, 229] width 46 height 9
click at [422, 233] on div "Debt creating not included?" at bounding box center [427, 230] width 80 height 8
click at [422, 242] on textarea at bounding box center [421, 247] width 90 height 12
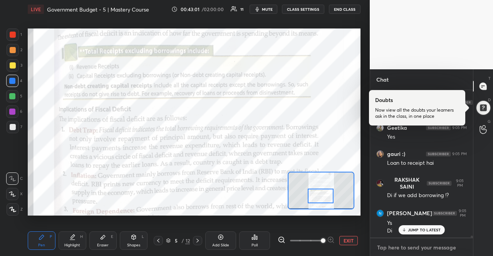
scroll to position [10187, 0]
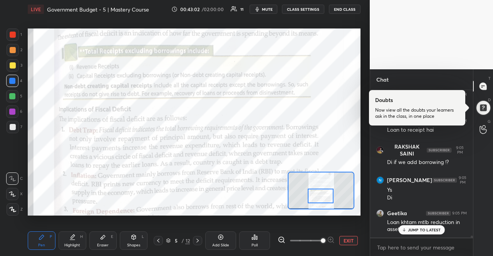
click at [430, 230] on p "JUMP TO LATEST" at bounding box center [424, 230] width 33 height 5
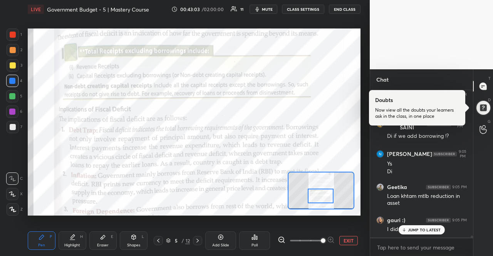
click at [428, 230] on p "JUMP TO LATEST" at bounding box center [424, 230] width 33 height 5
click at [428, 230] on div "I didn't get it 😭" at bounding box center [427, 230] width 80 height 8
click at [422, 250] on textarea at bounding box center [421, 247] width 90 height 12
click at [420, 245] on textarea at bounding box center [421, 247] width 90 height 12
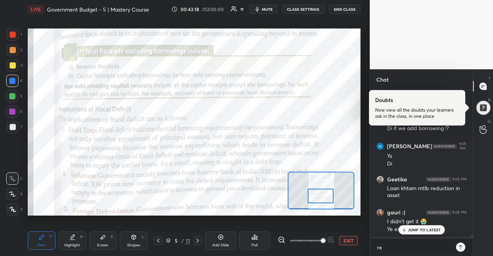
click at [425, 229] on p "JUMP TO LATEST" at bounding box center [424, 230] width 33 height 5
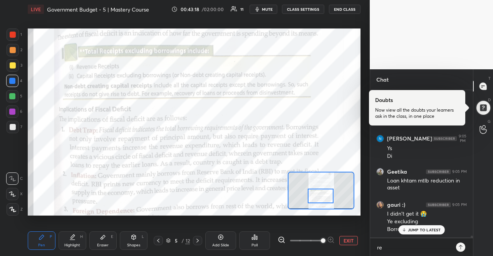
click at [425, 229] on p "JUMP TO LATEST" at bounding box center [424, 230] width 33 height 5
click at [412, 242] on textarea "re" at bounding box center [413, 247] width 75 height 12
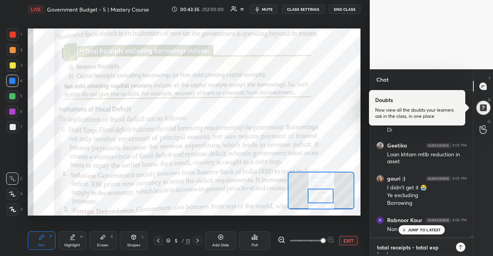
scroll to position [0, 0]
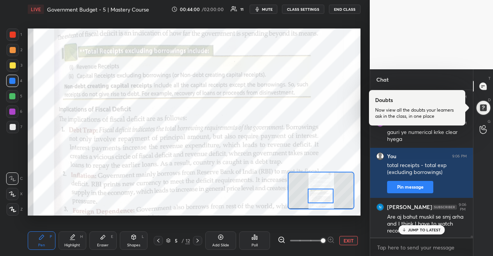
click at [427, 231] on p "JUMP TO LATEST" at bounding box center [424, 230] width 33 height 5
click at [424, 241] on textarea at bounding box center [421, 247] width 90 height 12
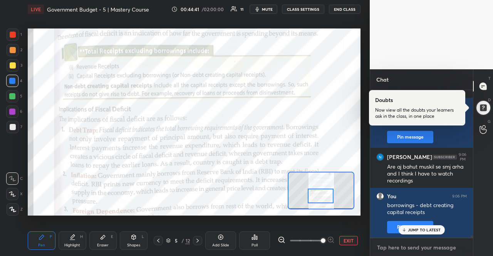
scroll to position [10454, 0]
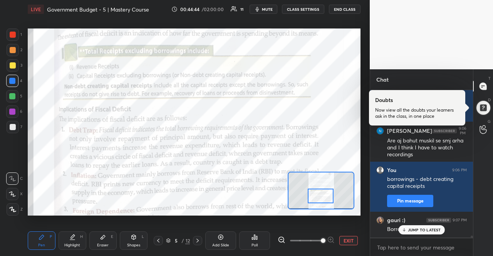
click at [424, 232] on p "JUMP TO LATEST" at bounding box center [424, 230] width 33 height 5
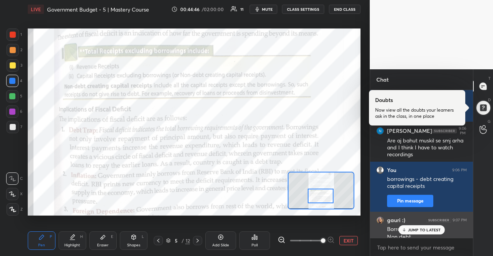
scroll to position [10462, 0]
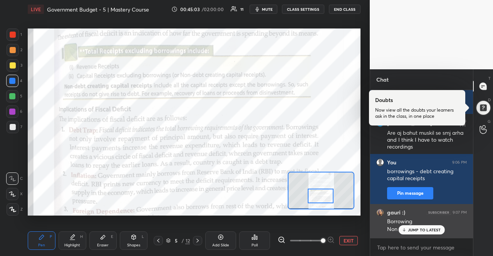
drag, startPoint x: 427, startPoint y: 231, endPoint x: 378, endPoint y: 232, distance: 48.5
click at [427, 231] on p "JUMP TO LATEST" at bounding box center [424, 230] width 33 height 5
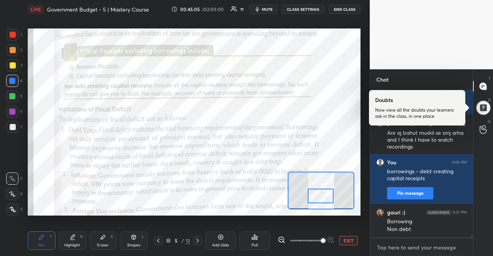
click at [389, 243] on textarea at bounding box center [421, 247] width 90 height 12
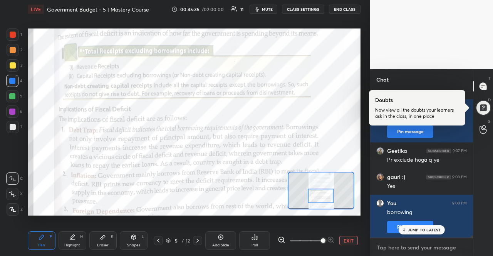
scroll to position [10635, 0]
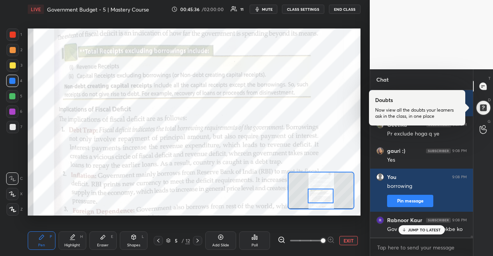
click at [414, 233] on div "JUMP TO LATEST" at bounding box center [421, 229] width 46 height 9
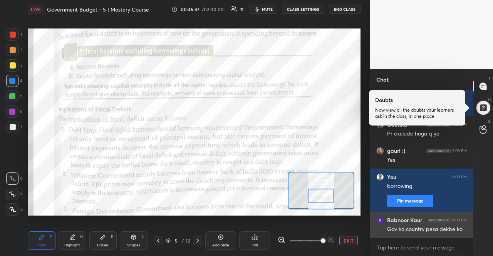
click at [414, 231] on div "Gov ka country pesa dekbe ko" at bounding box center [427, 230] width 80 height 8
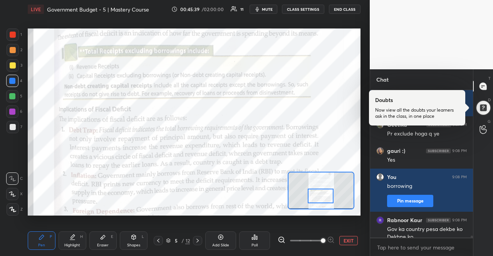
scroll to position [10642, 0]
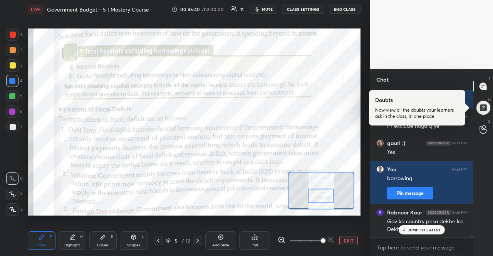
click at [433, 231] on p "JUMP TO LATEST" at bounding box center [424, 230] width 33 height 5
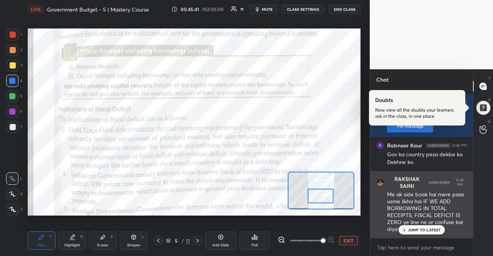
click at [439, 221] on div "Me ak side book hai mere paas usme likha hai IF WE ADD BORROWING IN TOTAL RECEI…" at bounding box center [427, 212] width 80 height 42
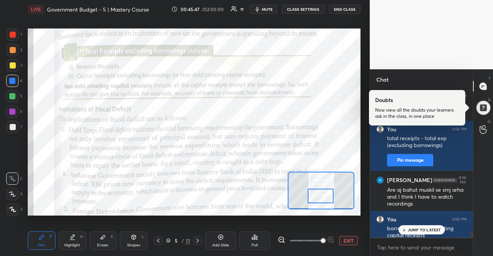
scroll to position [10404, 0]
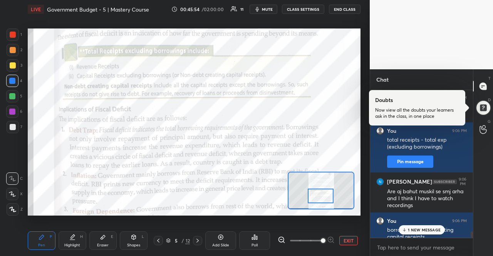
click at [418, 228] on p "1 NEW MESSAGE" at bounding box center [424, 230] width 33 height 5
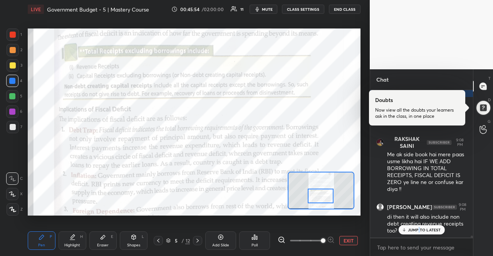
click at [418, 228] on p "JUMP TO LATEST" at bounding box center [424, 230] width 33 height 5
click at [418, 228] on div "di then it will also include non debt creating revenue receipts too?" at bounding box center [427, 224] width 80 height 22
click at [410, 252] on textarea at bounding box center [421, 247] width 90 height 12
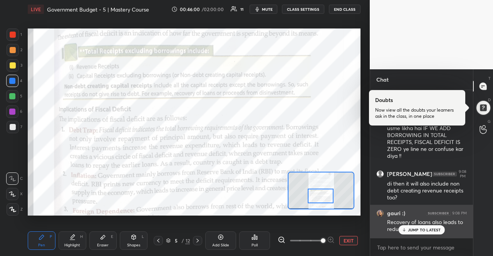
click at [399, 225] on div "Recovery of loans also leads to reduction in liability" at bounding box center [427, 226] width 80 height 15
click at [401, 225] on div "Recovery of loans also leads to reduction in liability" at bounding box center [427, 226] width 80 height 15
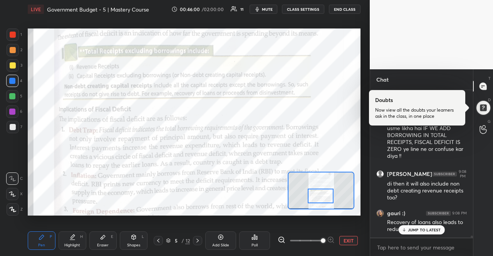
click at [405, 228] on icon at bounding box center [403, 230] width 5 height 5
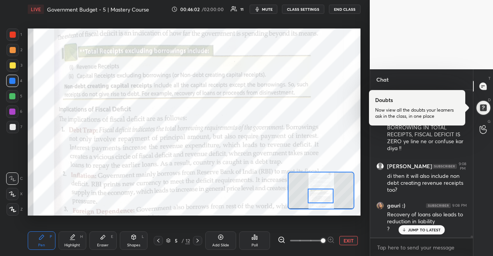
click at [405, 228] on icon at bounding box center [403, 230] width 5 height 5
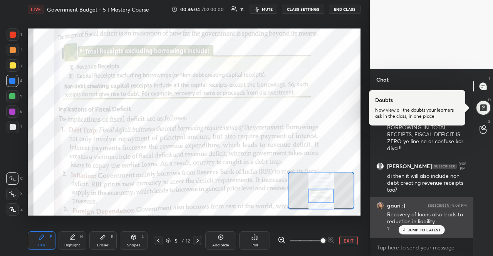
click at [405, 228] on icon at bounding box center [403, 230] width 5 height 5
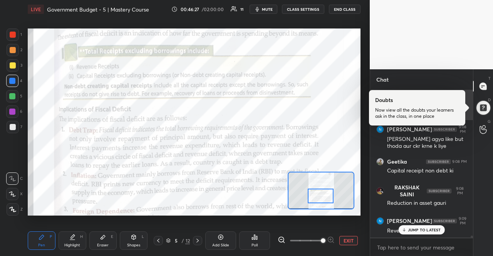
scroll to position [10934, 0]
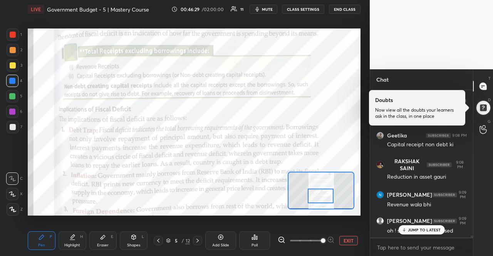
click at [411, 226] on div "JUMP TO LATEST" at bounding box center [421, 229] width 46 height 9
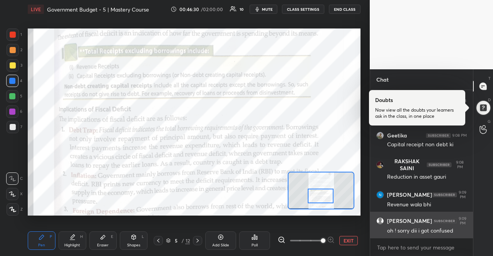
click at [411, 228] on div "oh ! sorry dii i got confused" at bounding box center [427, 231] width 80 height 8
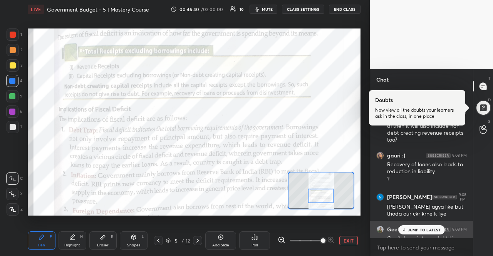
scroll to position [10836, 0]
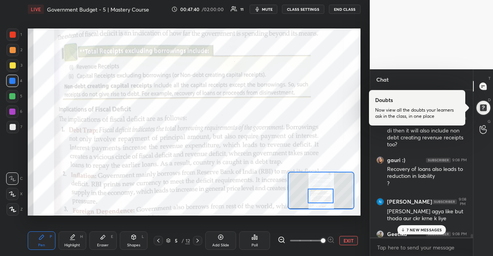
click at [431, 228] on p "7 NEW MESSAGES" at bounding box center [424, 230] width 35 height 5
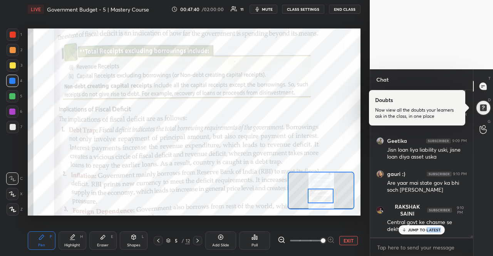
click at [431, 228] on p "JUMP TO LATEST" at bounding box center [424, 230] width 33 height 5
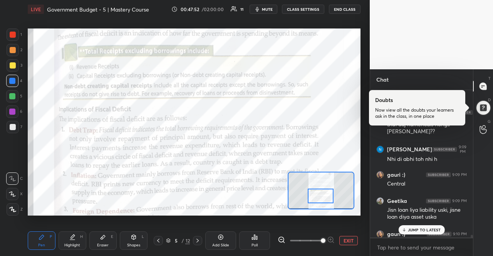
scroll to position [11097, 0]
click at [441, 230] on p "2 NEW MESSAGES" at bounding box center [424, 230] width 35 height 5
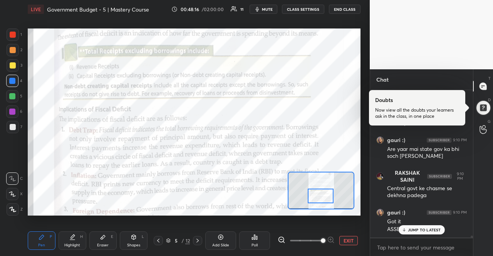
click at [441, 230] on div "JUMP TO LATEST" at bounding box center [421, 229] width 46 height 9
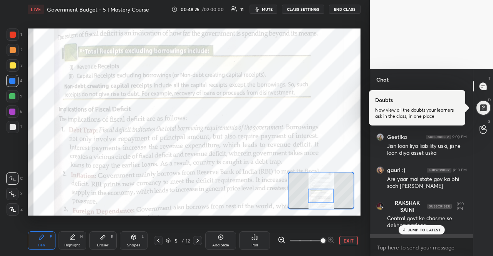
scroll to position [11161, 0]
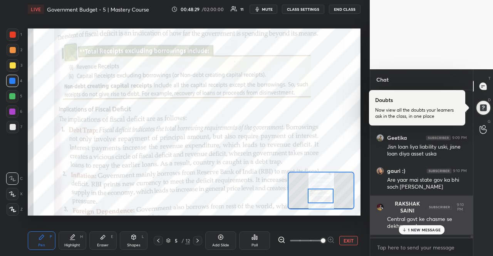
click at [447, 196] on div "RAKSHAK SAINI 9:10 PM Central govt ke chasme se dekhna padega" at bounding box center [421, 215] width 103 height 39
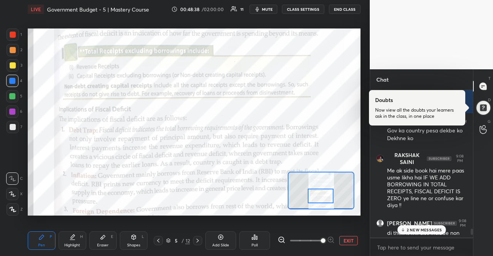
click at [428, 228] on p "2 NEW MESSAGES" at bounding box center [424, 230] width 35 height 5
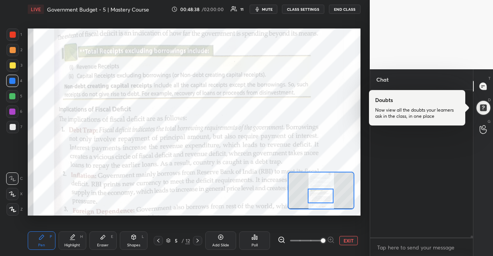
scroll to position [11271, 0]
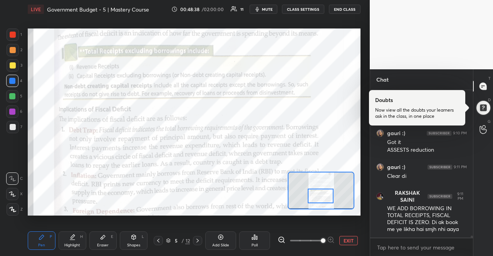
click at [428, 228] on div "gauri :) 9:10 PM Are yaar mai state gov ka bhi soch [PERSON_NAME] RAKSHAK SAINI…" at bounding box center [421, 163] width 103 height 147
click at [428, 228] on div "WE ADD BORROWING IN TOTAL RECEIPTS, FISCAL DEFICIT IS ZERO. Di ak book me ye li…" at bounding box center [427, 219] width 80 height 28
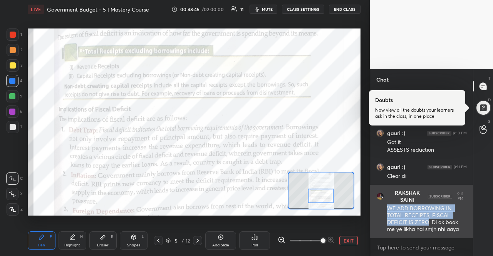
drag, startPoint x: 384, startPoint y: 208, endPoint x: 429, endPoint y: 221, distance: 47.5
click at [429, 221] on div "RAKSHAK SAINI 9:11 PM WE ADD BORROWING IN TOTAL RECEIPTS, FISCAL DEFICIT IS ZER…" at bounding box center [421, 211] width 103 height 53
copy div "WE ADD BORROWING IN TOTAL RECEIPTS, FISCAL DEFICIT IS ZERO"
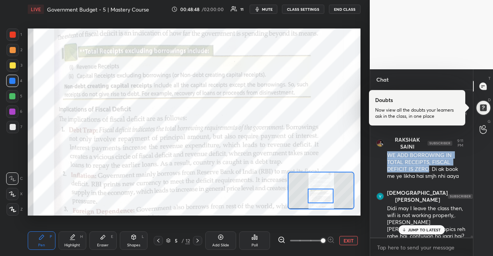
scroll to position [11350, 0]
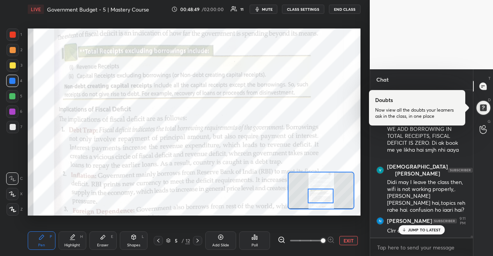
click at [426, 234] on div "JUMP TO LATEST" at bounding box center [421, 229] width 46 height 9
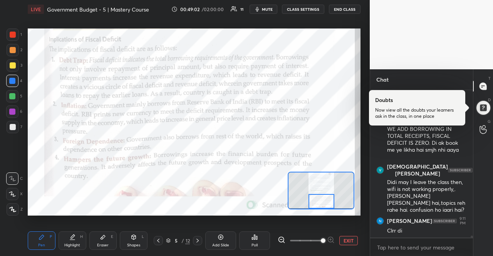
drag, startPoint x: 325, startPoint y: 194, endPoint x: 326, endPoint y: 203, distance: 8.9
click at [326, 203] on div at bounding box center [321, 201] width 26 height 14
click at [273, 7] on span "mute" at bounding box center [267, 9] width 11 height 5
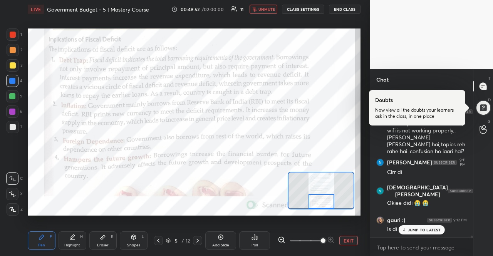
scroll to position [11416, 0]
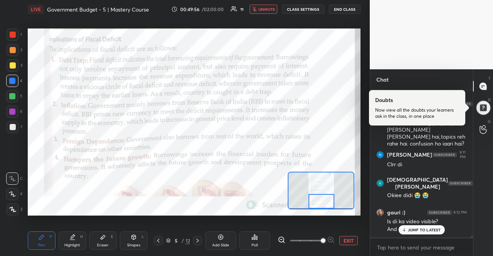
click at [424, 231] on p "JUMP TO LATEST" at bounding box center [424, 230] width 33 height 5
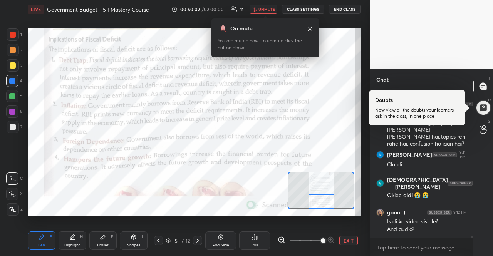
click at [271, 13] on button "unmute" at bounding box center [264, 9] width 28 height 9
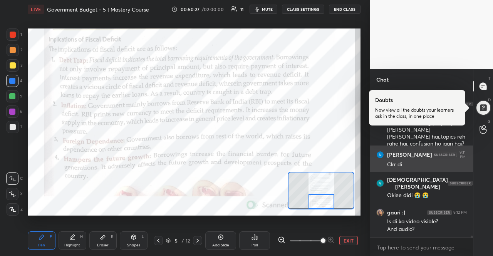
scroll to position [11442, 0]
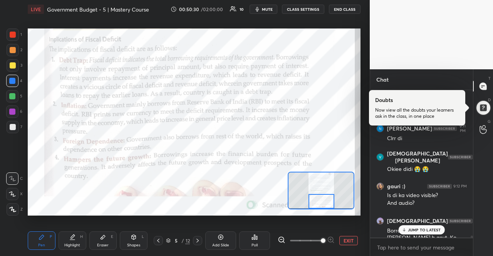
click at [430, 228] on p "JUMP TO LATEST" at bounding box center [424, 230] width 33 height 5
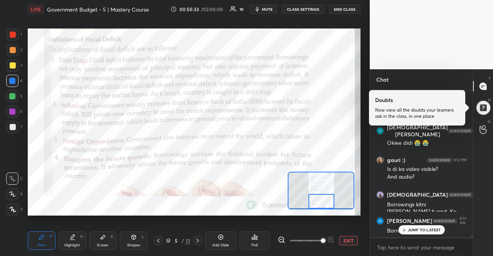
click at [422, 231] on p "JUMP TO LATEST" at bounding box center [424, 230] width 33 height 5
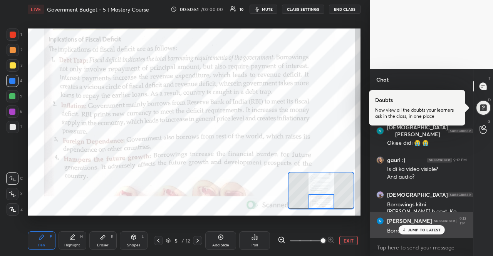
scroll to position [11502, 0]
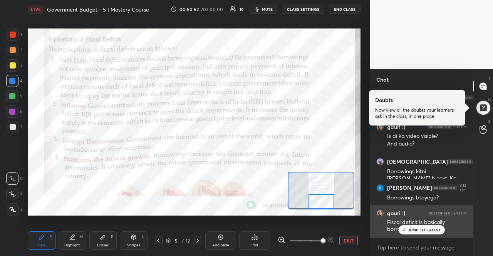
click at [418, 224] on div "Fiscal deficit is basically borrowing" at bounding box center [427, 226] width 80 height 15
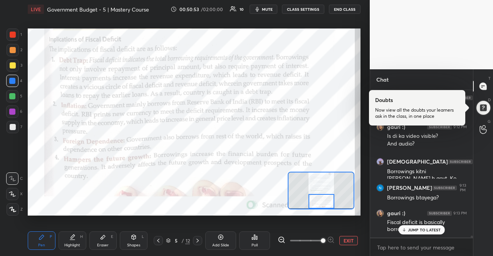
click at [419, 225] on div "JUMP TO LATEST" at bounding box center [421, 229] width 46 height 9
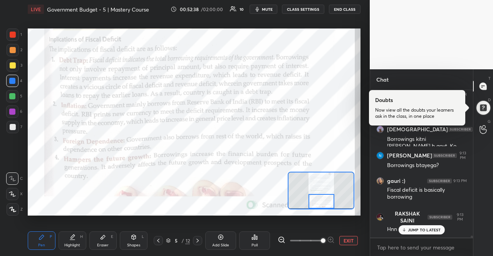
scroll to position [11560, 0]
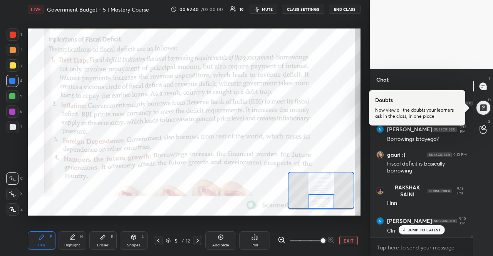
click at [410, 227] on div "JUMP TO LATEST" at bounding box center [421, 229] width 46 height 9
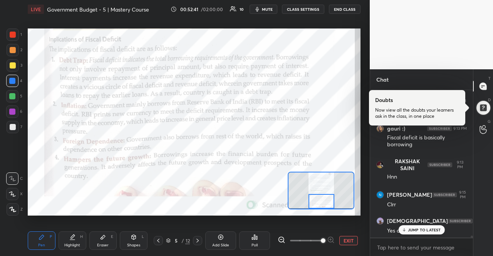
click at [410, 227] on div "JUMP TO LATEST" at bounding box center [421, 229] width 46 height 9
click at [410, 227] on div "Yes di" at bounding box center [427, 231] width 80 height 8
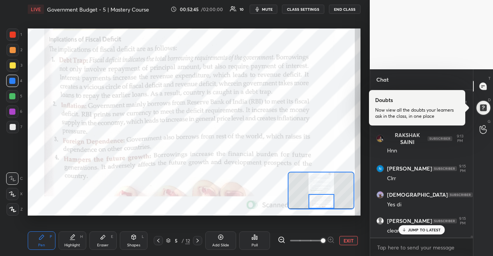
click at [410, 227] on div "JUMP TO LATEST" at bounding box center [421, 229] width 46 height 9
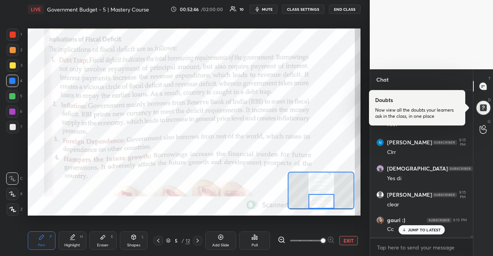
scroll to position [11671, 0]
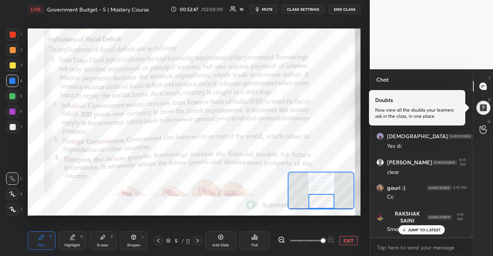
click at [410, 227] on div "JUMP TO LATEST" at bounding box center [421, 229] width 46 height 9
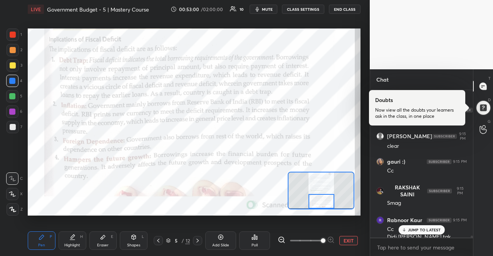
scroll to position [11705, 0]
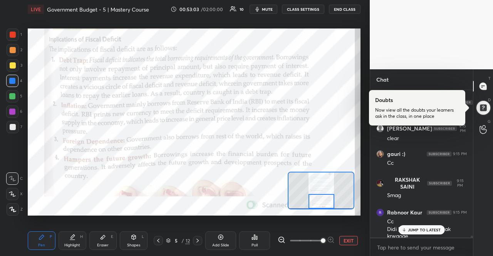
click at [432, 234] on div "JUMP TO LATEST" at bounding box center [421, 229] width 46 height 9
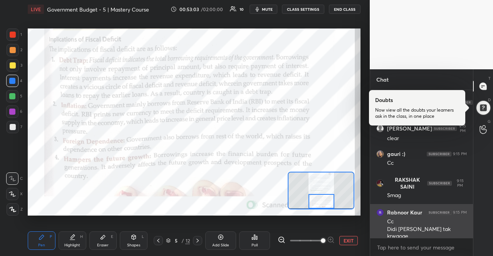
click at [432, 232] on div "Didi [PERSON_NAME] tak krwaoge" at bounding box center [427, 233] width 80 height 15
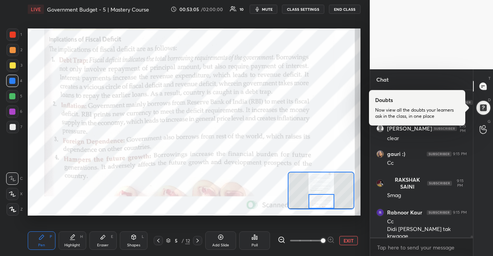
click at [197, 238] on icon at bounding box center [197, 241] width 6 height 6
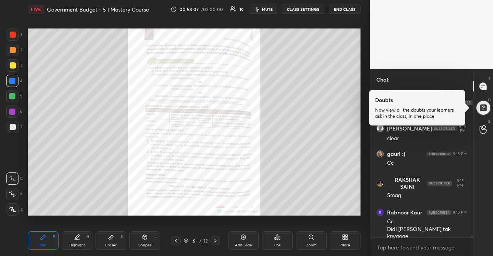
click at [214, 241] on icon at bounding box center [215, 241] width 6 height 6
click at [176, 241] on icon at bounding box center [176, 241] width 2 height 4
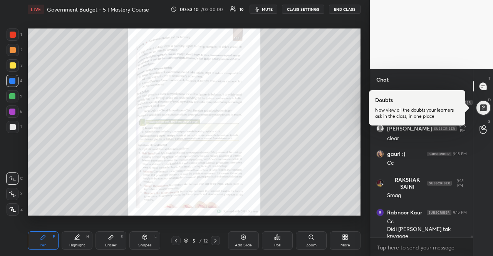
click at [316, 241] on div "Zoom" at bounding box center [311, 240] width 31 height 18
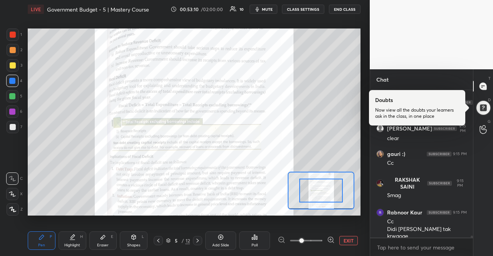
scroll to position [11731, 0]
click at [327, 241] on icon at bounding box center [331, 240] width 8 height 8
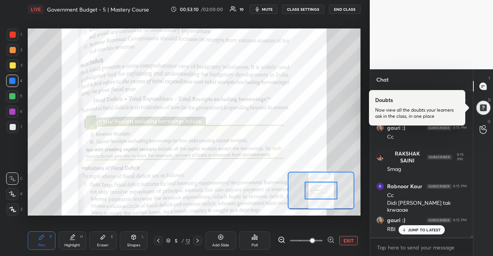
click at [328, 240] on icon at bounding box center [331, 240] width 8 height 8
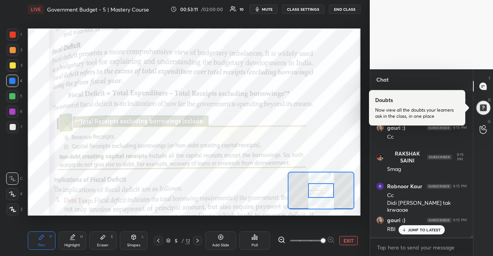
click at [325, 240] on span at bounding box center [323, 240] width 5 height 5
click at [409, 231] on p "JUMP TO LATEST" at bounding box center [424, 230] width 33 height 5
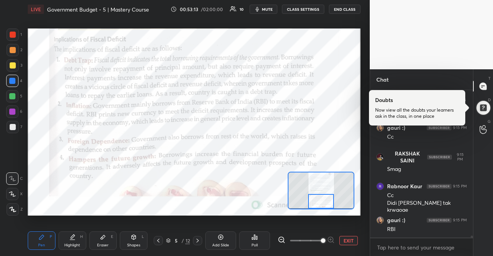
drag, startPoint x: 330, startPoint y: 194, endPoint x: 330, endPoint y: 205, distance: 10.8
click at [330, 205] on div at bounding box center [321, 201] width 26 height 14
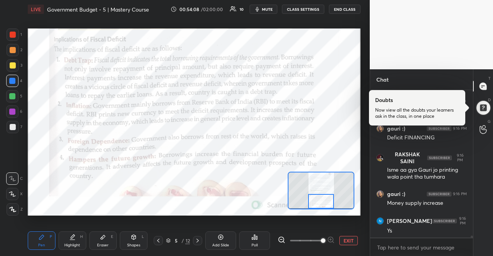
scroll to position [11901, 0]
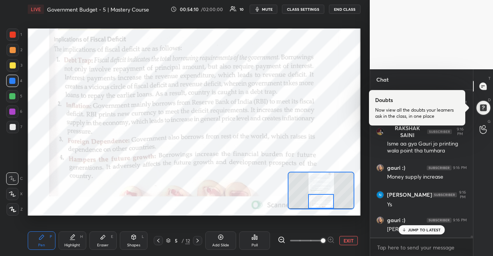
click at [432, 228] on p "JUMP TO LATEST" at bounding box center [424, 230] width 33 height 5
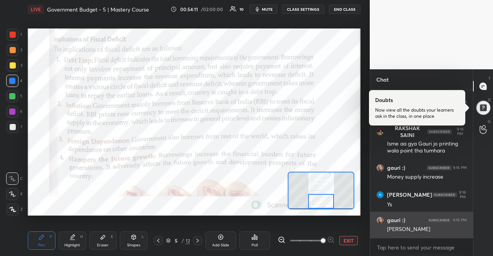
click at [430, 230] on div "[PERSON_NAME]" at bounding box center [427, 230] width 80 height 8
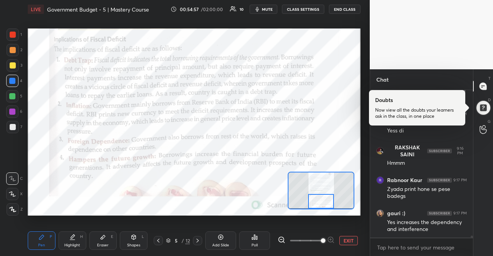
scroll to position [12040, 0]
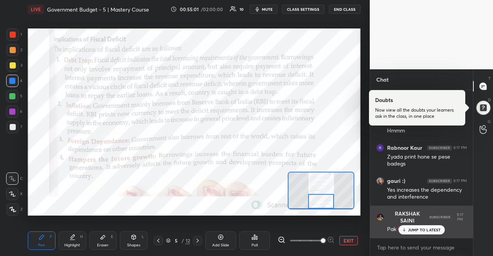
click at [437, 237] on div "RAKSHAK SAINI 9:17 PM Pak 🤡" at bounding box center [421, 222] width 103 height 32
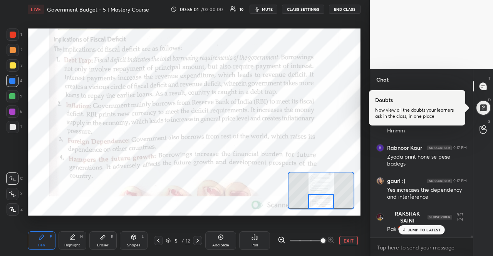
click at [439, 230] on p "JUMP TO LATEST" at bounding box center [424, 230] width 33 height 5
click at [198, 237] on div at bounding box center [197, 240] width 9 height 9
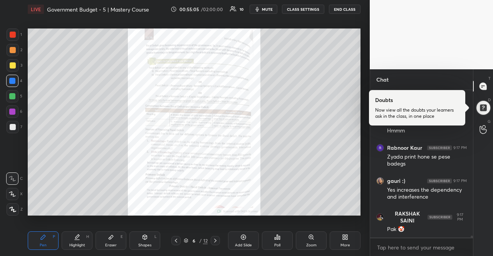
click at [308, 240] on icon at bounding box center [311, 237] width 6 height 6
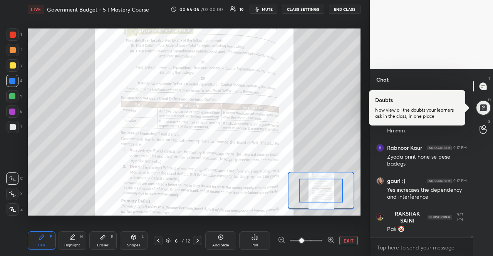
click at [330, 242] on icon at bounding box center [330, 239] width 5 height 5
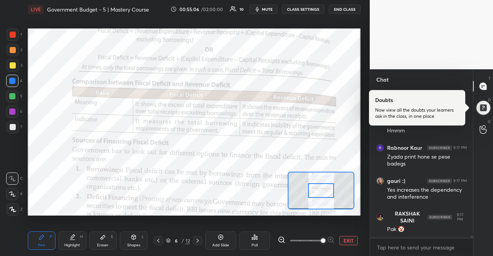
click at [325, 242] on span at bounding box center [323, 240] width 5 height 5
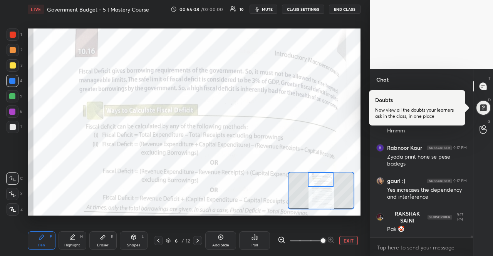
drag, startPoint x: 326, startPoint y: 186, endPoint x: 325, endPoint y: 180, distance: 5.4
click at [325, 180] on div at bounding box center [321, 180] width 26 height 14
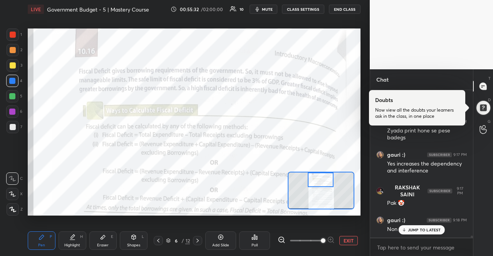
click at [411, 231] on p "JUMP TO LATEST" at bounding box center [424, 230] width 33 height 5
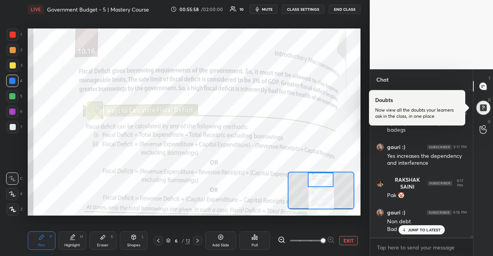
click at [413, 229] on p "JUMP TO LATEST" at bounding box center [424, 230] width 33 height 5
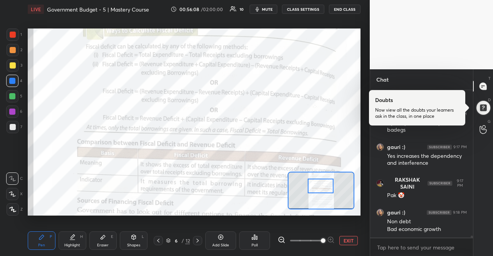
drag, startPoint x: 317, startPoint y: 181, endPoint x: 317, endPoint y: 187, distance: 6.2
click at [317, 187] on div at bounding box center [321, 186] width 26 height 14
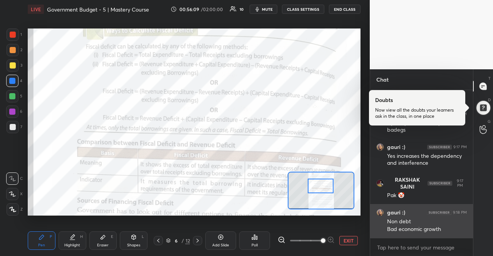
click at [411, 213] on div "gauri :) 9:18 PM" at bounding box center [421, 213] width 90 height 8
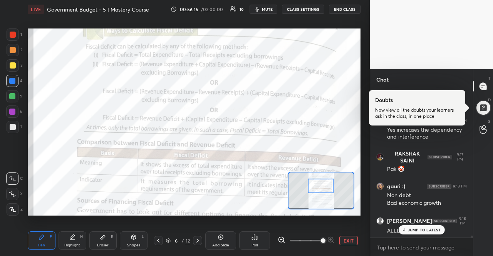
click at [410, 228] on p "JUMP TO LATEST" at bounding box center [424, 230] width 33 height 5
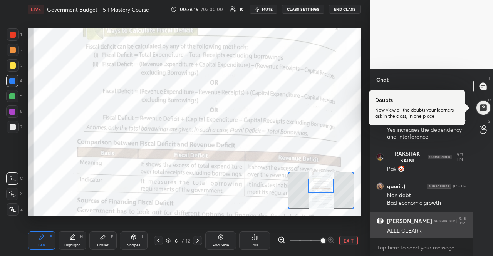
scroll to position [12126, 0]
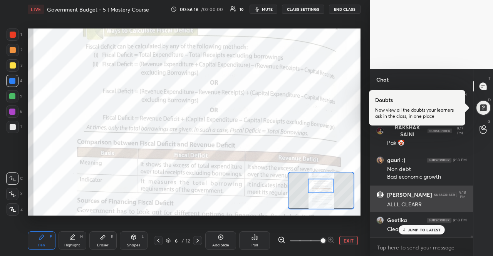
click at [410, 231] on p "JUMP TO LATEST" at bounding box center [424, 230] width 33 height 5
click at [410, 231] on div "Clear" at bounding box center [427, 230] width 80 height 8
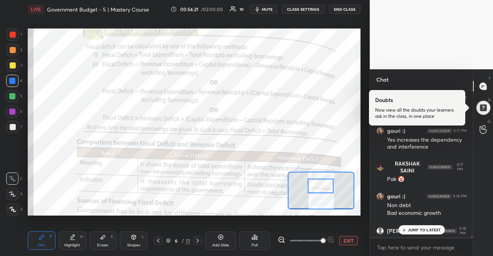
click at [424, 230] on p "JUMP TO LATEST" at bounding box center [424, 230] width 33 height 5
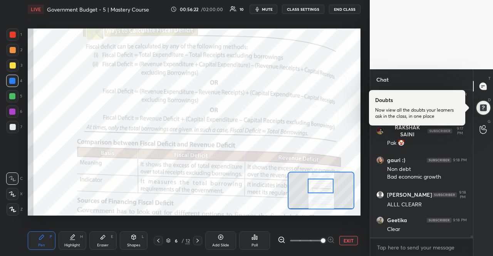
click at [424, 230] on div "Clear" at bounding box center [427, 230] width 80 height 8
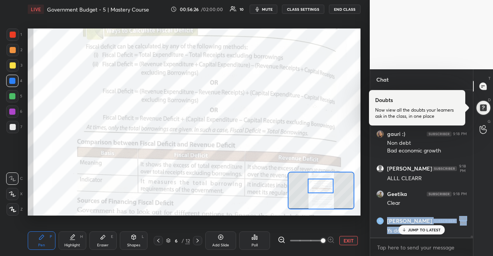
scroll to position [12179, 0]
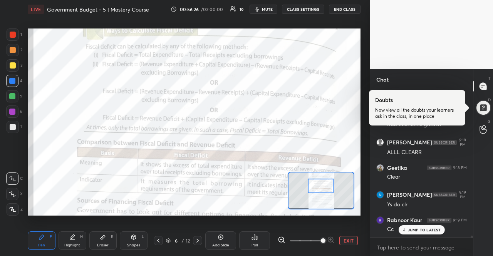
click at [424, 230] on p "JUMP TO LATEST" at bounding box center [424, 230] width 33 height 5
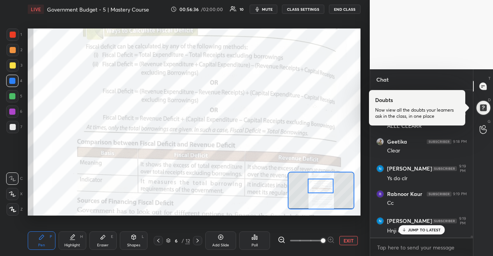
scroll to position [12244, 0]
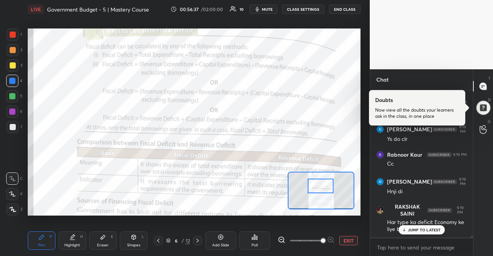
click at [420, 234] on div "JUMP TO LATEST" at bounding box center [421, 229] width 46 height 9
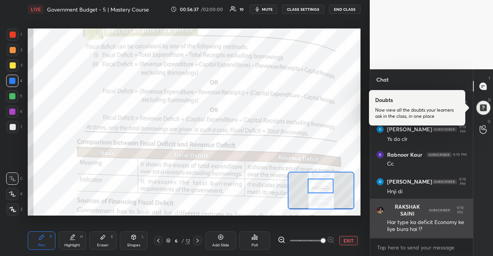
scroll to position [12277, 0]
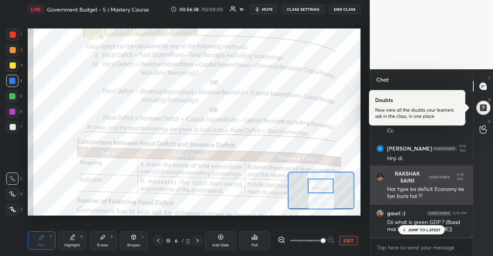
click at [420, 234] on div "JUMP TO LATEST" at bounding box center [421, 229] width 46 height 9
click at [420, 234] on div "gauri :) 9:19 PM Dii what is green GDP.? (Baad mai bta [PERSON_NAME])" at bounding box center [421, 221] width 103 height 33
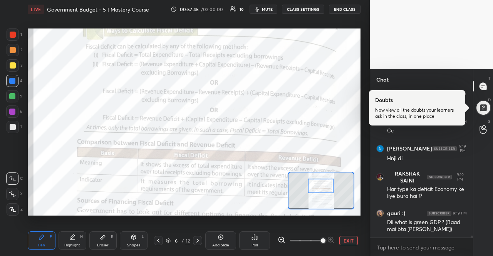
scroll to position [12317, 0]
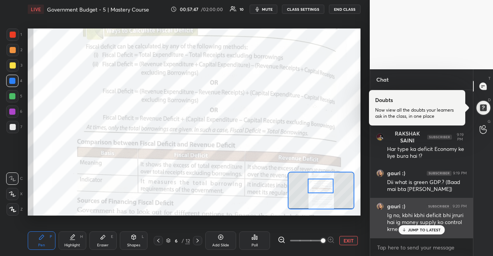
click at [414, 225] on div "Ig no, kbhi kbhi deficit bhi jrruri hai ig money supply ko control krne ke liye" at bounding box center [427, 223] width 80 height 22
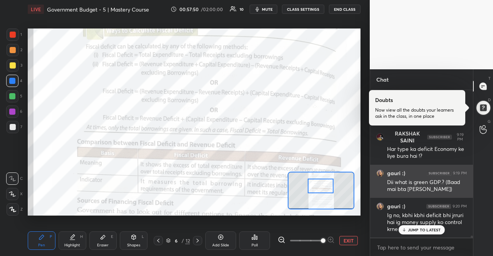
scroll to position [12325, 0]
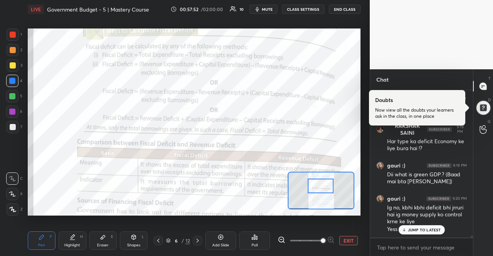
click at [409, 231] on p "JUMP TO LATEST" at bounding box center [424, 230] width 33 height 5
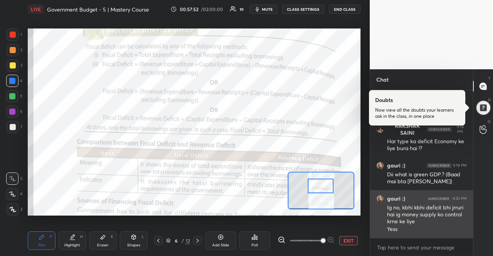
scroll to position [12333, 0]
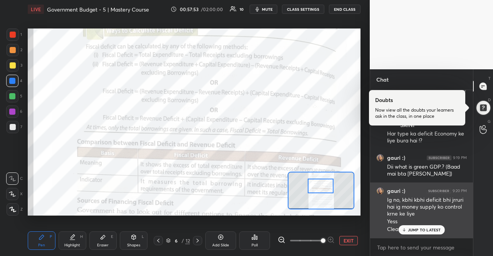
click at [409, 235] on div "JUMP TO LATEST" at bounding box center [421, 229] width 46 height 9
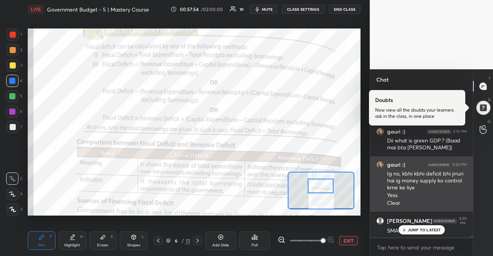
click at [409, 235] on div "JUMP TO LATEST" at bounding box center [421, 229] width 46 height 9
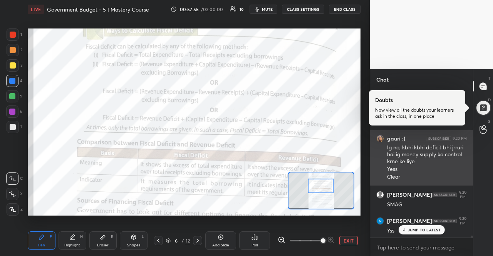
click at [409, 235] on div "JUMP TO LATEST" at bounding box center [421, 229] width 46 height 9
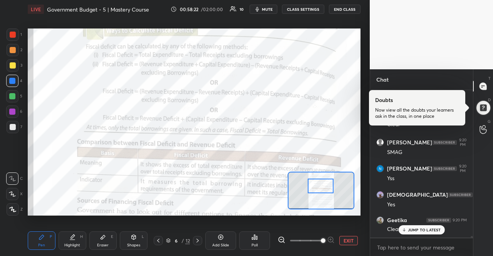
scroll to position [12470, 0]
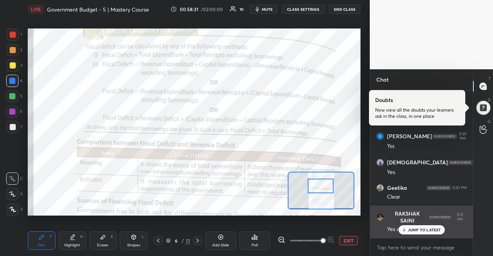
click at [434, 236] on div "RAKSHAK SAINI 9:21 PM Yes di" at bounding box center [421, 222] width 103 height 32
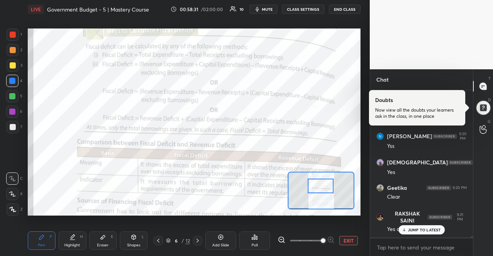
click at [434, 233] on div "JUMP TO LATEST" at bounding box center [421, 229] width 46 height 9
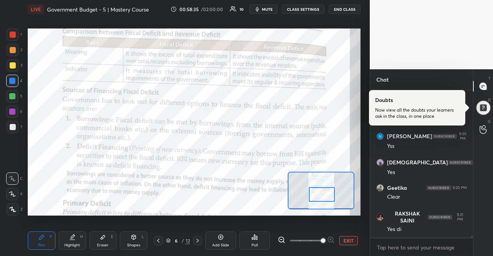
drag, startPoint x: 325, startPoint y: 188, endPoint x: 326, endPoint y: 196, distance: 8.5
click at [326, 196] on div at bounding box center [322, 194] width 26 height 14
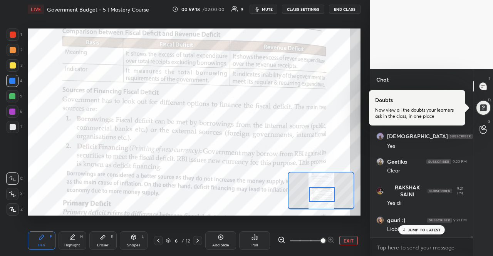
click at [407, 232] on div "JUMP TO LATEST" at bounding box center [421, 229] width 46 height 9
click at [407, 232] on div "Liability" at bounding box center [427, 230] width 80 height 8
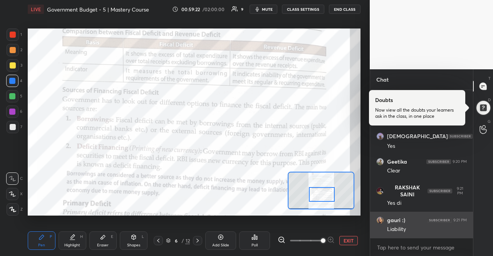
scroll to position [12522, 0]
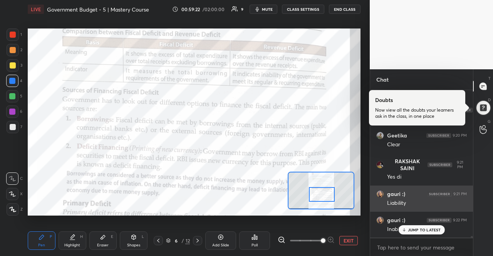
click at [403, 230] on icon at bounding box center [403, 230] width 5 height 5
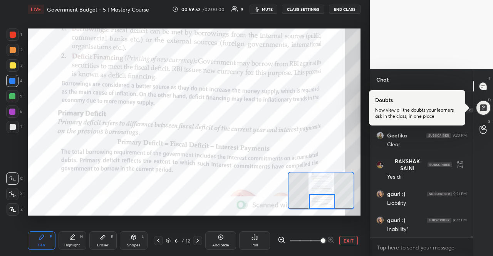
drag, startPoint x: 322, startPoint y: 196, endPoint x: 322, endPoint y: 205, distance: 9.2
click at [322, 205] on div at bounding box center [322, 201] width 26 height 14
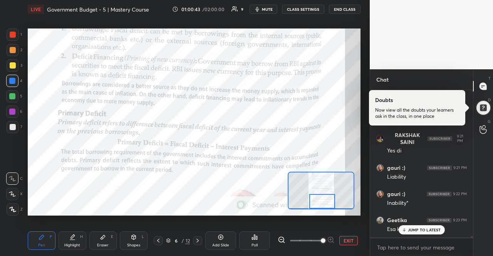
click at [406, 231] on icon at bounding box center [403, 230] width 5 height 5
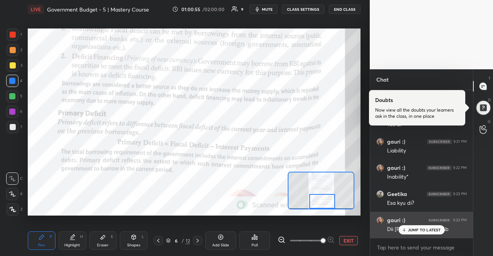
click at [421, 236] on div "gauri :) 9:23 PM Dii [PERSON_NAME]? Ab" at bounding box center [421, 225] width 103 height 26
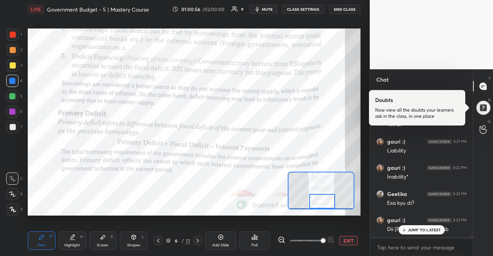
click at [422, 230] on p "JUMP TO LATEST" at bounding box center [424, 230] width 33 height 5
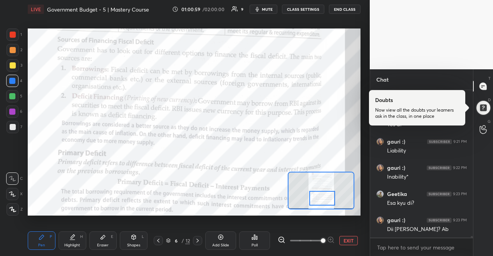
click at [326, 203] on div at bounding box center [322, 198] width 26 height 14
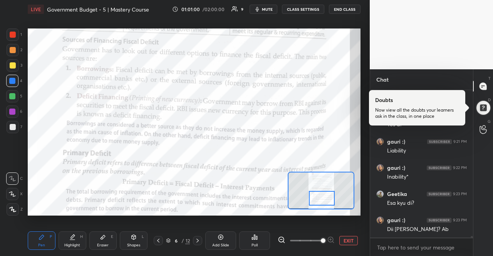
scroll to position [12582, 0]
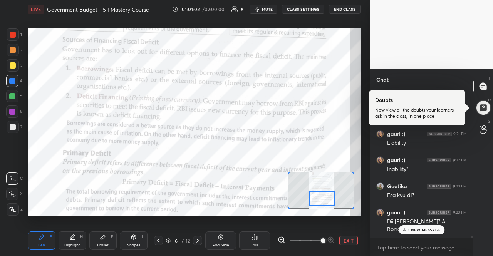
click at [436, 232] on p "1 NEW MESSAGE" at bounding box center [424, 230] width 33 height 5
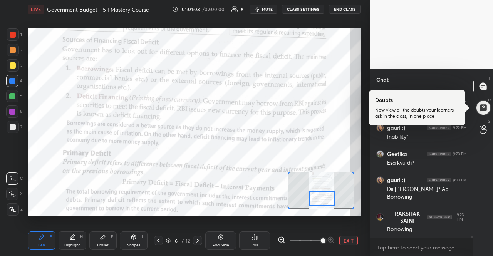
scroll to position [12641, 0]
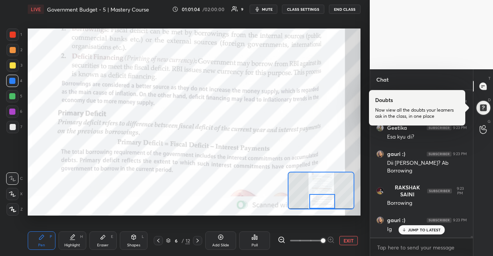
drag, startPoint x: 334, startPoint y: 201, endPoint x: 335, endPoint y: 207, distance: 6.2
click at [335, 207] on div at bounding box center [322, 201] width 26 height 14
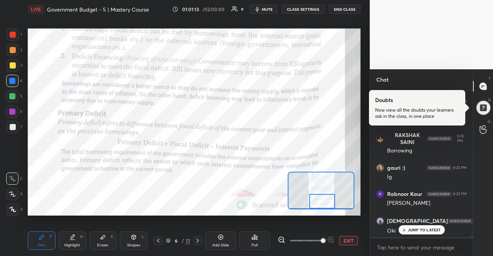
scroll to position [12719, 0]
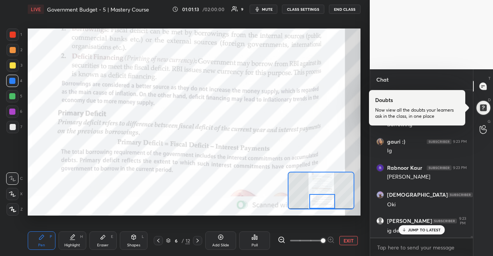
click at [198, 236] on div at bounding box center [197, 240] width 9 height 9
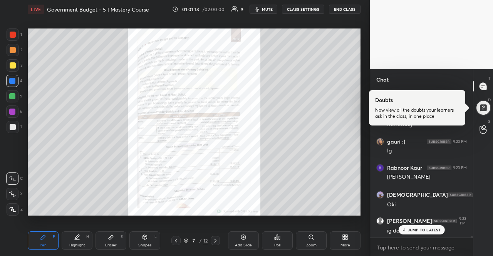
click at [198, 236] on div "7 / 12" at bounding box center [195, 240] width 49 height 9
click at [434, 228] on p "JUMP TO LATEST" at bounding box center [424, 230] width 33 height 5
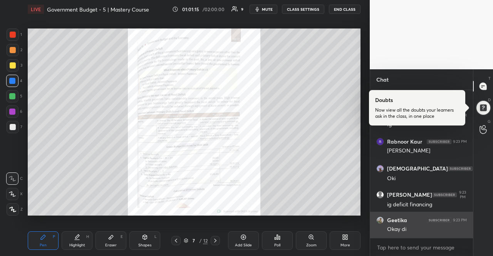
click at [434, 227] on div "Okay di" at bounding box center [427, 230] width 80 height 8
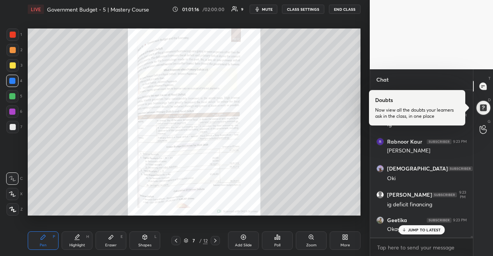
scroll to position [12772, 0]
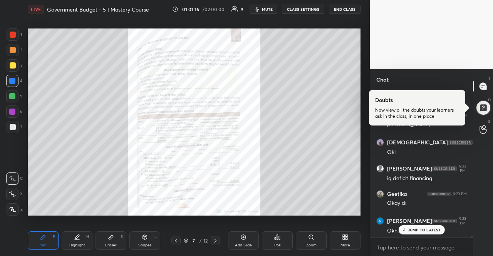
click at [419, 230] on p "JUMP TO LATEST" at bounding box center [424, 230] width 33 height 5
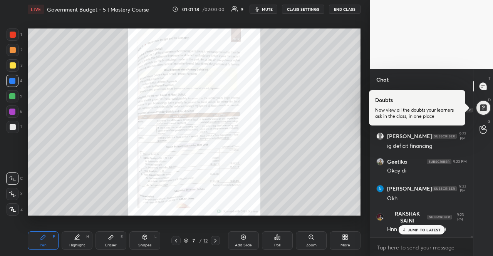
click at [419, 230] on p "JUMP TO LATEST" at bounding box center [424, 230] width 33 height 5
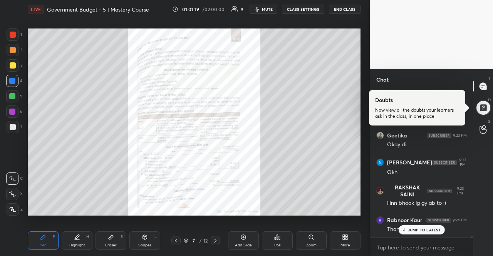
click at [419, 231] on p "JUMP TO LATEST" at bounding box center [424, 230] width 33 height 5
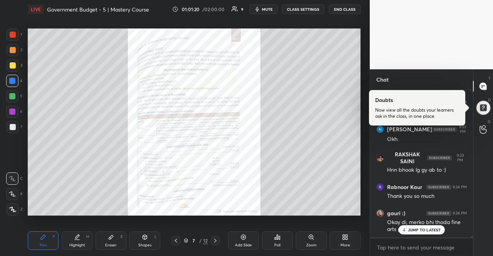
click at [419, 231] on p "JUMP TO LATEST" at bounding box center [424, 230] width 33 height 5
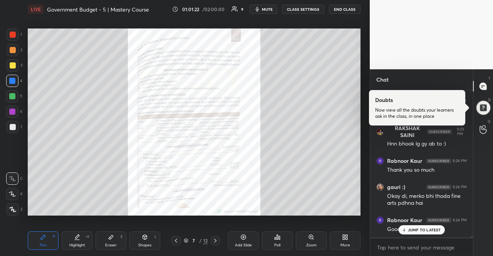
click at [419, 231] on p "JUMP TO LATEST" at bounding box center [424, 230] width 33 height 5
